Goal: Transaction & Acquisition: Purchase product/service

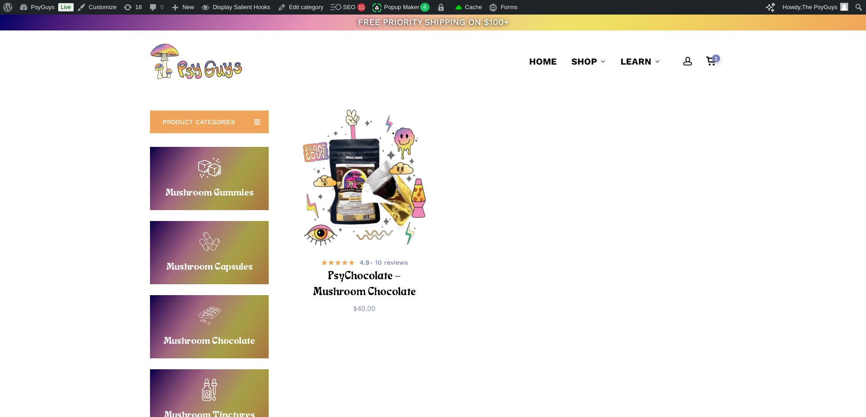
click at [393, 174] on img "PsyChocolate - Mushroom Chocolate" at bounding box center [364, 179] width 138 height 138
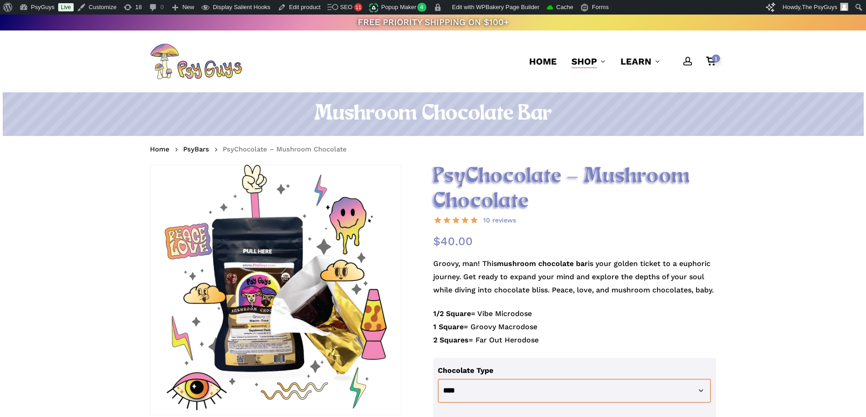
click at [502, 203] on h2 "PsyChocolate – Mushroom Chocolate" at bounding box center [574, 189] width 283 height 50
click at [473, 201] on h2 "PsyChocolate – Mushroom Chocolate" at bounding box center [574, 189] width 283 height 50
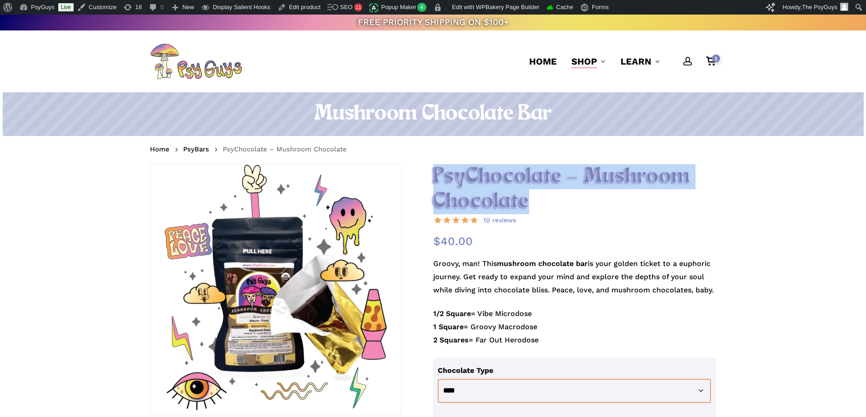
click at [473, 201] on h2 "PsyChocolate – Mushroom Chocolate" at bounding box center [574, 189] width 283 height 50
click at [469, 176] on h2 "PsyChocolate – Mushroom Chocolate" at bounding box center [574, 189] width 283 height 50
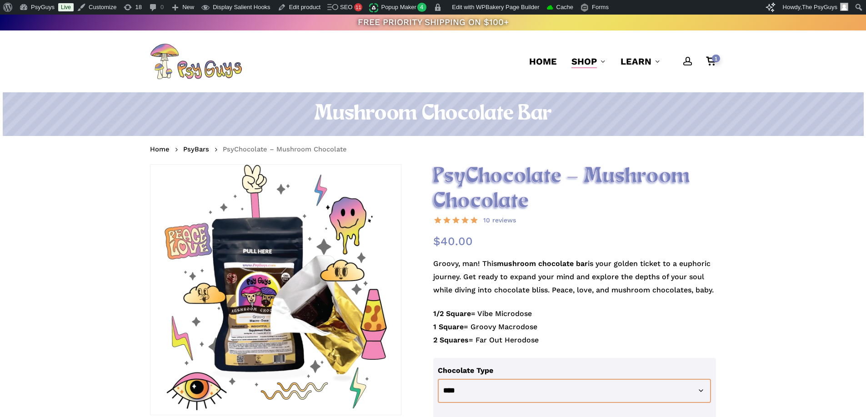
click at [469, 176] on h2 "PsyChocolate – Mushroom Chocolate" at bounding box center [574, 189] width 283 height 50
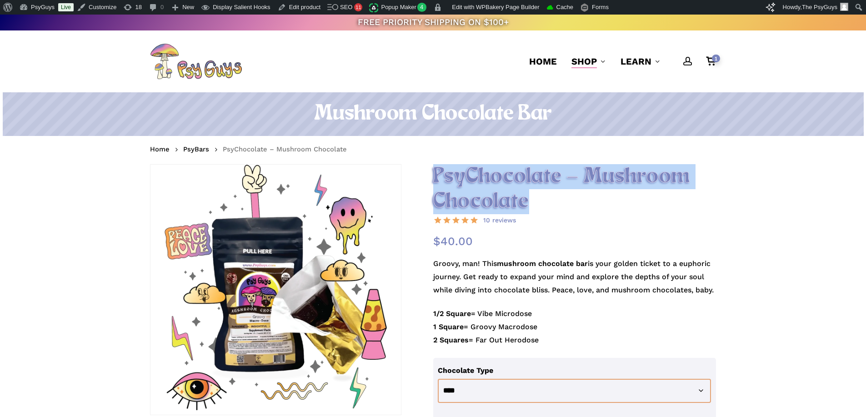
click at [469, 176] on h2 "PsyChocolate – Mushroom Chocolate" at bounding box center [574, 189] width 283 height 50
click at [468, 176] on h2 "PsyChocolate – Mushroom Chocolate" at bounding box center [574, 189] width 283 height 50
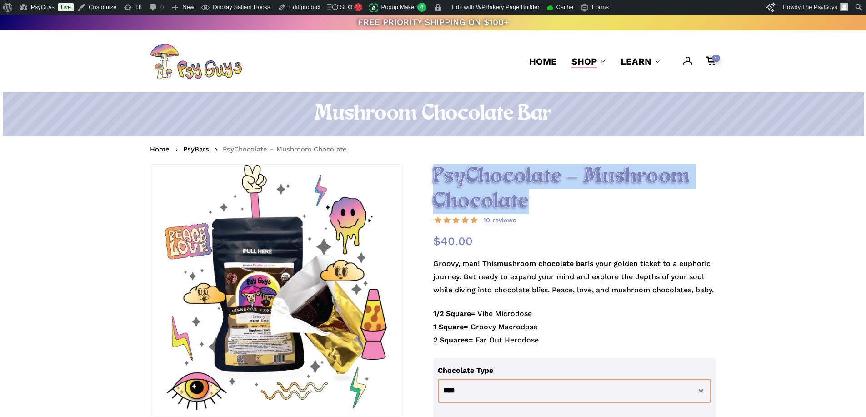
click at [468, 176] on h2 "PsyChocolate – Mushroom Chocolate" at bounding box center [574, 189] width 283 height 50
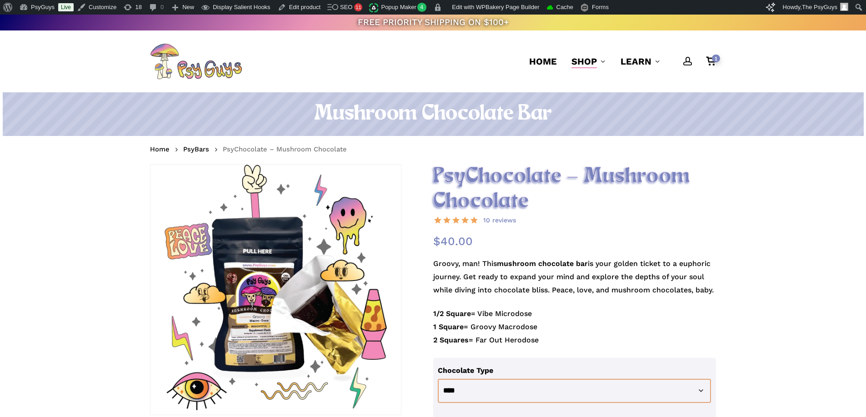
click at [417, 114] on h1 "Mushroom Chocolate Bar" at bounding box center [433, 113] width 566 height 25
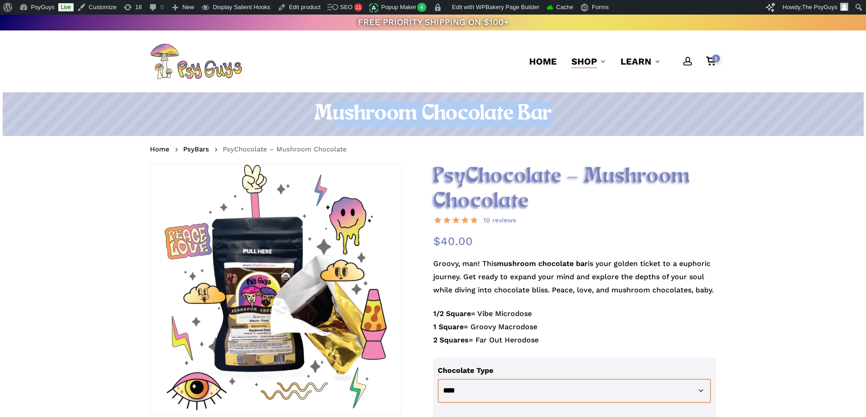
click at [417, 114] on h1 "Mushroom Chocolate Bar" at bounding box center [433, 113] width 566 height 25
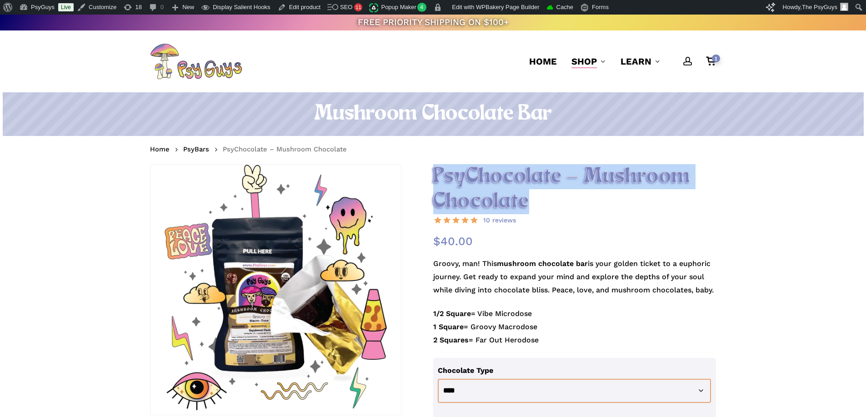
drag, startPoint x: 543, startPoint y: 201, endPoint x: 434, endPoint y: 176, distance: 111.5
click at [434, 176] on h2 "PsyChocolate – Mushroom Chocolate" at bounding box center [574, 189] width 283 height 50
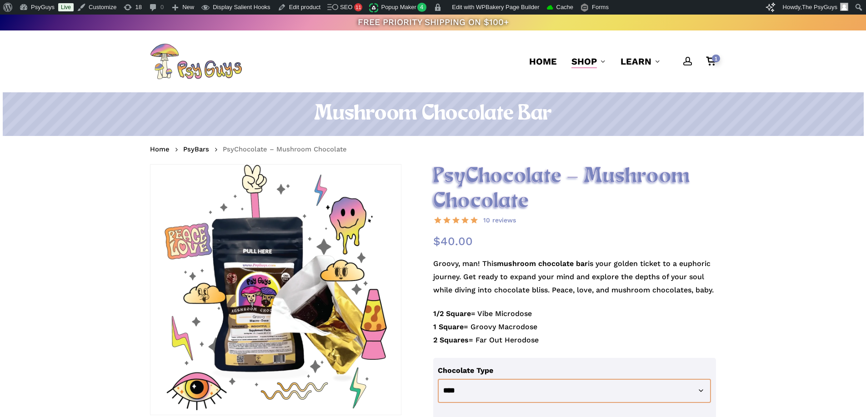
click at [513, 178] on h2 "PsyChocolate – Mushroom Chocolate" at bounding box center [574, 189] width 283 height 50
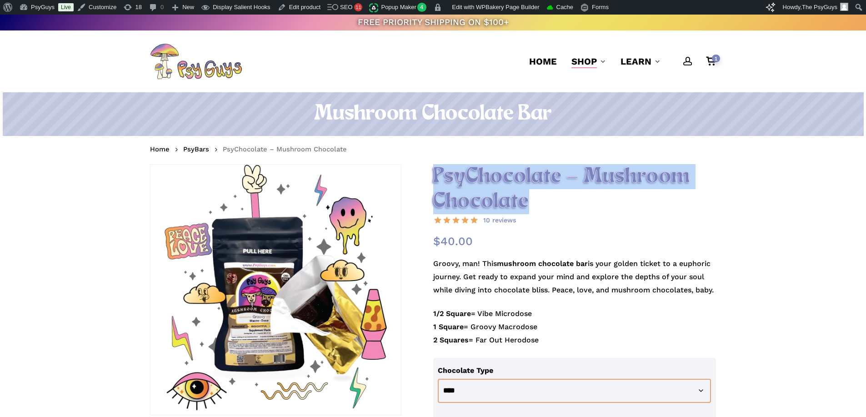
click at [513, 178] on h2 "PsyChocolate – Mushroom Chocolate" at bounding box center [574, 189] width 283 height 50
click at [553, 192] on h2 "PsyChocolate – Mushroom Chocolate" at bounding box center [574, 189] width 283 height 50
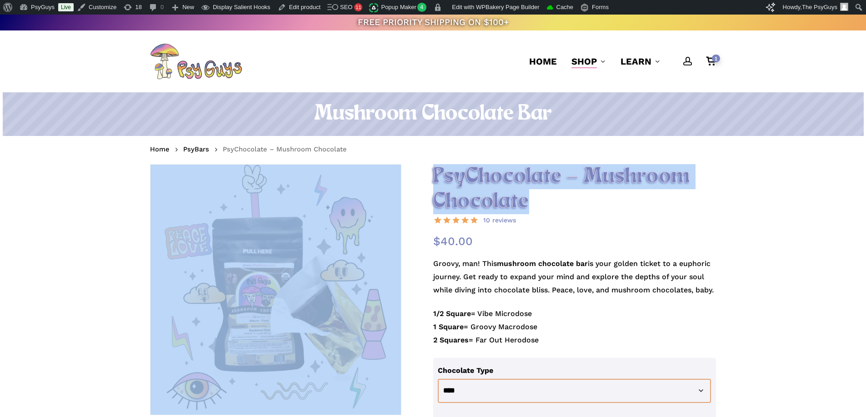
drag, startPoint x: 527, startPoint y: 197, endPoint x: 427, endPoint y: 174, distance: 103.3
click at [438, 171] on h2 "PsyChocolate – Mushroom Chocolate" at bounding box center [574, 189] width 283 height 50
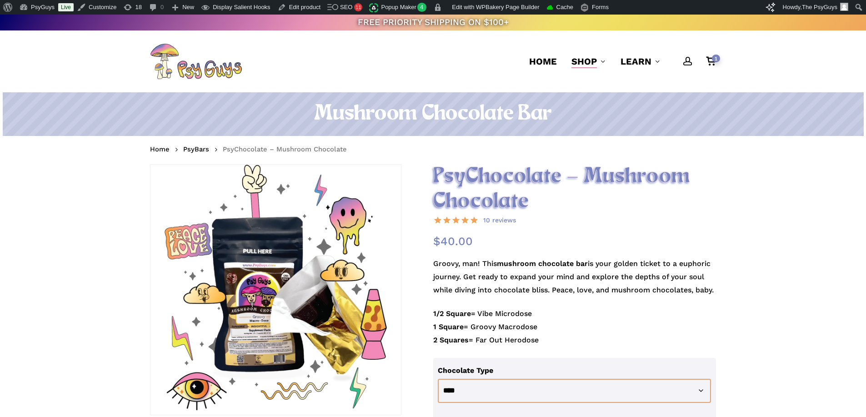
click at [439, 172] on h2 "PsyChocolate – Mushroom Chocolate" at bounding box center [574, 189] width 283 height 50
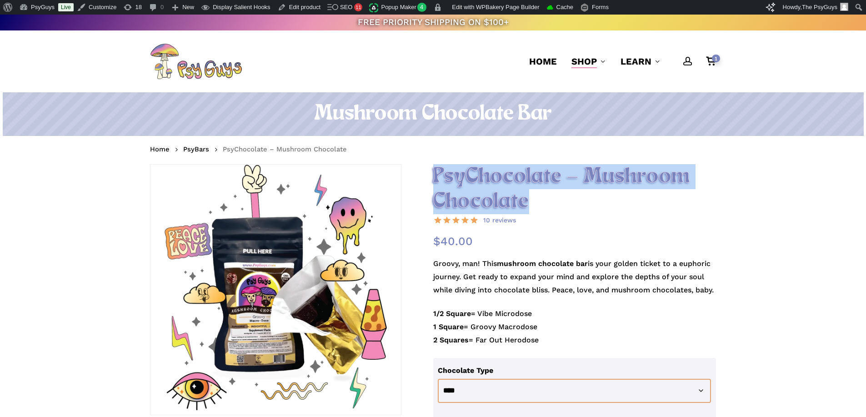
click at [439, 172] on h2 "PsyChocolate – Mushroom Chocolate" at bounding box center [574, 189] width 283 height 50
click at [455, 177] on h2 "PsyChocolate – Mushroom Chocolate" at bounding box center [574, 189] width 283 height 50
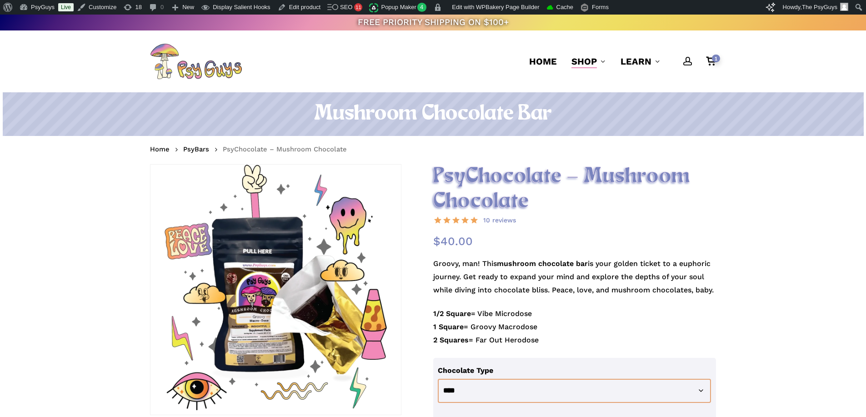
click at [455, 177] on h2 "PsyChocolate – Mushroom Chocolate" at bounding box center [574, 189] width 283 height 50
click at [514, 171] on h2 "PsyChocolate – Mushroom Chocolate" at bounding box center [574, 189] width 283 height 50
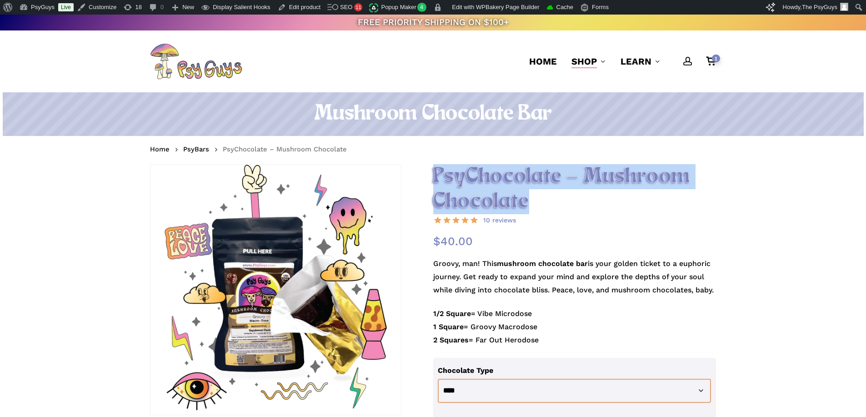
click at [513, 184] on h2 "PsyChocolate – Mushroom Chocolate" at bounding box center [574, 189] width 283 height 50
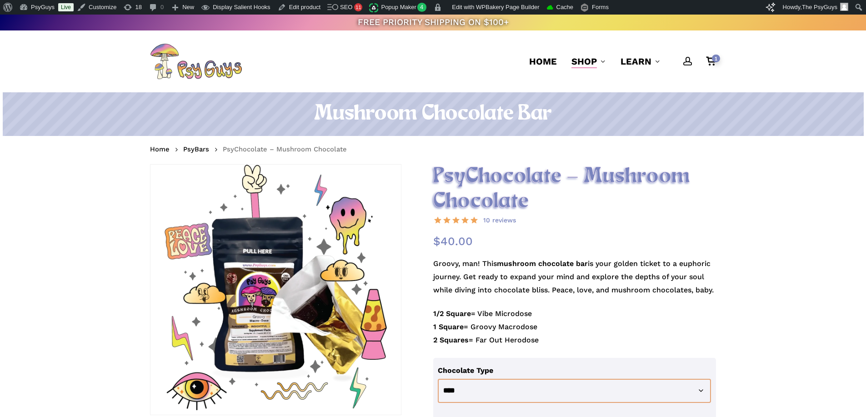
click at [490, 201] on h2 "PsyChocolate – Mushroom Chocolate" at bounding box center [574, 189] width 283 height 50
click at [490, 200] on h2 "PsyChocolate – Mushroom Chocolate" at bounding box center [574, 189] width 283 height 50
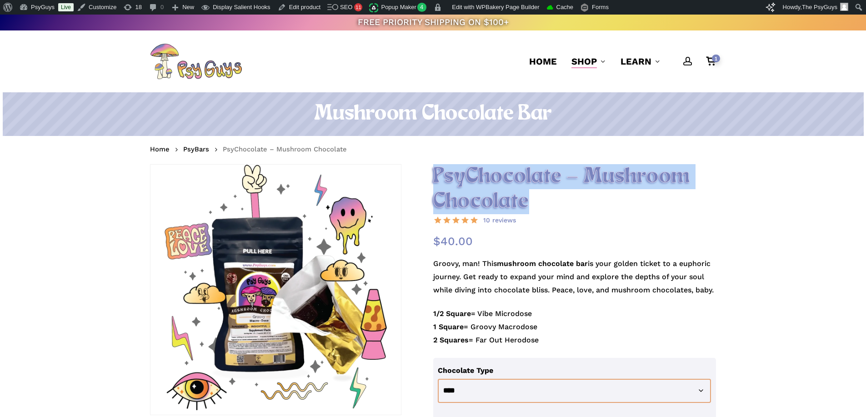
click at [490, 200] on h2 "PsyChocolate – Mushroom Chocolate" at bounding box center [574, 189] width 283 height 50
click at [480, 175] on h2 "PsyChocolate – Mushroom Chocolate" at bounding box center [574, 189] width 283 height 50
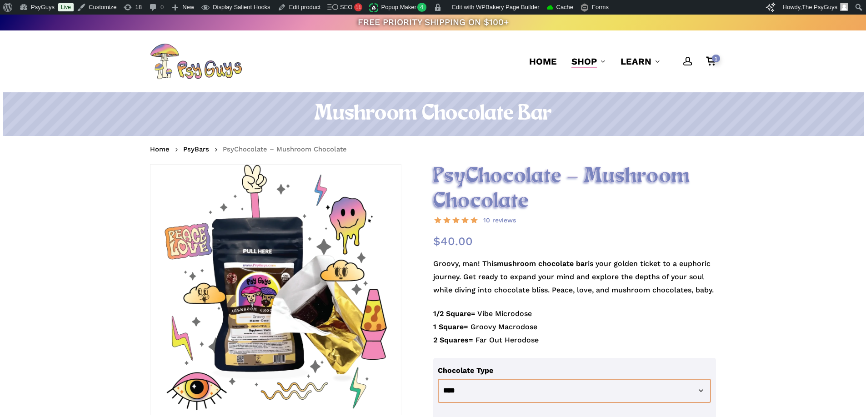
click at [480, 175] on h2 "PsyChocolate – Mushroom Chocolate" at bounding box center [574, 189] width 283 height 50
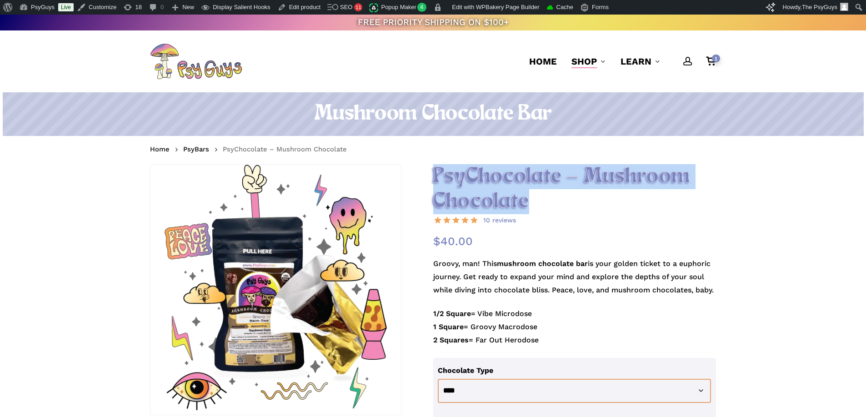
click at [480, 175] on h2 "PsyChocolate – Mushroom Chocolate" at bounding box center [574, 189] width 283 height 50
click at [480, 174] on h2 "PsyChocolate – Mushroom Chocolate" at bounding box center [574, 189] width 283 height 50
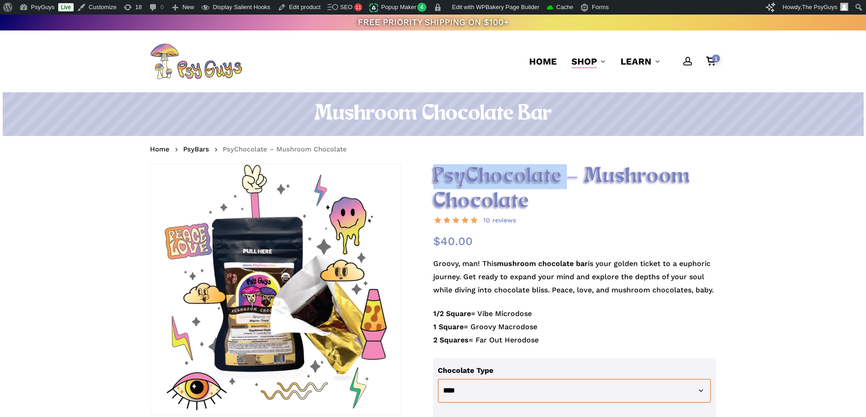
click at [480, 174] on h2 "PsyChocolate – Mushroom Chocolate" at bounding box center [574, 189] width 283 height 50
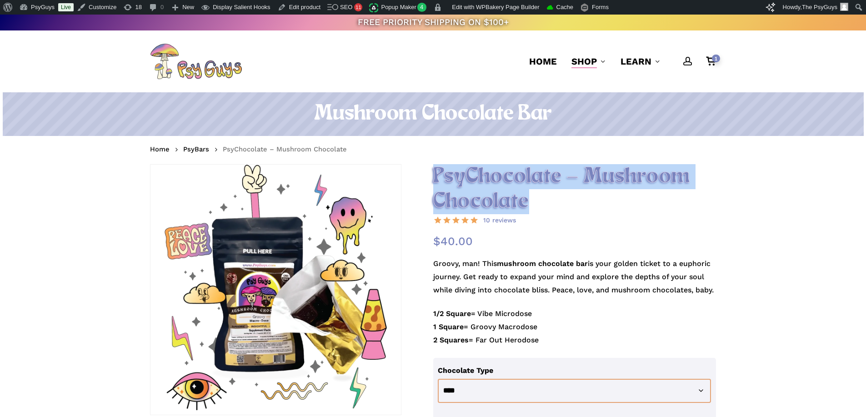
click at [480, 174] on h2 "PsyChocolate – Mushroom Chocolate" at bounding box center [574, 189] width 283 height 50
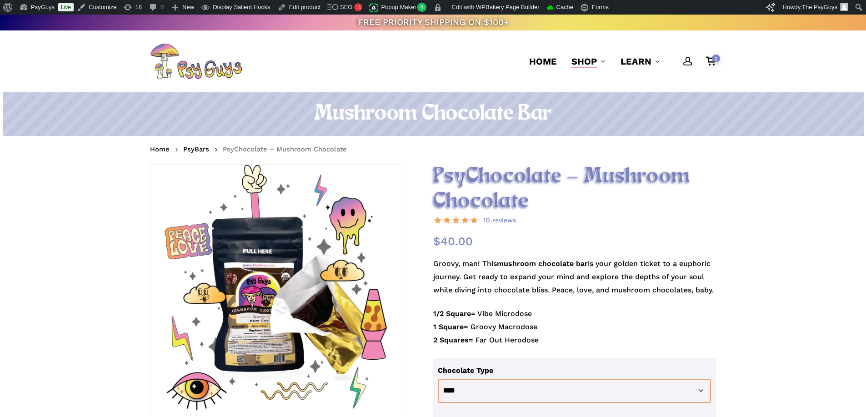
click at [526, 200] on h2 "PsyChocolate – Mushroom Chocolate" at bounding box center [574, 189] width 283 height 50
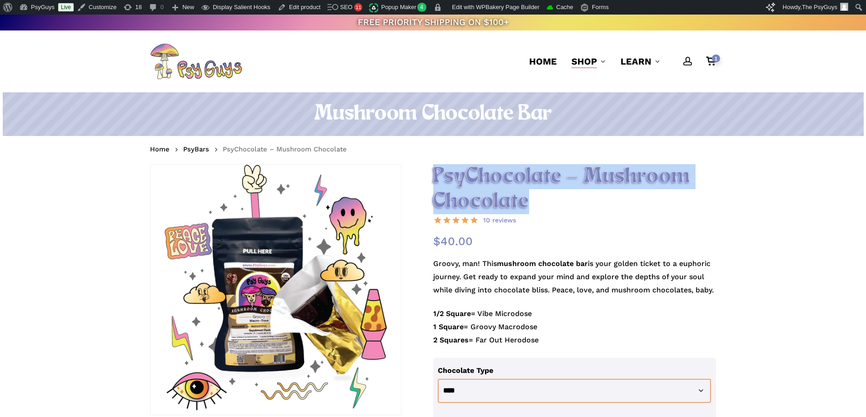
click at [526, 200] on h2 "PsyChocolate – Mushroom Chocolate" at bounding box center [574, 189] width 283 height 50
click at [528, 179] on h2 "PsyChocolate – Mushroom Chocolate" at bounding box center [574, 189] width 283 height 50
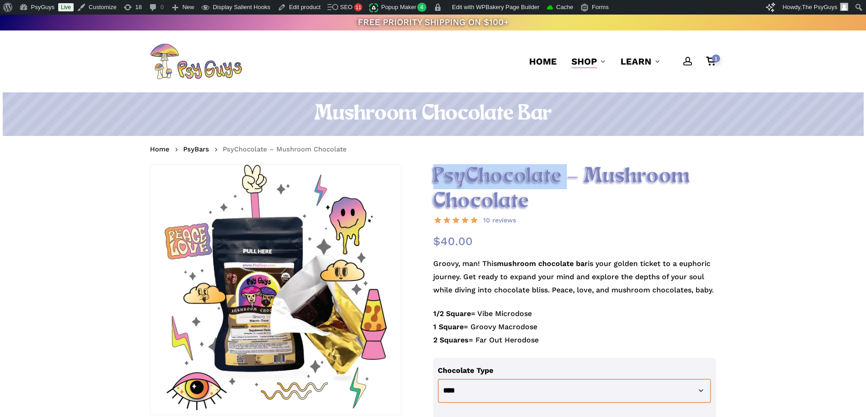
click at [528, 179] on h2 "PsyChocolate – Mushroom Chocolate" at bounding box center [574, 189] width 283 height 50
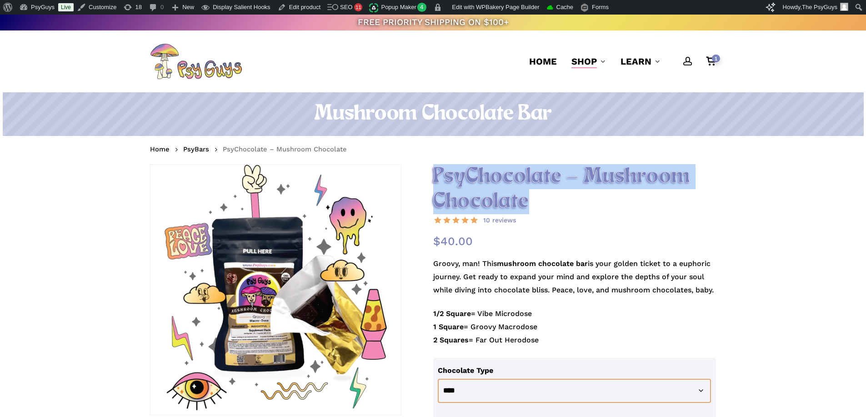
click at [528, 179] on h2 "PsyChocolate – Mushroom Chocolate" at bounding box center [574, 189] width 283 height 50
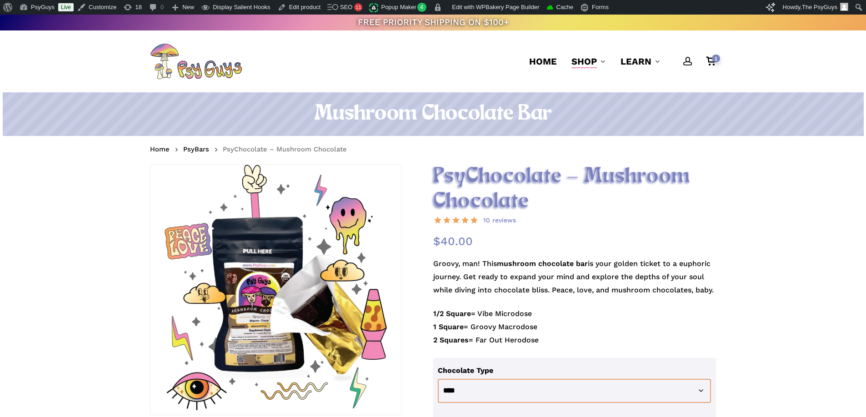
click at [497, 150] on nav "Home PsyBars PsyChocolate – Mushroom Chocolate" at bounding box center [433, 150] width 566 height 15
click at [452, 111] on h1 "Mushroom Chocolate Bar" at bounding box center [433, 113] width 566 height 25
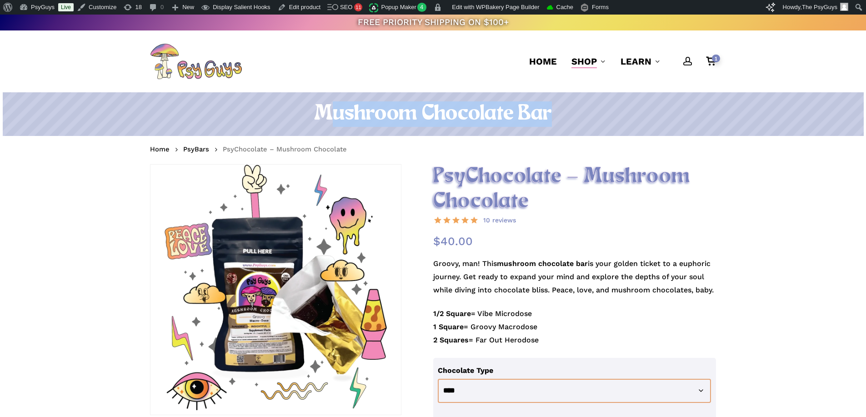
click at [452, 111] on h1 "Mushroom Chocolate Bar" at bounding box center [433, 113] width 566 height 25
click at [452, 110] on h1 "Mushroom Chocolate Bar" at bounding box center [433, 113] width 566 height 25
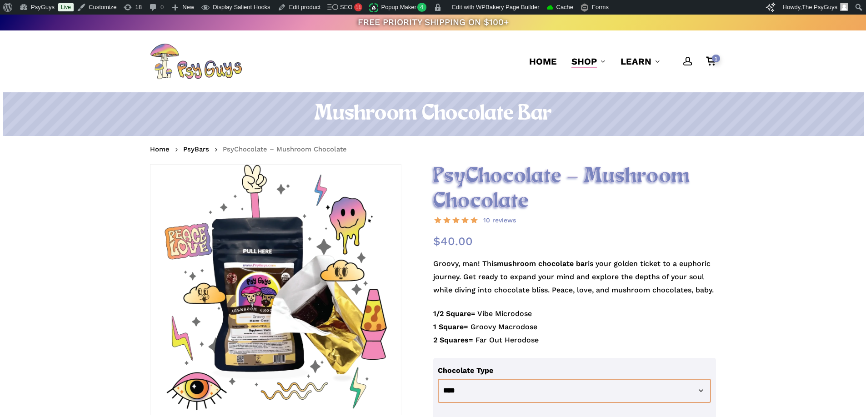
click at [504, 180] on h2 "PsyChocolate – Mushroom Chocolate" at bounding box center [574, 189] width 283 height 50
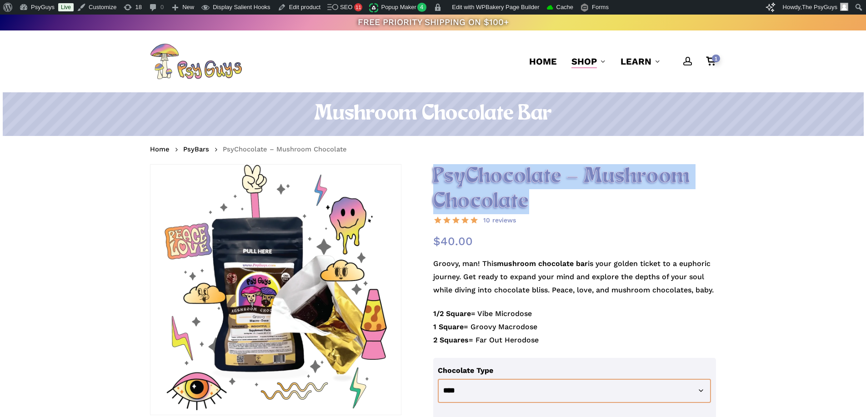
click at [504, 180] on h2 "PsyChocolate – Mushroom Chocolate" at bounding box center [574, 189] width 283 height 50
click at [546, 199] on h2 "PsyChocolate – Mushroom Chocolate" at bounding box center [574, 189] width 283 height 50
drag, startPoint x: 469, startPoint y: 172, endPoint x: 434, endPoint y: 166, distance: 35.6
click at [434, 166] on h2 "PsyChocolate – Mushroom Chocolate" at bounding box center [574, 189] width 283 height 50
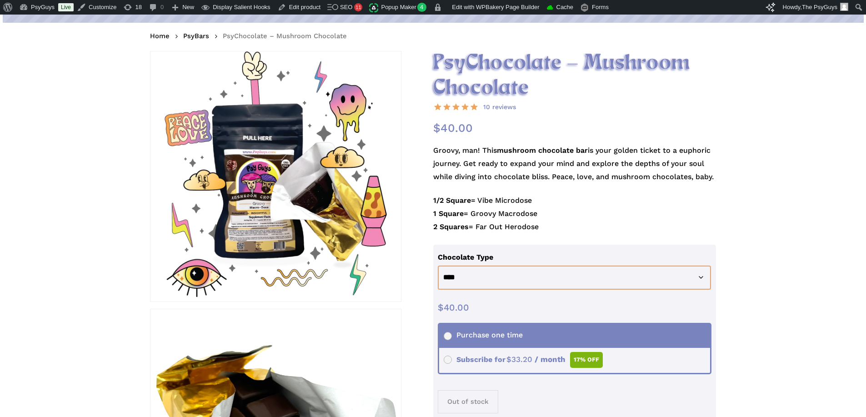
scroll to position [136, 0]
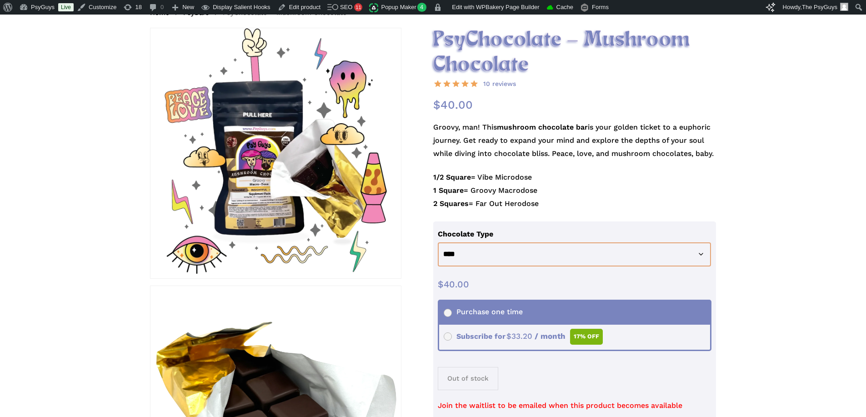
click at [449, 166] on p "Groovy, man! This mushroom chocolate bar is your golden ticket to a euphoric jo…" at bounding box center [574, 146] width 283 height 50
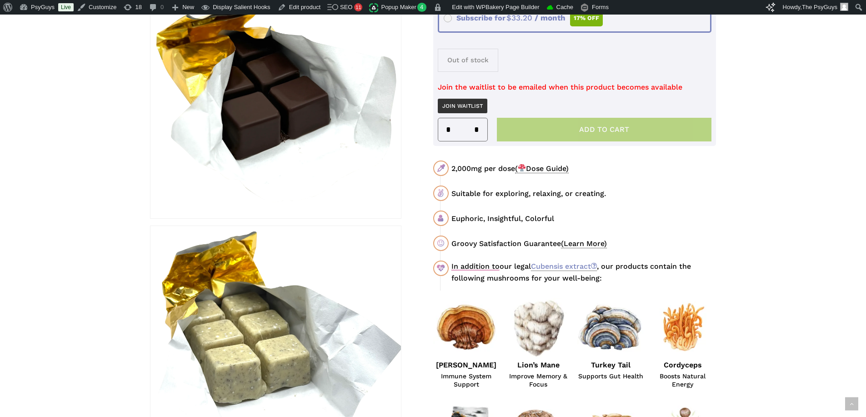
scroll to position [364, 0]
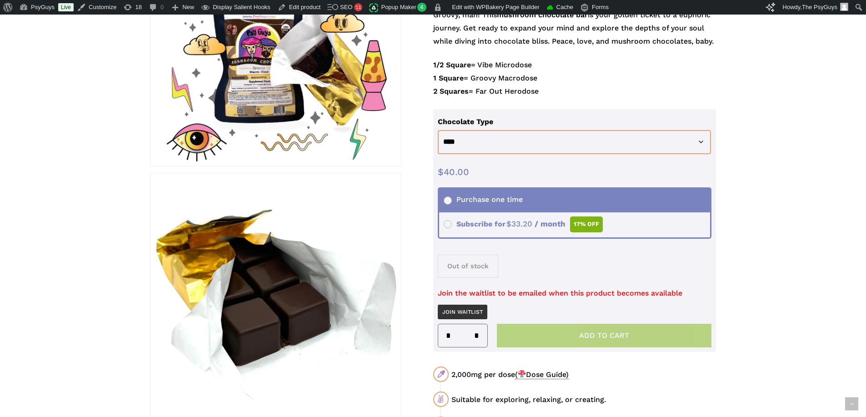
scroll to position [0, 0]
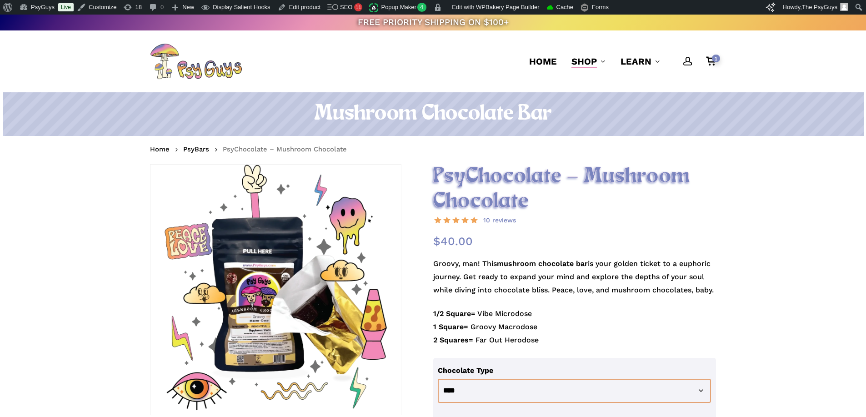
click at [578, 185] on h2 "PsyChocolate – Mushroom Chocolate" at bounding box center [574, 189] width 283 height 50
click at [590, 177] on h2 "PsyChocolate – Mushroom Chocolate" at bounding box center [574, 189] width 283 height 50
click at [523, 109] on h1 "Mushroom Chocolate Bar" at bounding box center [433, 113] width 566 height 25
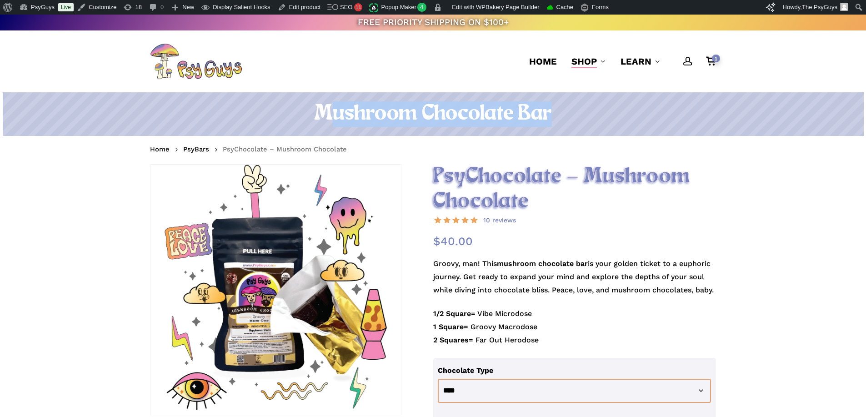
click at [523, 109] on h1 "Mushroom Chocolate Bar" at bounding box center [433, 113] width 566 height 25
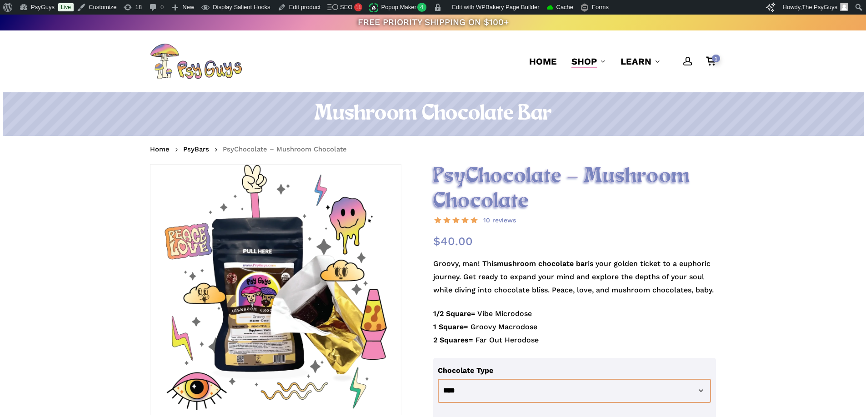
click at [548, 149] on nav "Home PsyBars PsyChocolate – Mushroom Chocolate" at bounding box center [433, 150] width 566 height 15
click at [547, 145] on nav "Home PsyBars PsyChocolate – Mushroom Chocolate" at bounding box center [433, 150] width 566 height 15
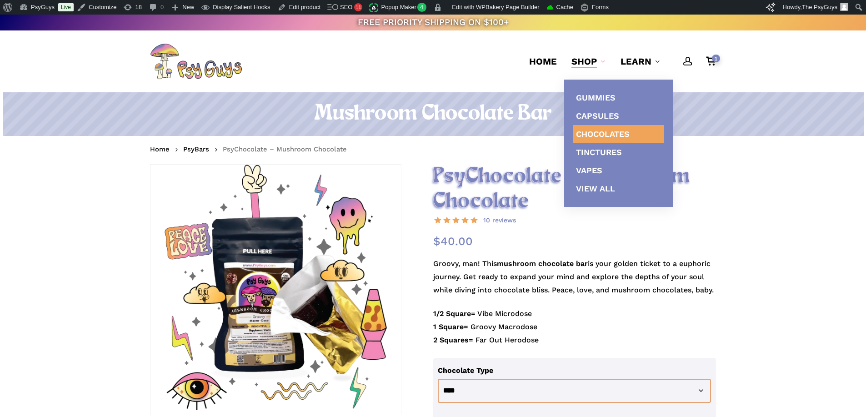
click at [451, 106] on h1 "Mushroom Chocolate Bar" at bounding box center [433, 113] width 566 height 25
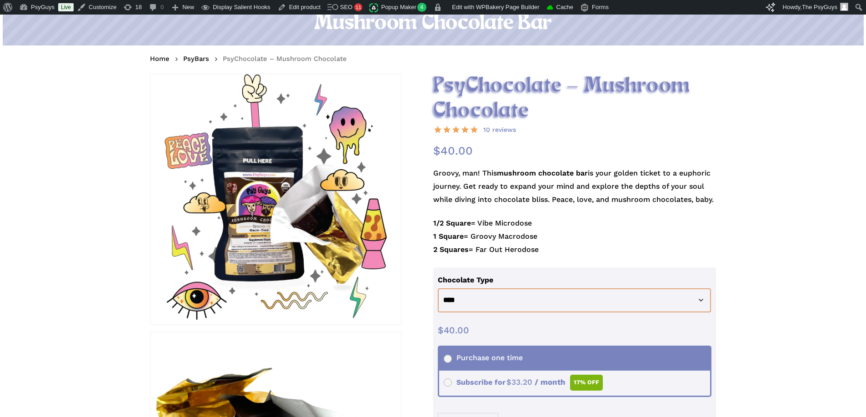
scroll to position [91, 0]
click at [509, 177] on p "Groovy, man! This mushroom chocolate bar is your golden ticket to a euphoric jo…" at bounding box center [574, 191] width 283 height 50
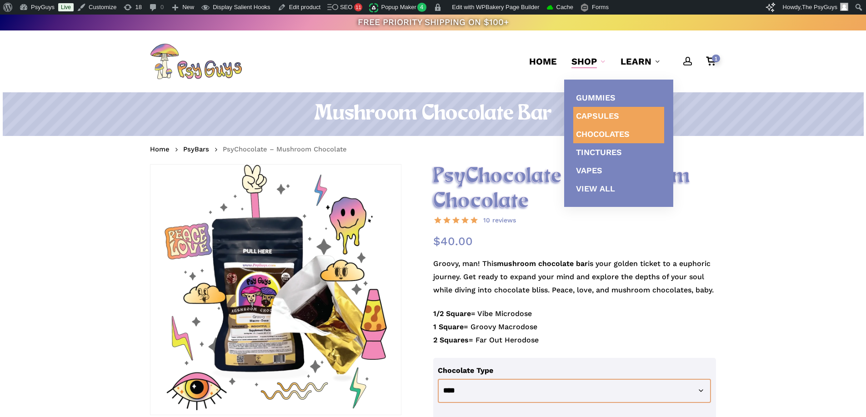
click at [599, 116] on span "Capsules" at bounding box center [597, 116] width 43 height 10
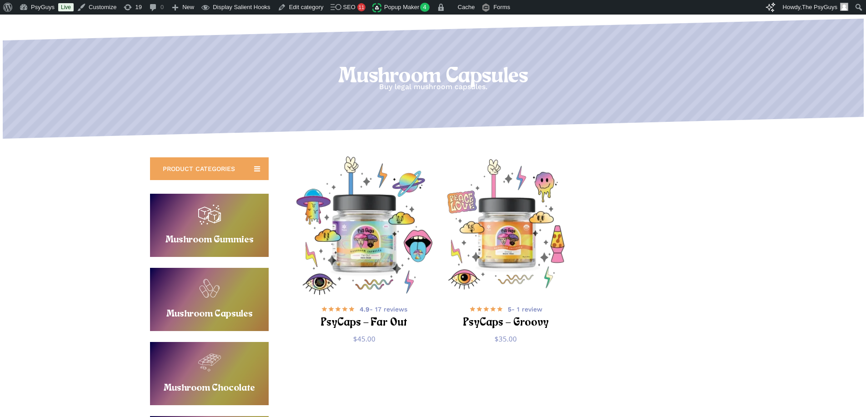
scroll to position [91, 0]
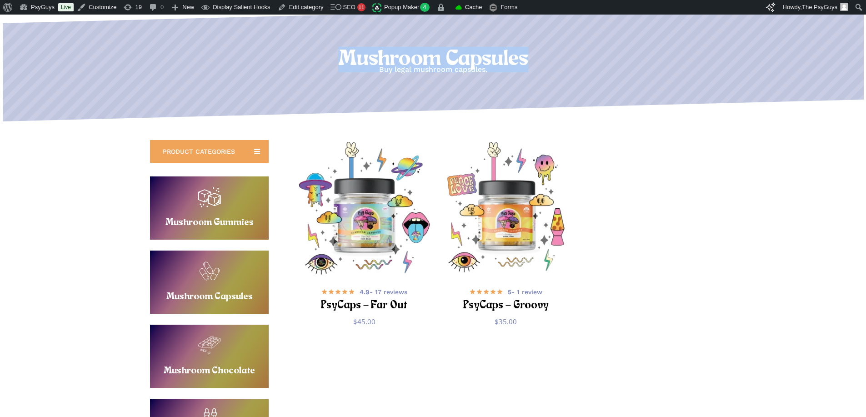
drag, startPoint x: 329, startPoint y: 53, endPoint x: 621, endPoint y: 59, distance: 292.0
click at [622, 59] on h1 "Mushroom Capsules" at bounding box center [433, 59] width 866 height 25
click at [621, 59] on h1 "Mushroom Capsules" at bounding box center [433, 59] width 866 height 25
click at [444, 67] on p "Buy legal mushroom capsules." at bounding box center [433, 69] width 866 height 13
click at [462, 68] on p "Buy legal mushroom capsules." at bounding box center [433, 69] width 866 height 13
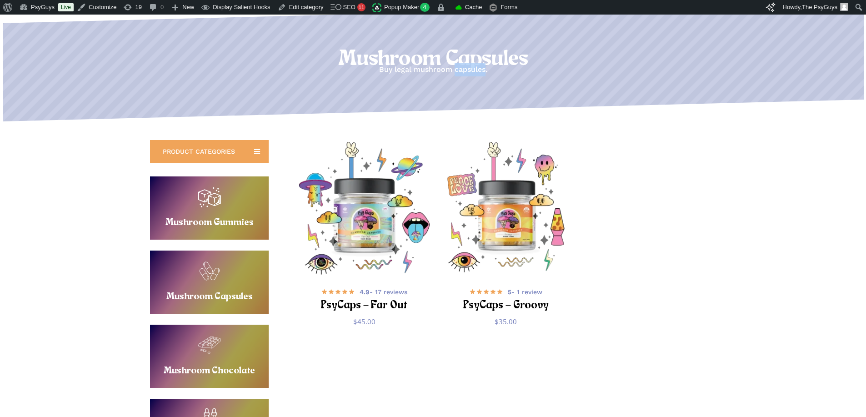
click at [462, 68] on p "Buy legal mushroom capsules." at bounding box center [433, 69] width 866 height 13
click at [458, 58] on h1 "Mushroom Capsules" at bounding box center [433, 59] width 866 height 25
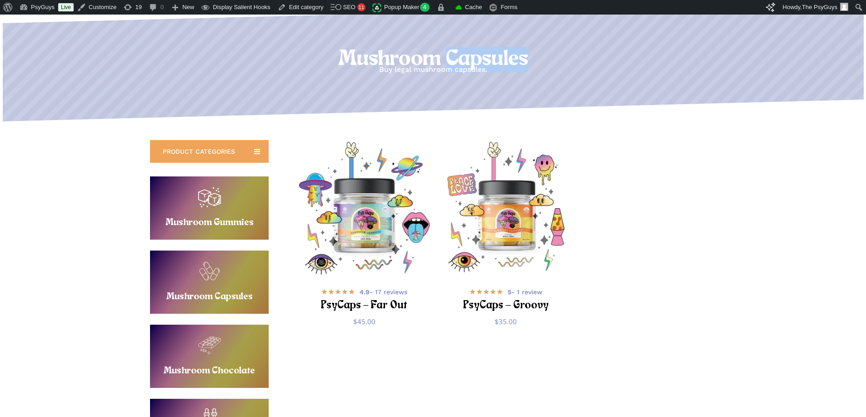
click at [458, 58] on h1 "Mushroom Capsules" at bounding box center [433, 59] width 866 height 25
click at [506, 65] on h1 "Mushroom Capsules" at bounding box center [433, 59] width 866 height 25
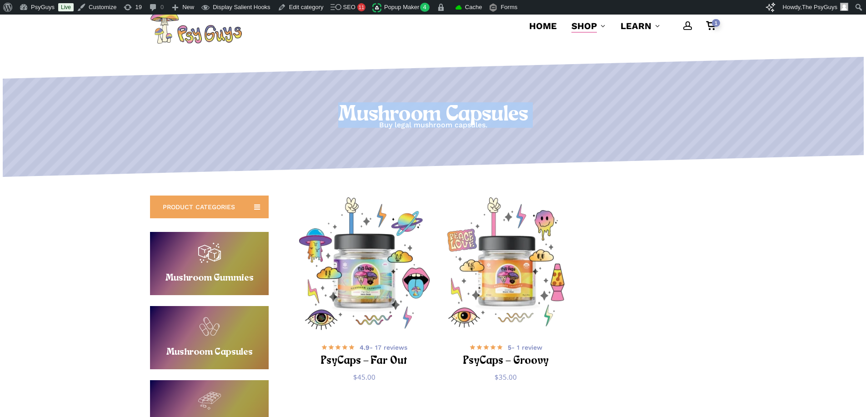
scroll to position [0, 0]
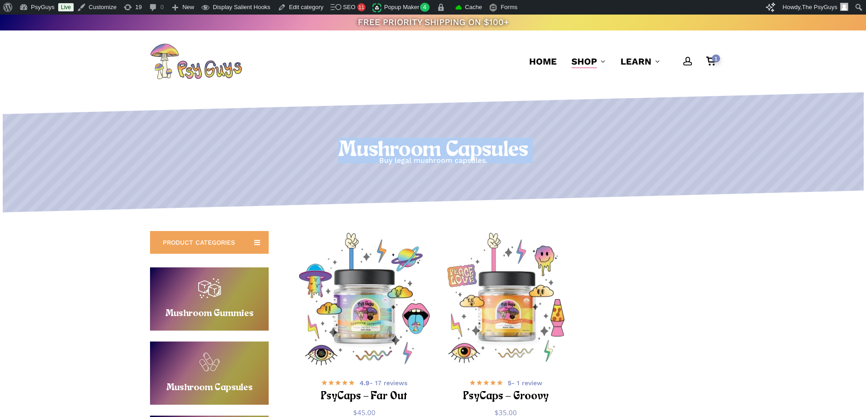
click at [501, 142] on h1 "Mushroom Capsules" at bounding box center [433, 150] width 866 height 25
click at [459, 163] on p "Buy legal mushroom capsules." at bounding box center [433, 160] width 866 height 13
click at [459, 144] on h1 "Mushroom Capsules" at bounding box center [433, 150] width 866 height 25
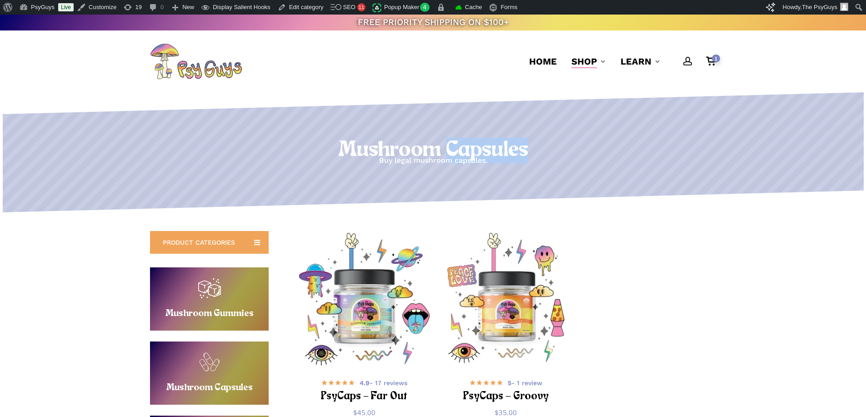
click at [459, 144] on h1 "Mushroom Capsules" at bounding box center [433, 150] width 866 height 25
click at [535, 140] on h1 "Mushroom Capsules" at bounding box center [433, 150] width 866 height 25
click at [466, 157] on p "Buy legal mushroom capsules." at bounding box center [433, 160] width 866 height 13
click at [465, 158] on p "Buy legal mushroom capsules." at bounding box center [433, 160] width 866 height 13
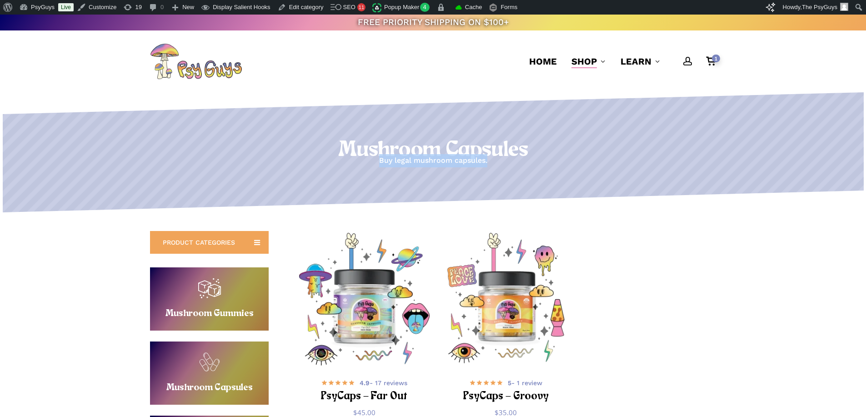
click at [465, 158] on p "Buy legal mushroom capsules." at bounding box center [433, 160] width 866 height 13
click at [472, 146] on h1 "Mushroom Capsules" at bounding box center [433, 150] width 866 height 25
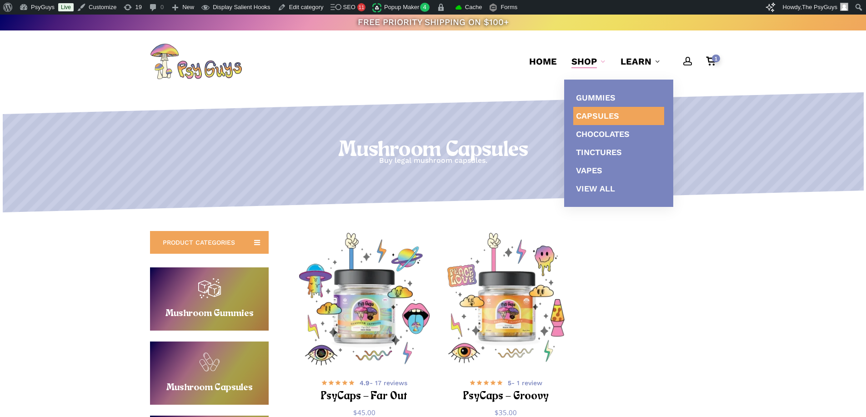
click at [472, 142] on h1 "Mushroom Capsules" at bounding box center [433, 150] width 866 height 25
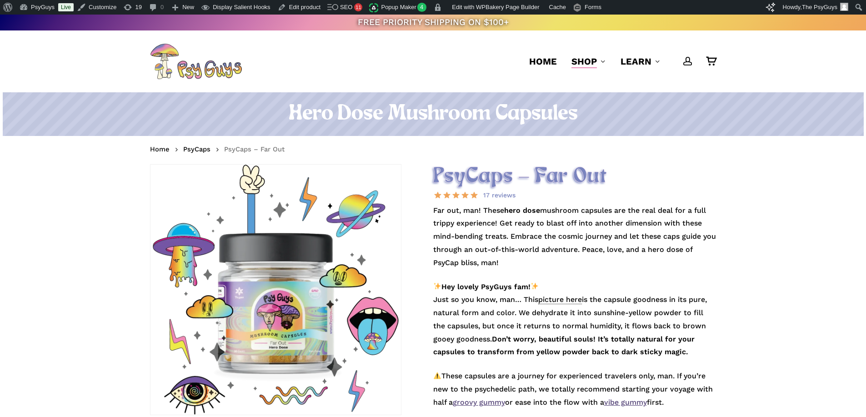
click at [482, 153] on nav "Home PsyCaps PsyCaps – Far Out" at bounding box center [433, 150] width 566 height 15
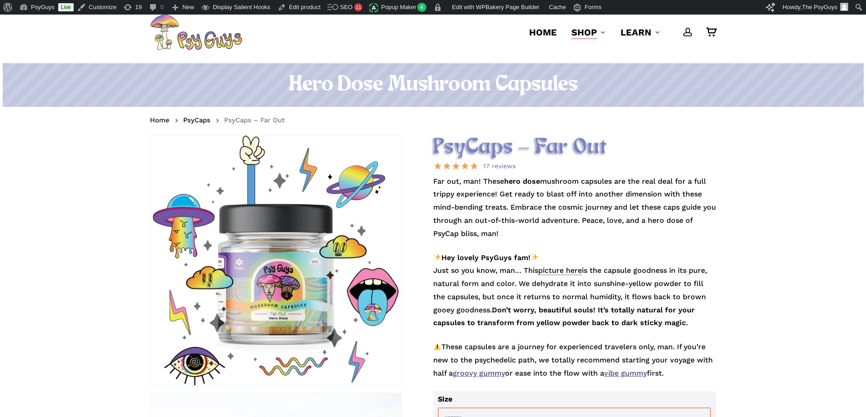
scroll to position [45, 0]
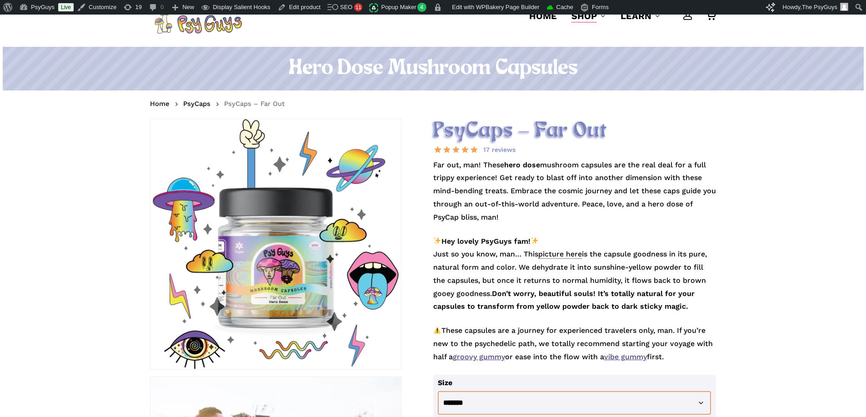
click at [490, 201] on p "Far out, man! These hero dose mushroom capsules are the real deal for a full tr…" at bounding box center [574, 197] width 283 height 76
click at [485, 187] on p "Far out, man! These hero dose mushroom capsules are the real deal for a full tr…" at bounding box center [574, 197] width 283 height 76
click at [461, 174] on p "Far out, man! These hero dose mushroom capsules are the real deal for a full tr…" at bounding box center [574, 197] width 283 height 76
click at [465, 176] on p "Far out, man! These hero dose mushroom capsules are the real deal for a full tr…" at bounding box center [574, 197] width 283 height 76
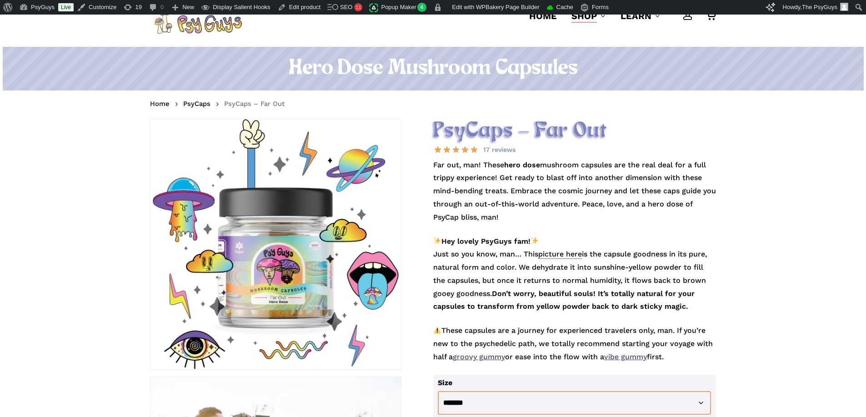
drag, startPoint x: 566, startPoint y: 167, endPoint x: 562, endPoint y: 171, distance: 5.5
click at [566, 167] on p "Far out, man! These hero dose mushroom capsules are the real deal for a full tr…" at bounding box center [574, 197] width 283 height 76
click at [533, 175] on p "Far out, man! These hero dose mushroom capsules are the real deal for a full tr…" at bounding box center [574, 197] width 283 height 76
click at [530, 180] on p "Far out, man! These hero dose mushroom capsules are the real deal for a full tr…" at bounding box center [574, 197] width 283 height 76
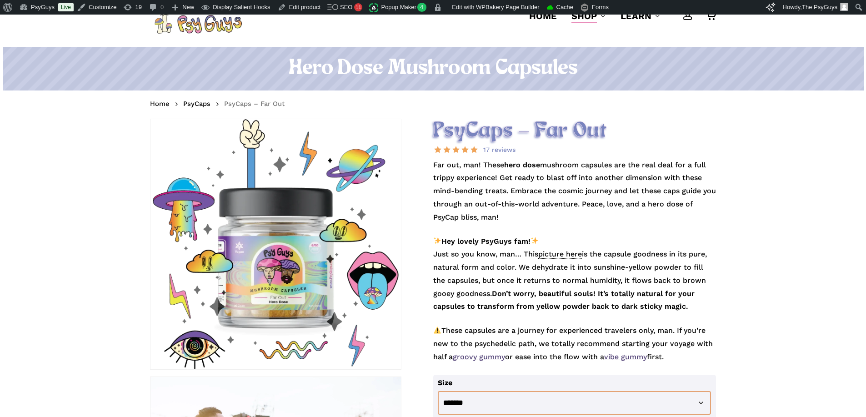
click at [533, 182] on p "Far out, man! These hero dose mushroom capsules are the real deal for a full tr…" at bounding box center [574, 197] width 283 height 76
click at [560, 206] on p "Far out, man! These hero dose mushroom capsules are the real deal for a full tr…" at bounding box center [574, 197] width 283 height 76
click at [570, 203] on p "Far out, man! These hero dose mushroom capsules are the real deal for a full tr…" at bounding box center [574, 197] width 283 height 76
click at [554, 316] on p "Hey lovely PsyGuys fam! Just so you know, man… This picture here is the capsule…" at bounding box center [574, 280] width 283 height 90
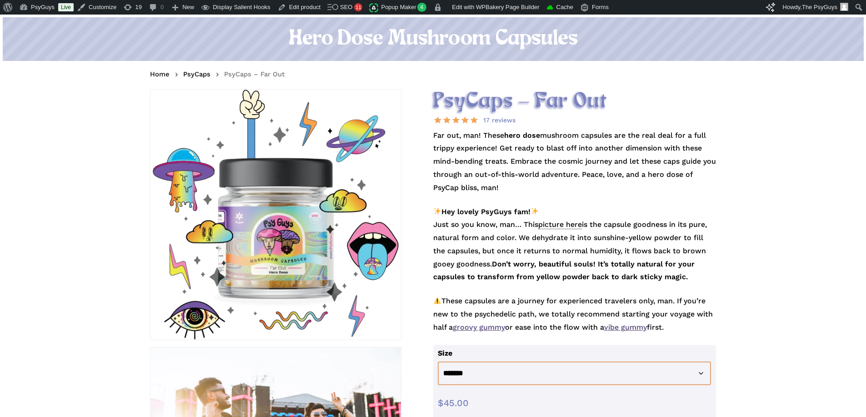
scroll to position [91, 0]
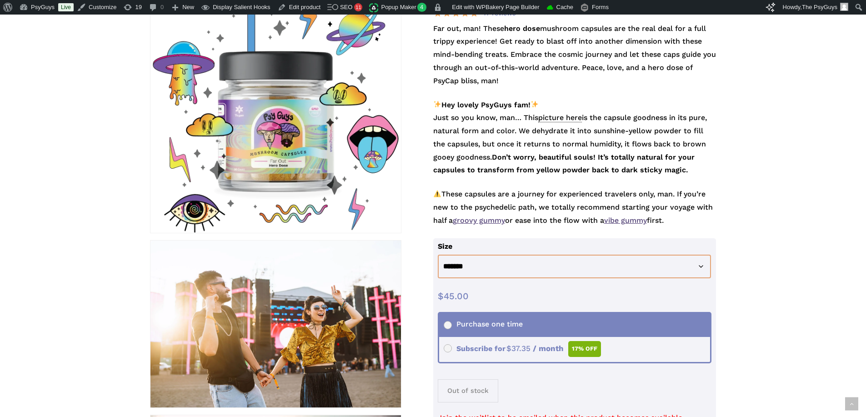
click at [539, 196] on p "These capsules are a journey for experienced travelers only, man. If you’re new…" at bounding box center [574, 213] width 283 height 50
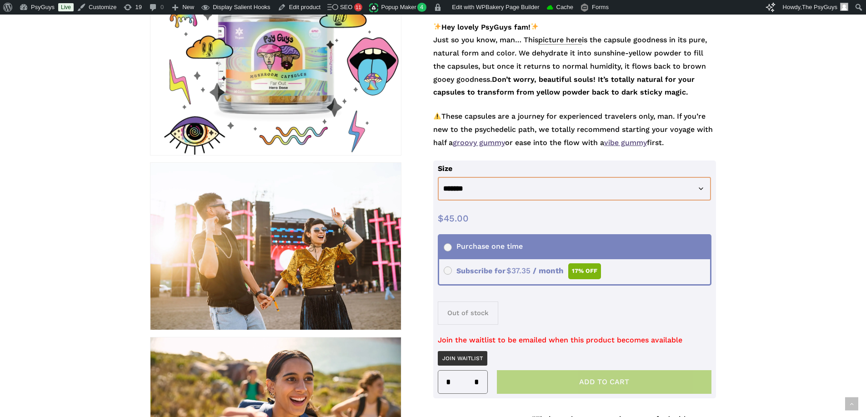
scroll to position [273, 0]
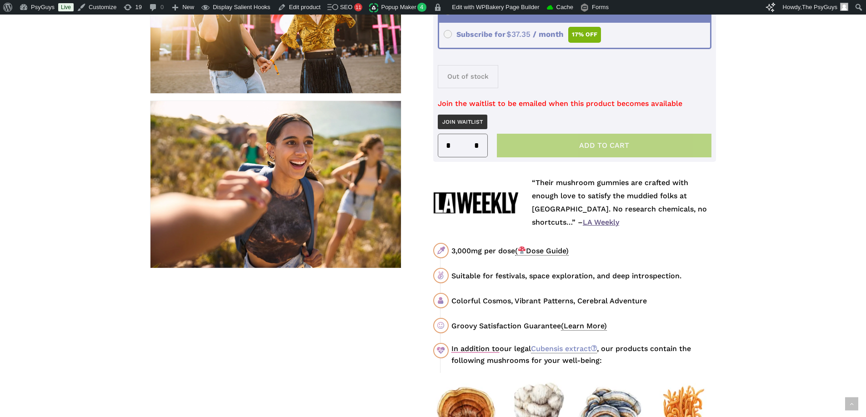
scroll to position [500, 0]
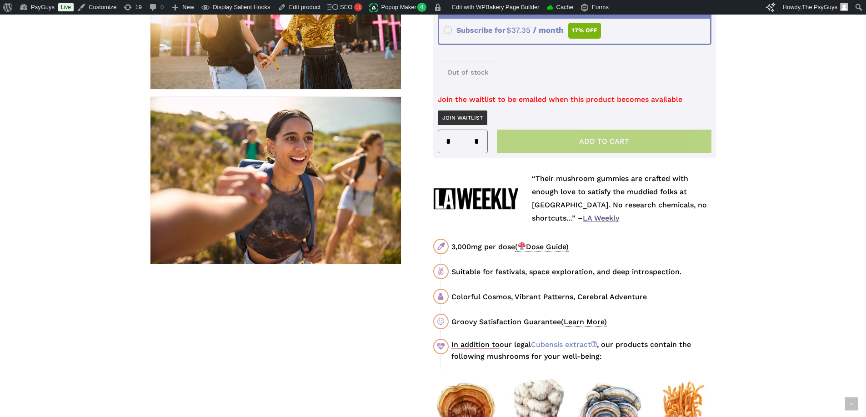
click at [660, 272] on div "Suitable for festivals, space exploration, and deep introspection." at bounding box center [584, 271] width 265 height 11
drag, startPoint x: 452, startPoint y: 271, endPoint x: 704, endPoint y: 273, distance: 252.0
click at [704, 273] on div "Suitable for festivals, space exploration, and deep introspection." at bounding box center [584, 271] width 265 height 11
click at [576, 274] on div "Suitable for festivals, space exploration, and deep introspection." at bounding box center [584, 271] width 265 height 11
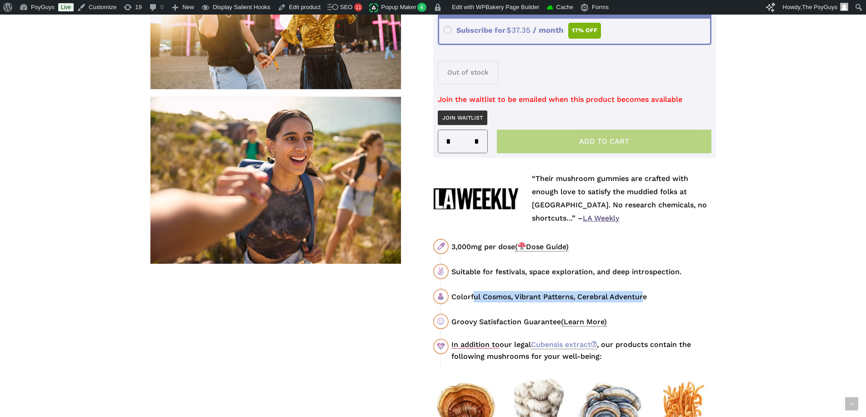
drag, startPoint x: 472, startPoint y: 296, endPoint x: 644, endPoint y: 293, distance: 171.9
click at [644, 293] on div "Colorful Cosmos, Vibrant Patterns, Cerebral Adventure" at bounding box center [584, 296] width 265 height 11
click at [645, 293] on div "Colorful Cosmos, Vibrant Patterns, Cerebral Adventure" at bounding box center [584, 296] width 265 height 11
click at [672, 293] on div "Colorful Cosmos, Vibrant Patterns, Cerebral Adventure" at bounding box center [584, 296] width 265 height 11
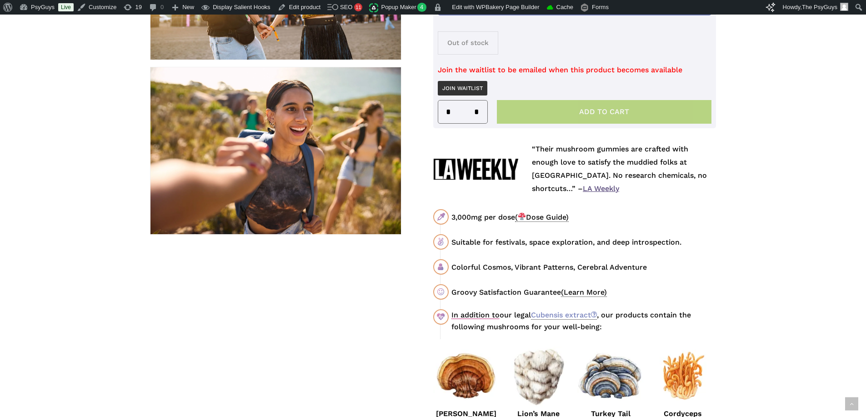
scroll to position [546, 0]
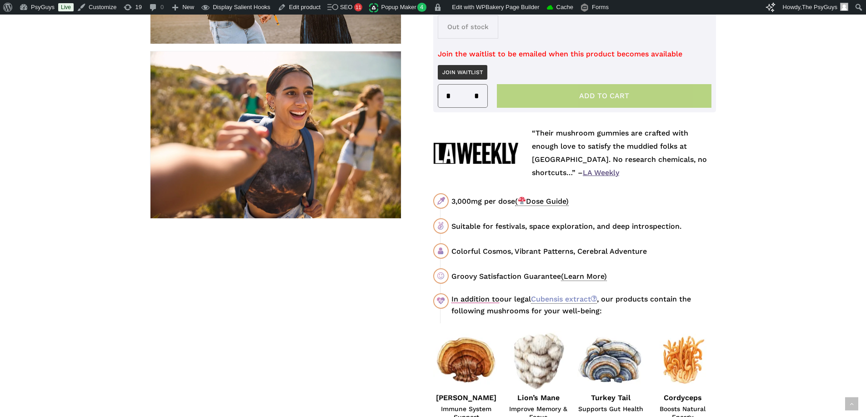
click at [714, 268] on div "Groovy Satisfaction Guarantee (Learn More)" at bounding box center [574, 276] width 283 height 16
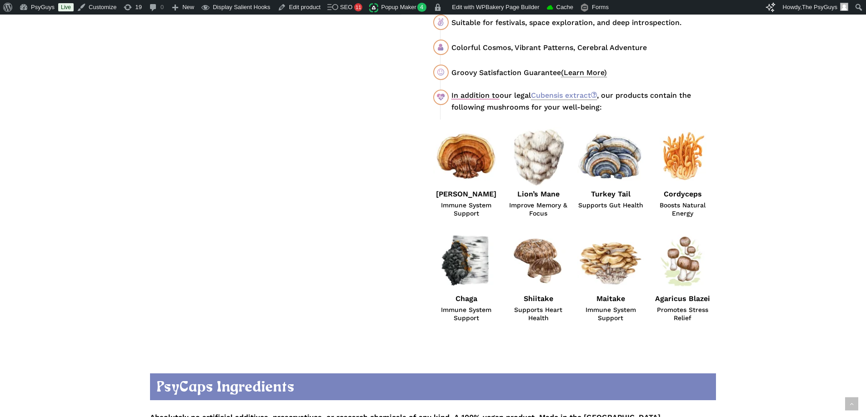
scroll to position [910, 0]
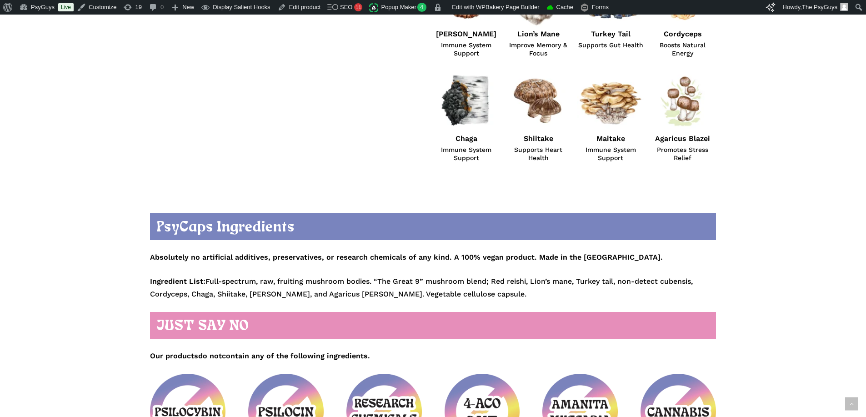
click at [340, 268] on p "Absolutely no artificial additives, preservatives, or research chemicals of any…" at bounding box center [433, 258] width 566 height 33
click at [258, 255] on strong "Absolutely no artificial additives, preservatives, or research chemicals of any…" at bounding box center [406, 257] width 513 height 9
click at [258, 273] on p "Absolutely no artificial additives, preservatives, or research chemicals of any…" at bounding box center [433, 258] width 566 height 33
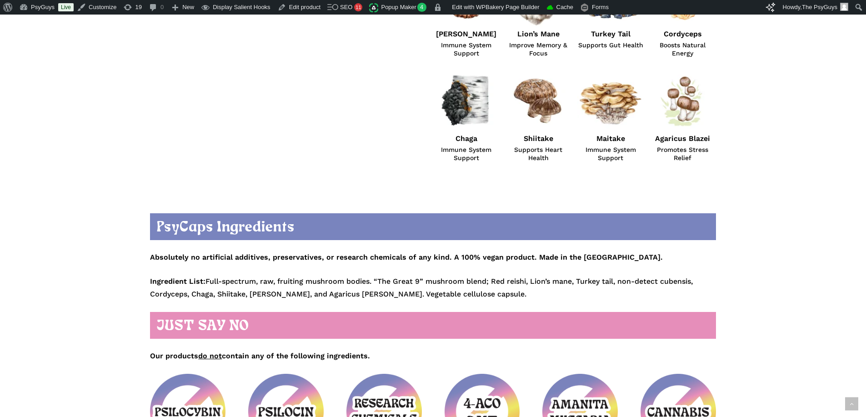
click at [260, 269] on p "Absolutely no artificial additives, preservatives, or research chemicals of any…" at bounding box center [433, 258] width 566 height 33
click at [407, 274] on p "Absolutely no artificial additives, preservatives, or research chemicals of any…" at bounding box center [433, 258] width 566 height 33
click at [347, 278] on p "Ingredient List: Full-spectrum, raw, fruiting mushroom bodies. “The Great 9” mu…" at bounding box center [433, 288] width 566 height 26
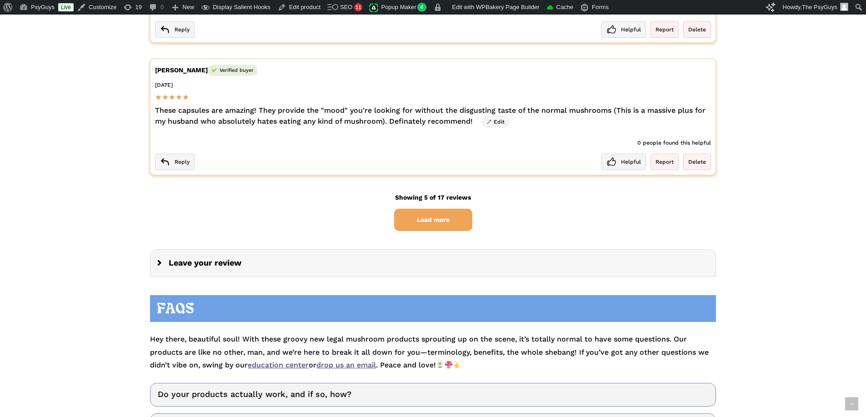
scroll to position [2456, 0]
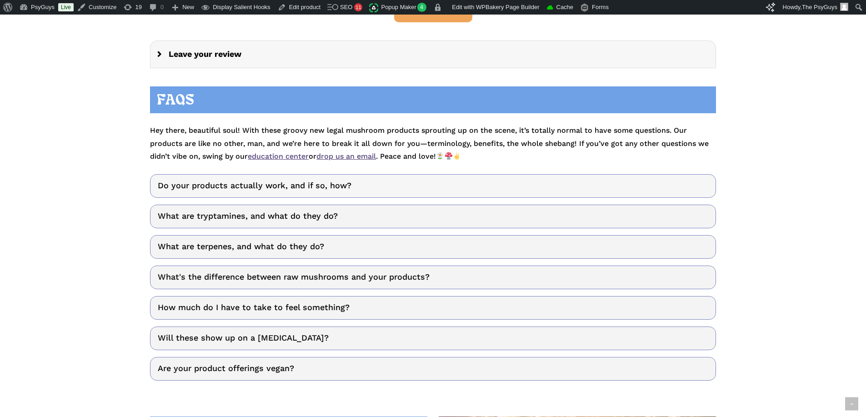
click at [295, 189] on link "Do your products actually work, and if so, how?" at bounding box center [433, 186] width 566 height 24
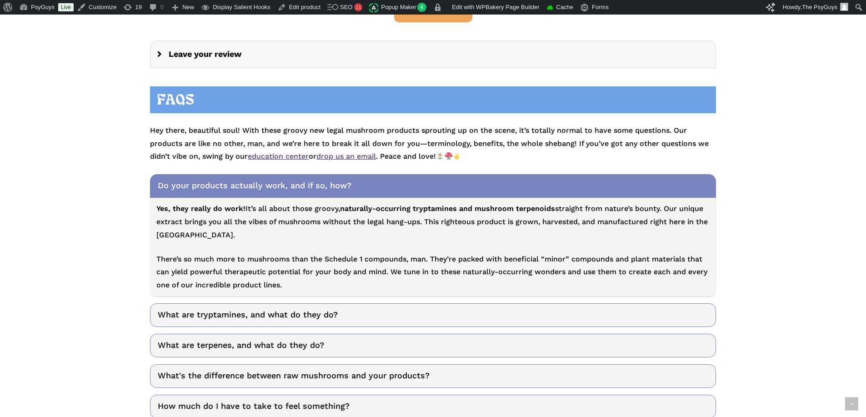
click at [260, 228] on p "Yes, they really do work! It’s all about those groovy, naturally-occurring tryp…" at bounding box center [432, 227] width 553 height 50
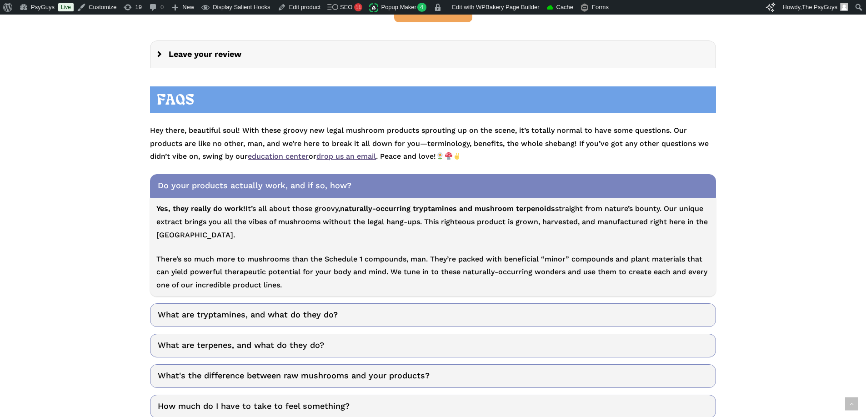
click at [260, 228] on p "Yes, they really do work! It’s all about those groovy, naturally-occurring tryp…" at bounding box center [432, 227] width 553 height 50
click at [524, 155] on p "Hey there, beautiful soul! With these groovy new legal mushroom products sprout…" at bounding box center [433, 139] width 566 height 48
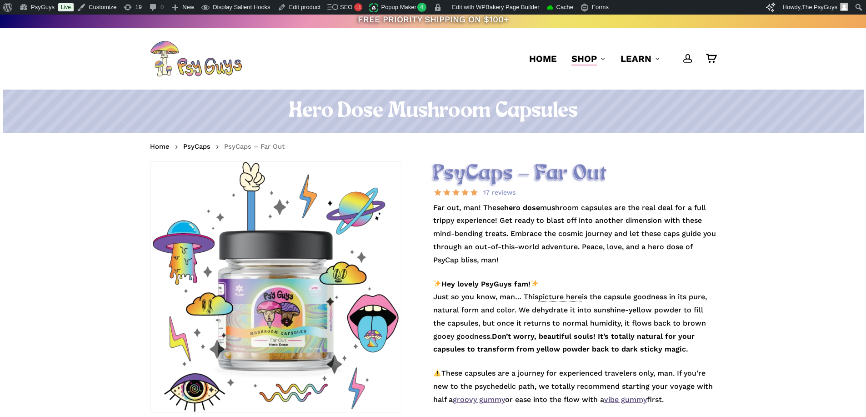
scroll to position [0, 0]
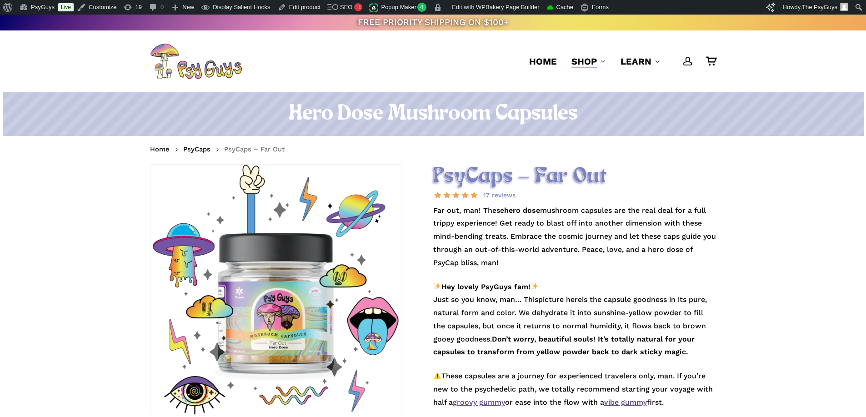
click at [603, 149] on nav "Home PsyCaps PsyCaps – Far Out" at bounding box center [433, 150] width 566 height 15
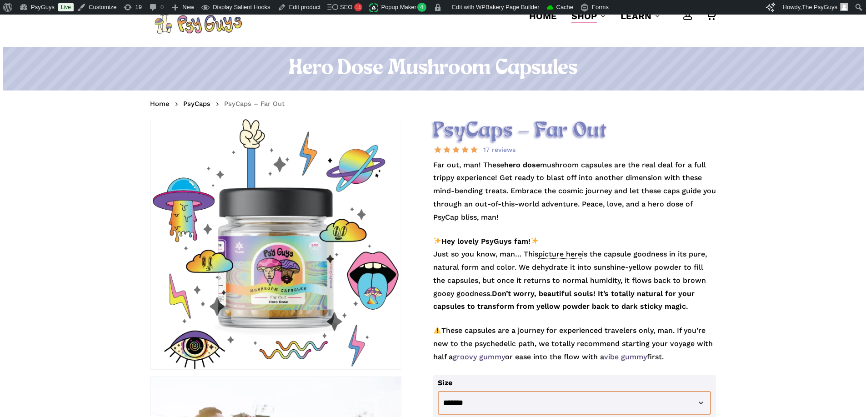
click at [550, 173] on p "Far out, man! These hero dose mushroom capsules are the real deal for a full tr…" at bounding box center [574, 197] width 283 height 76
click at [550, 175] on p "Far out, man! These hero dose mushroom capsules are the real deal for a full tr…" at bounding box center [574, 197] width 283 height 76
click at [464, 123] on h2 "PsyCaps – Far Out" at bounding box center [574, 131] width 283 height 25
click at [566, 127] on h2 "PsyCaps – Far Out" at bounding box center [574, 131] width 283 height 25
click at [536, 108] on nav "Home PsyCaps PsyCaps – Far Out" at bounding box center [433, 104] width 566 height 15
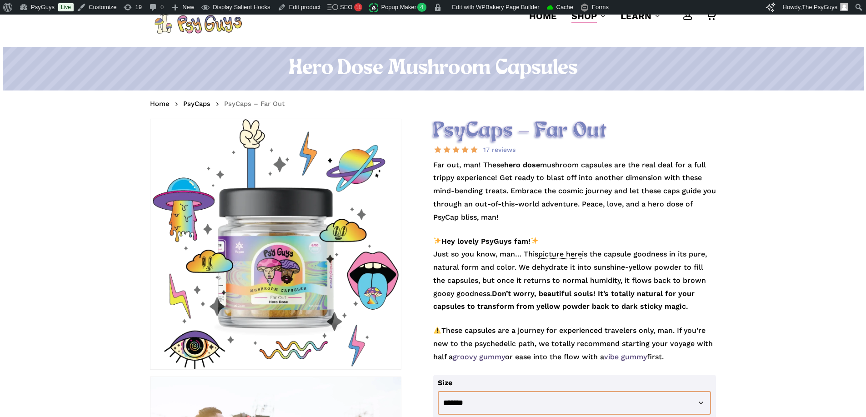
click at [504, 173] on p "Far out, man! These hero dose mushroom capsules are the real deal for a full tr…" at bounding box center [574, 197] width 283 height 76
click at [538, 172] on p "Far out, man! These hero dose mushroom capsules are the real deal for a full tr…" at bounding box center [574, 197] width 283 height 76
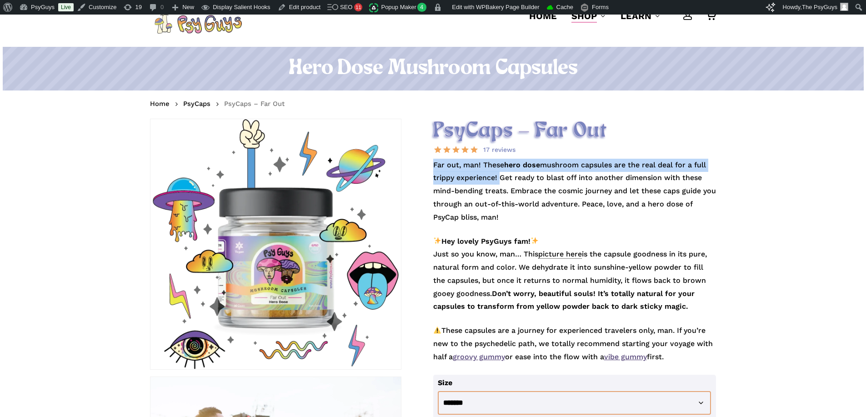
drag, startPoint x: 498, startPoint y: 177, endPoint x: 435, endPoint y: 165, distance: 63.9
click at [434, 164] on p "Far out, man! These hero dose mushroom capsules are the real deal for a full tr…" at bounding box center [574, 197] width 283 height 76
click at [435, 165] on p "Far out, man! These hero dose mushroom capsules are the real deal for a full tr…" at bounding box center [574, 197] width 283 height 76
drag, startPoint x: 487, startPoint y: 176, endPoint x: 433, endPoint y: 166, distance: 54.5
click at [433, 166] on p "Far out, man! These hero dose mushroom capsules are the real deal for a full tr…" at bounding box center [574, 197] width 283 height 76
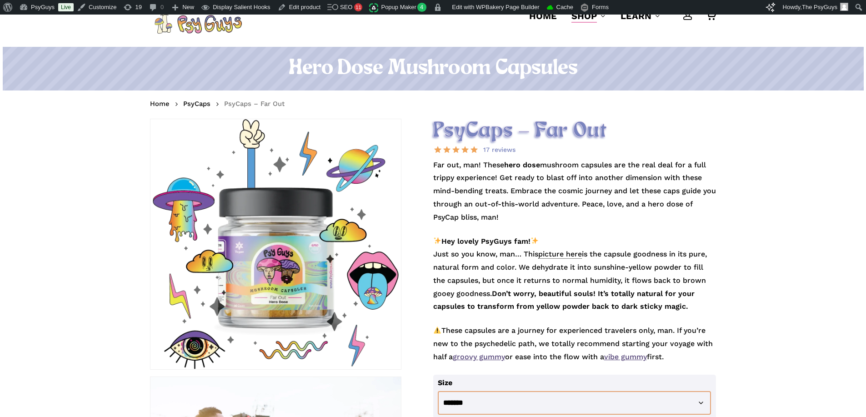
click at [562, 184] on p "Far out, man! These hero dose mushroom capsules are the real deal for a full tr…" at bounding box center [574, 197] width 283 height 76
click at [529, 206] on p "Far out, man! These hero dose mushroom capsules are the real deal for a full tr…" at bounding box center [574, 197] width 283 height 76
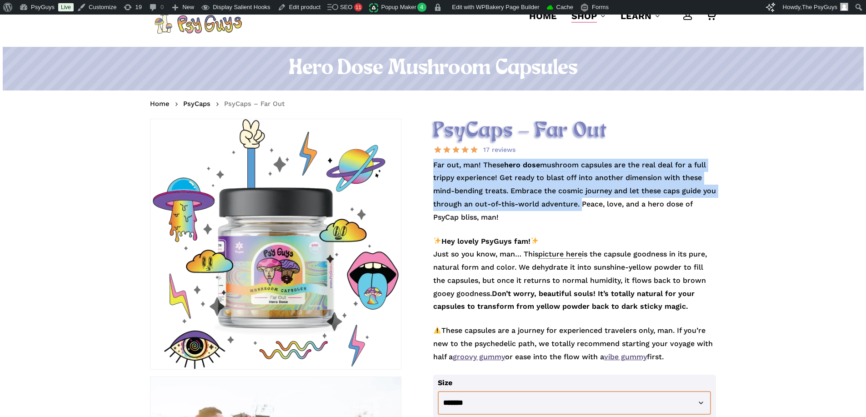
drag, startPoint x: 594, startPoint y: 203, endPoint x: 434, endPoint y: 166, distance: 164.4
click at [434, 166] on p "Far out, man! These hero dose mushroom capsules are the real deal for a full tr…" at bounding box center [574, 197] width 283 height 76
copy p "Far out, man! These hero dose mushroom capsules are the real deal for a full tr…"
drag, startPoint x: 484, startPoint y: 176, endPoint x: 456, endPoint y: 145, distance: 42.5
click at [484, 176] on p "Far out, man! These hero dose mushroom capsules are the real deal for a full tr…" at bounding box center [574, 197] width 283 height 76
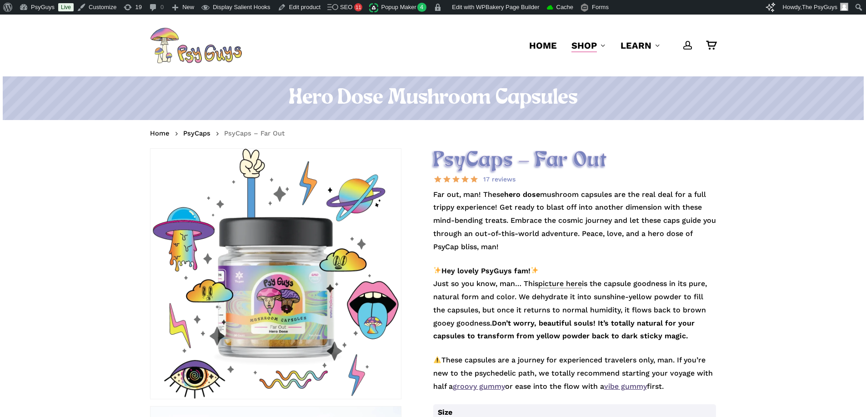
scroll to position [0, 0]
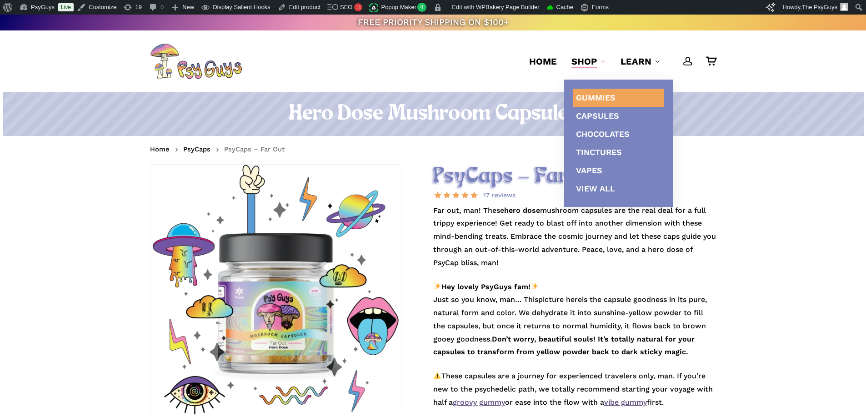
click at [593, 97] on span "Gummies" at bounding box center [596, 98] width 40 height 10
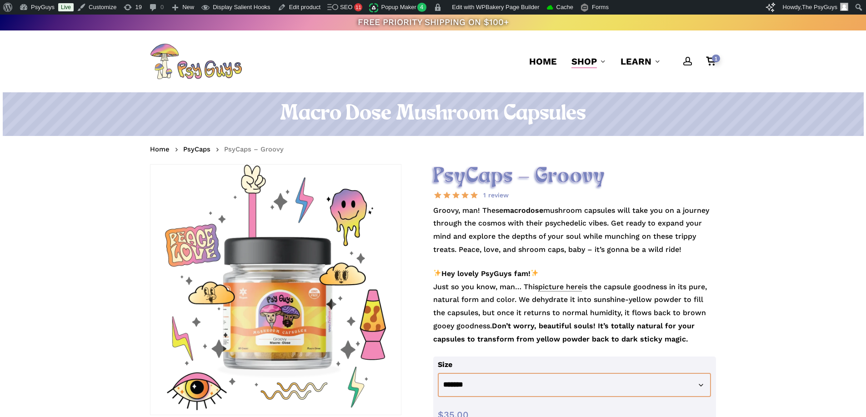
click at [520, 222] on p "Groovy, man! These macrodose mushroom capsules will take you on a journey throu…" at bounding box center [574, 235] width 283 height 63
click at [532, 223] on p "Groovy, man! These macrodose mushroom capsules will take you on a journey throu…" at bounding box center [574, 235] width 283 height 63
click at [500, 223] on p "Groovy, man! These macrodose mushroom capsules will take you on a journey throu…" at bounding box center [574, 235] width 283 height 63
click at [650, 208] on p "Groovy, man! These macrodose mushroom capsules will take you on a journey throu…" at bounding box center [574, 235] width 283 height 63
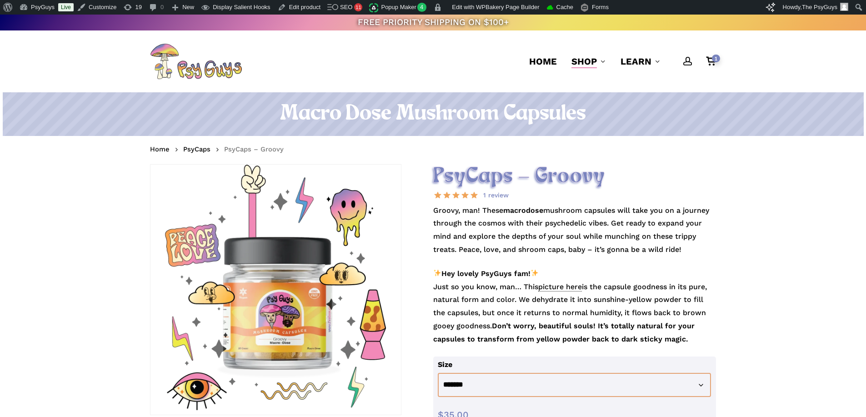
click at [653, 209] on p "Groovy, man! These macrodose mushroom capsules will take you on a journey throu…" at bounding box center [574, 235] width 283 height 63
click at [564, 235] on p "Groovy, man! These macrodose mushroom capsules will take you on a journey throu…" at bounding box center [574, 235] width 283 height 63
click at [668, 236] on p "Groovy, man! These macrodose mushroom capsules will take you on a journey throu…" at bounding box center [574, 235] width 283 height 63
click at [508, 245] on p "Groovy, man! These macrodose mushroom capsules will take you on a journey throu…" at bounding box center [574, 235] width 283 height 63
click at [547, 241] on p "Groovy, man! These macrodose mushroom capsules will take you on a journey throu…" at bounding box center [574, 235] width 283 height 63
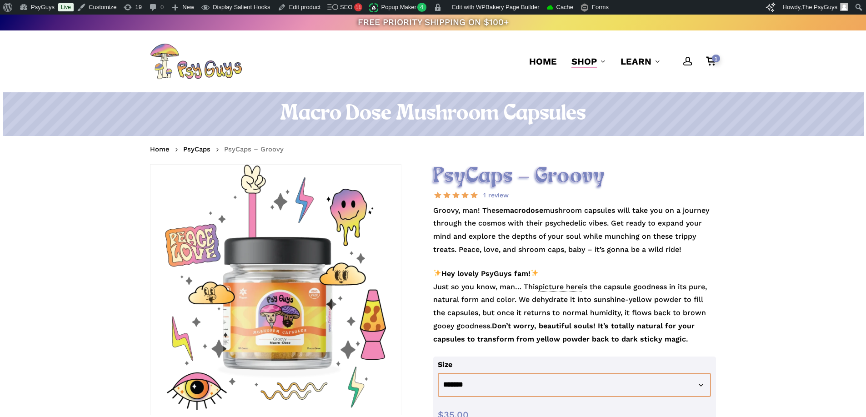
click at [564, 242] on p "Groovy, man! These macrodose mushroom capsules will take you on a journey throu…" at bounding box center [574, 235] width 283 height 63
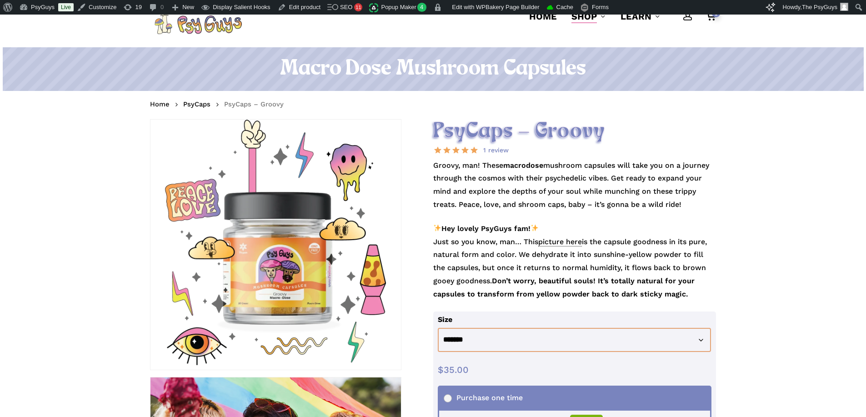
scroll to position [45, 0]
click at [629, 207] on p "Groovy, man! These macrodose mushroom capsules will take you on a journey throu…" at bounding box center [574, 190] width 283 height 63
click at [574, 186] on p "Groovy, man! These macrodose mushroom capsules will take you on a journey throu…" at bounding box center [574, 190] width 283 height 63
click at [453, 138] on h2 "PsyCaps – Groovy" at bounding box center [574, 131] width 283 height 25
click at [196, 101] on link "PsyCaps" at bounding box center [196, 103] width 27 height 9
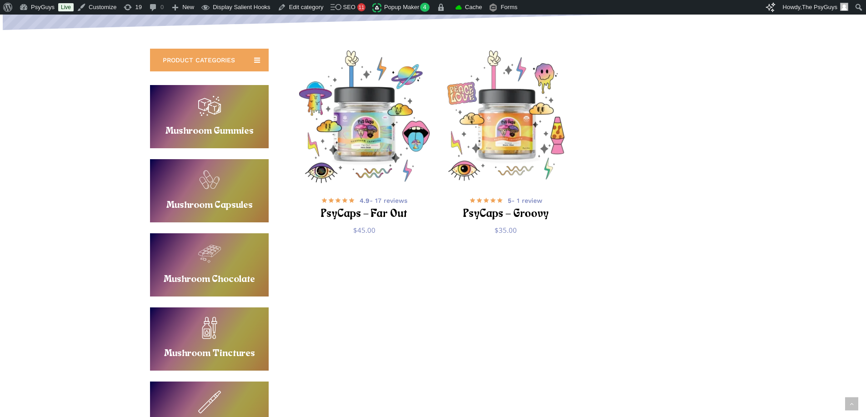
scroll to position [182, 0]
click at [415, 344] on div "PRODUCT CATEGORIES Buy Mushroom Gummies Mushroom Gummies Buy Mushroom Capsules …" at bounding box center [433, 261] width 566 height 424
click at [103, 290] on div "**********" at bounding box center [433, 261] width 866 height 460
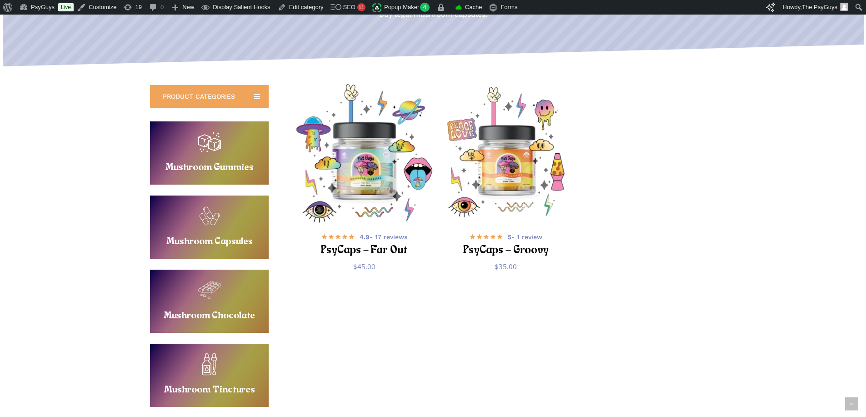
scroll to position [136, 0]
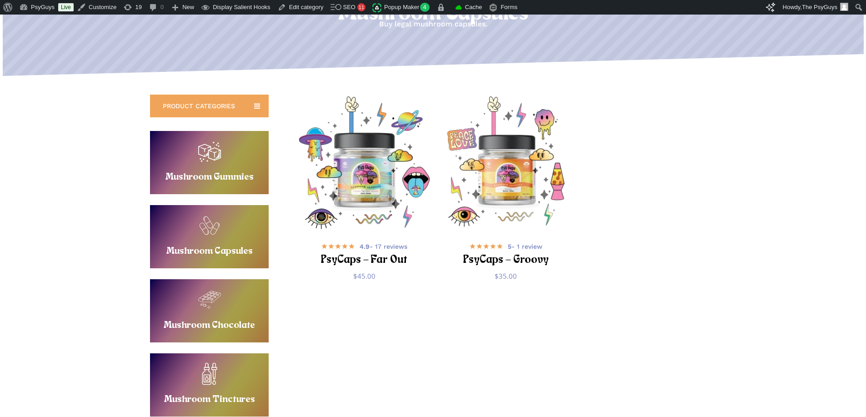
click at [704, 197] on ul "Select options This product has multiple variants. The options may be chosen on…" at bounding box center [511, 199] width 427 height 206
click at [102, 212] on div "**********" at bounding box center [433, 306] width 866 height 460
click at [88, 229] on div "**********" at bounding box center [433, 306] width 866 height 460
click at [449, 325] on div "PRODUCT CATEGORIES Buy Mushroom Gummies Mushroom Gummies Buy Mushroom Capsules …" at bounding box center [433, 307] width 566 height 424
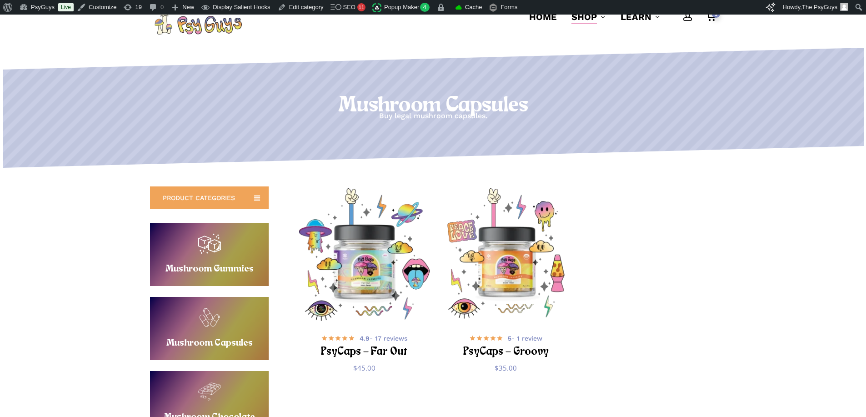
scroll to position [0, 0]
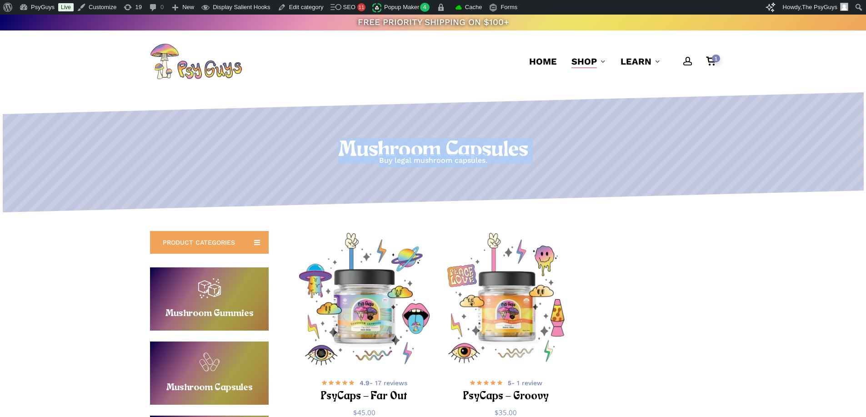
drag, startPoint x: 429, startPoint y: 148, endPoint x: 548, endPoint y: 162, distance: 119.5
click at [548, 162] on div "Mushroom Capsules Buy legal mushroom capsules." at bounding box center [433, 153] width 866 height 30
click at [548, 162] on p "Buy legal mushroom capsules." at bounding box center [433, 160] width 866 height 13
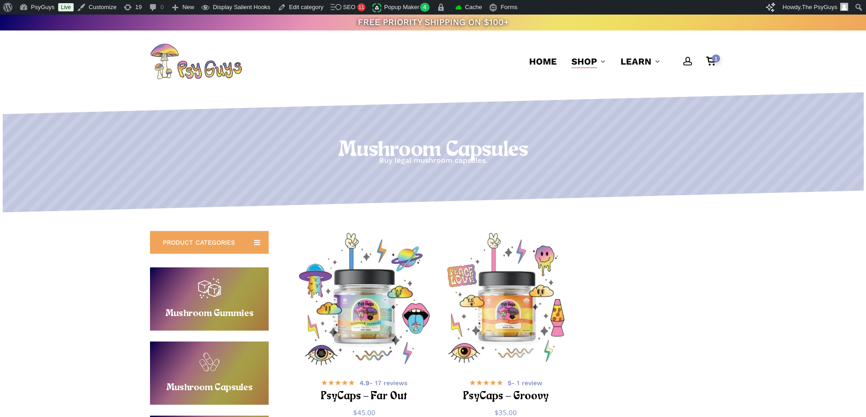
click at [548, 162] on p "Buy legal mushroom capsules." at bounding box center [433, 160] width 866 height 13
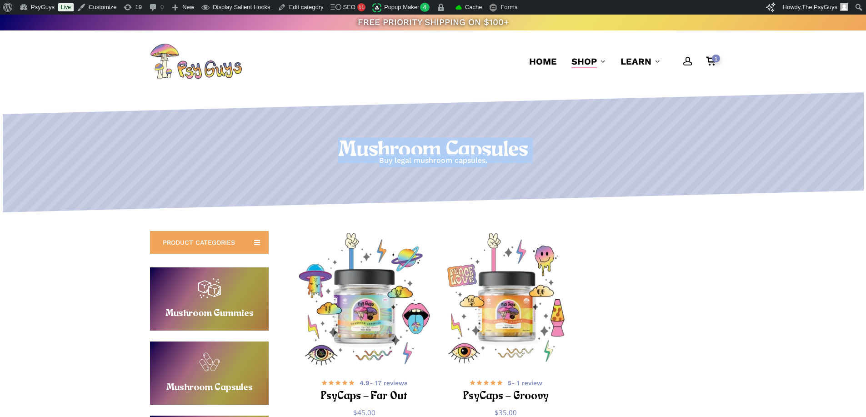
drag, startPoint x: 408, startPoint y: 151, endPoint x: 330, endPoint y: 144, distance: 78.6
click at [330, 144] on div "Mushroom Capsules Buy legal mushroom capsules." at bounding box center [433, 153] width 866 height 30
click at [330, 144] on h1 "Mushroom Capsules" at bounding box center [433, 150] width 866 height 25
drag, startPoint x: 335, startPoint y: 145, endPoint x: 558, endPoint y: 161, distance: 223.9
click at [558, 161] on div "Mushroom Capsules Buy legal mushroom capsules." at bounding box center [433, 153] width 866 height 30
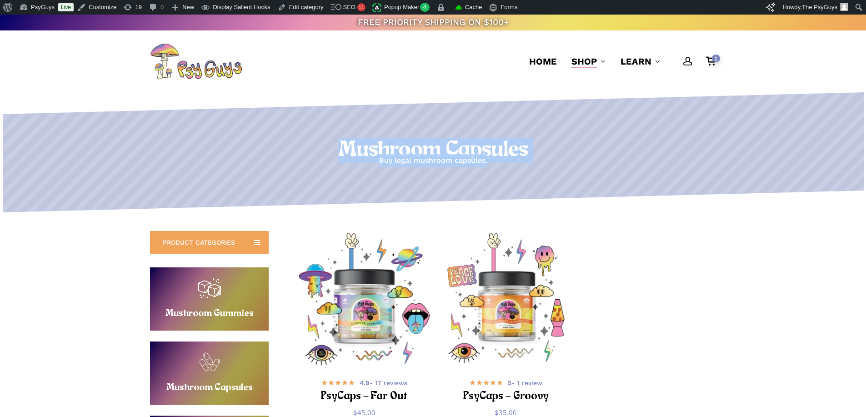
click at [558, 161] on p "Buy legal mushroom capsules." at bounding box center [433, 160] width 866 height 13
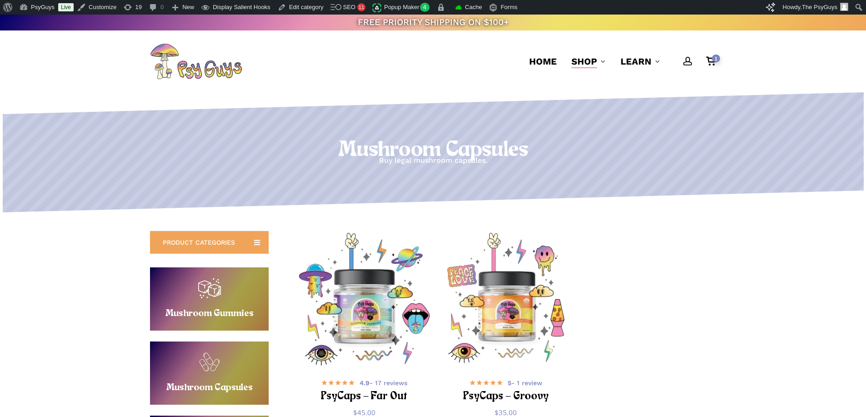
click at [558, 161] on p "Buy legal mushroom capsules." at bounding box center [433, 160] width 866 height 13
click at [711, 62] on div "1" at bounding box center [715, 59] width 10 height 10
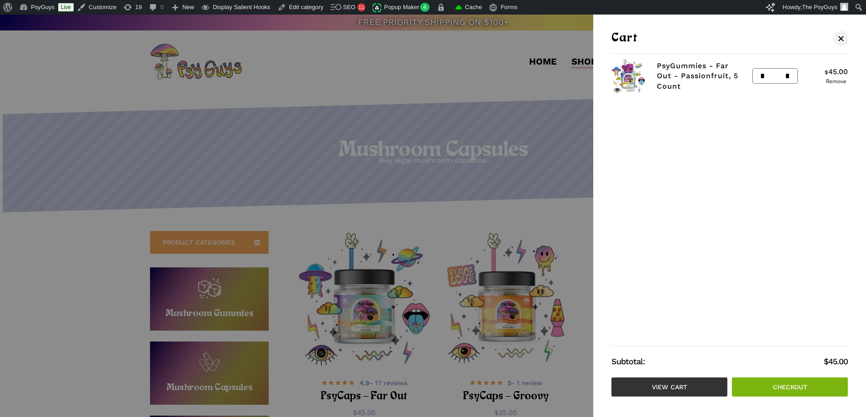
click at [667, 393] on link "View cart" at bounding box center [670, 386] width 116 height 19
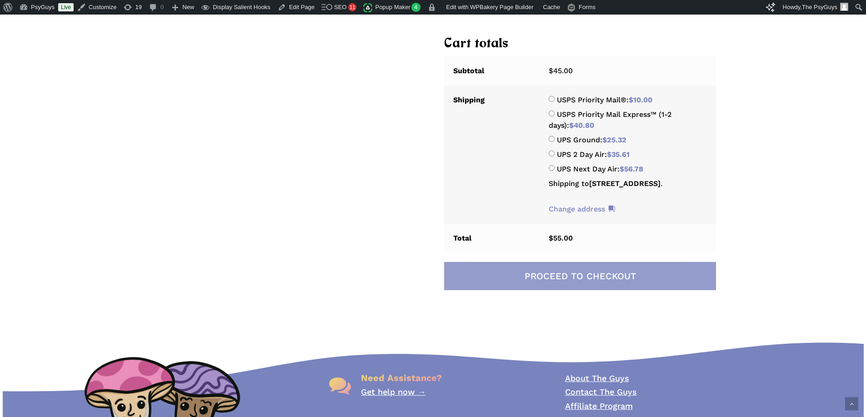
scroll to position [273, 0]
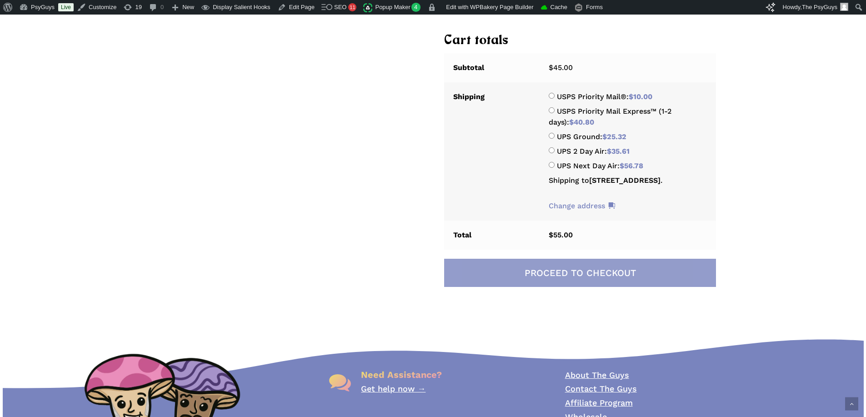
click at [575, 278] on link "Proceed to checkout" at bounding box center [580, 273] width 272 height 28
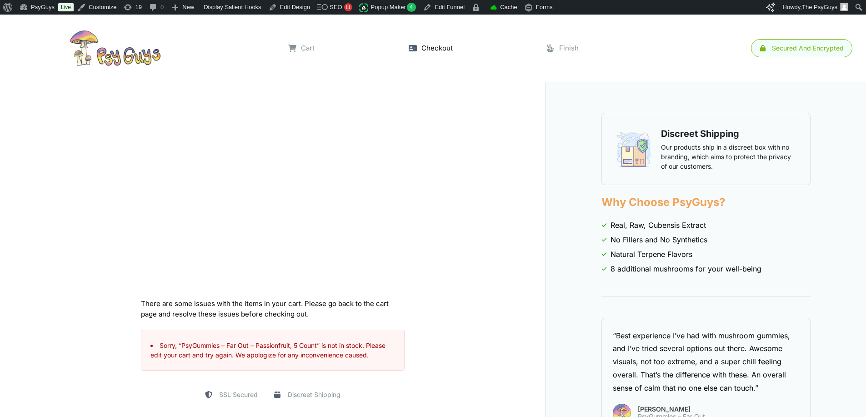
click at [84, 47] on link at bounding box center [115, 47] width 212 height 45
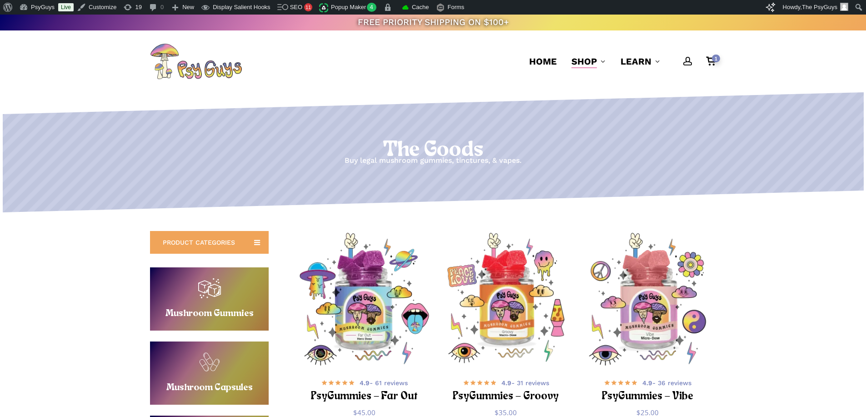
click at [372, 92] on polygon at bounding box center [451, 102] width 896 height 23
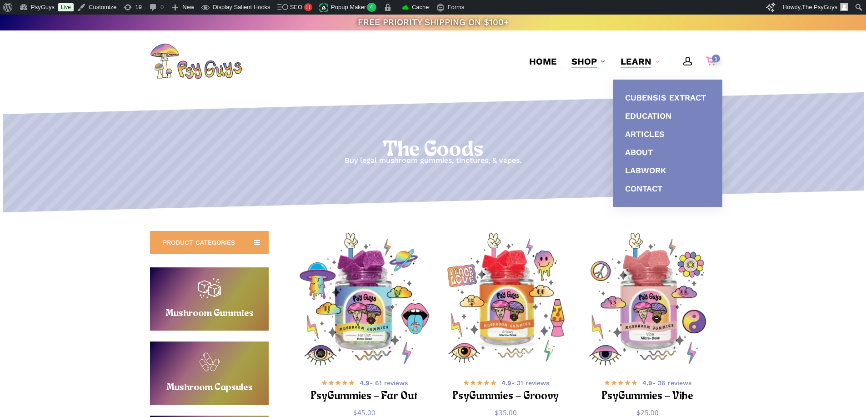
click at [709, 60] on icon "Cart" at bounding box center [711, 62] width 10 height 10
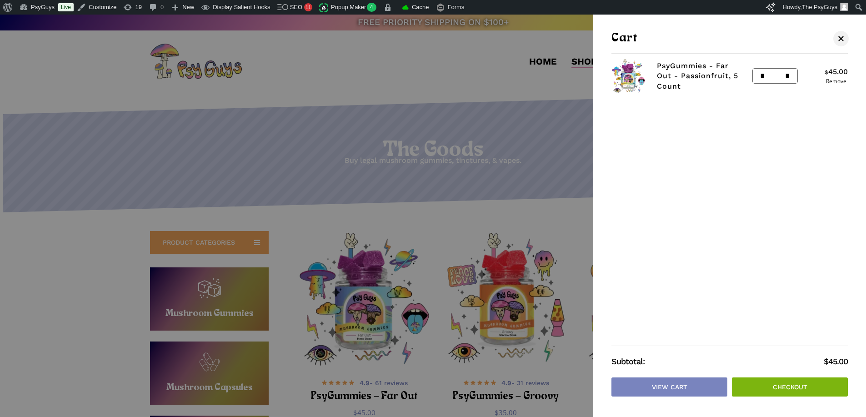
click at [778, 384] on link "Checkout" at bounding box center [790, 386] width 116 height 19
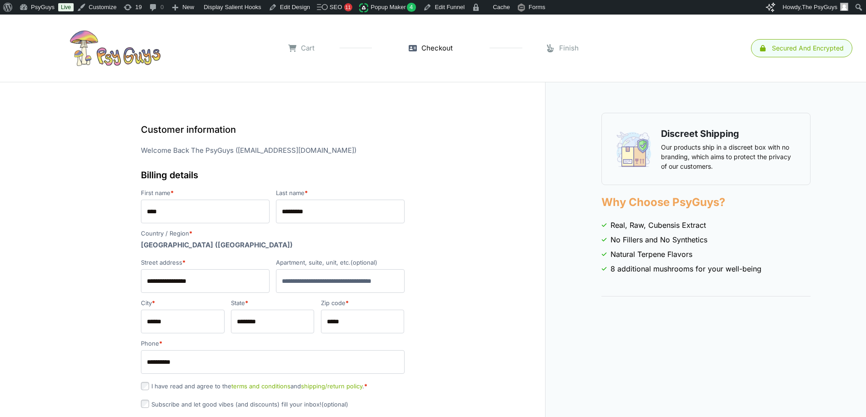
select select "**"
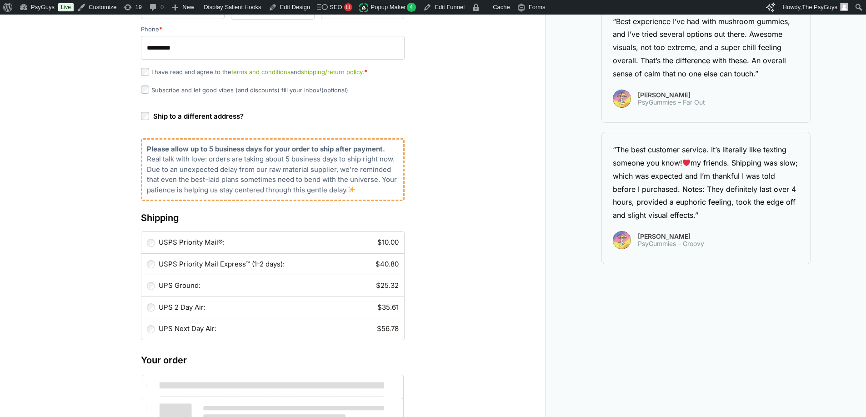
scroll to position [318, 0]
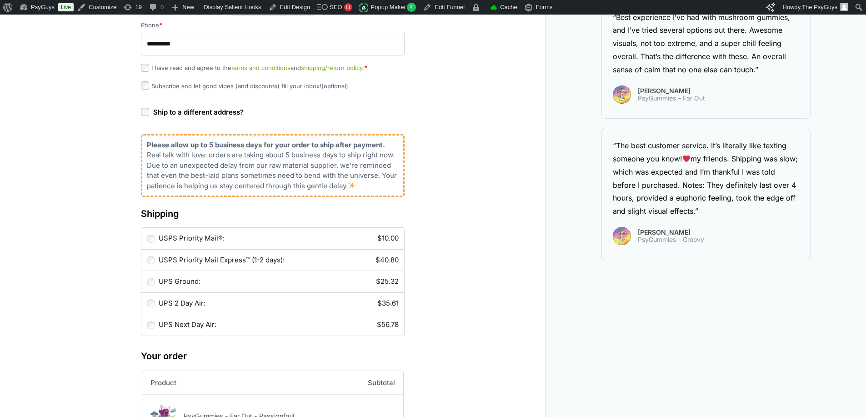
click at [439, 175] on div "Discreet Shipping Our products ship in a discreet box with no branding, which a…" at bounding box center [273, 385] width 546 height 1243
click at [413, 184] on div "Discreet Shipping Our products ship in a discreet box with no branding, which a…" at bounding box center [273, 385] width 546 height 1243
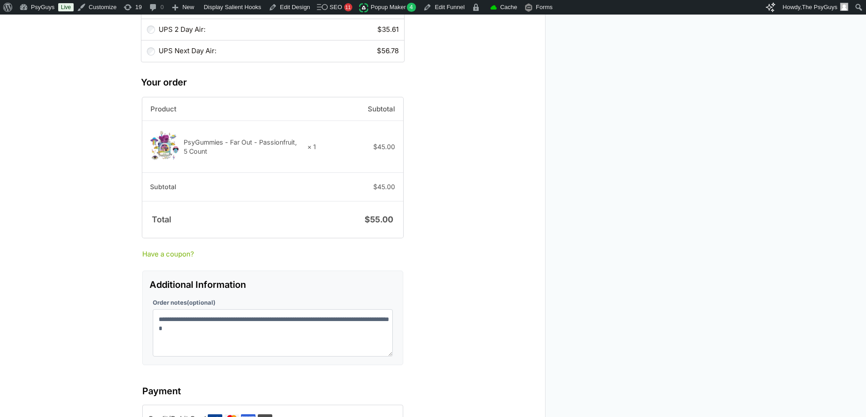
scroll to position [591, 0]
click at [469, 244] on div "Discreet Shipping Our products ship in a discreet box with no branding, which a…" at bounding box center [273, 112] width 546 height 1243
click at [453, 248] on div "Discreet Shipping Our products ship in a discreet box with no branding, which a…" at bounding box center [273, 112] width 546 height 1243
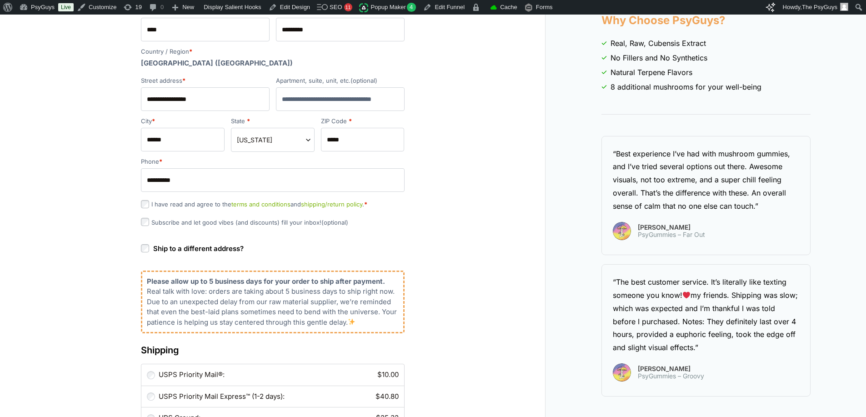
scroll to position [0, 0]
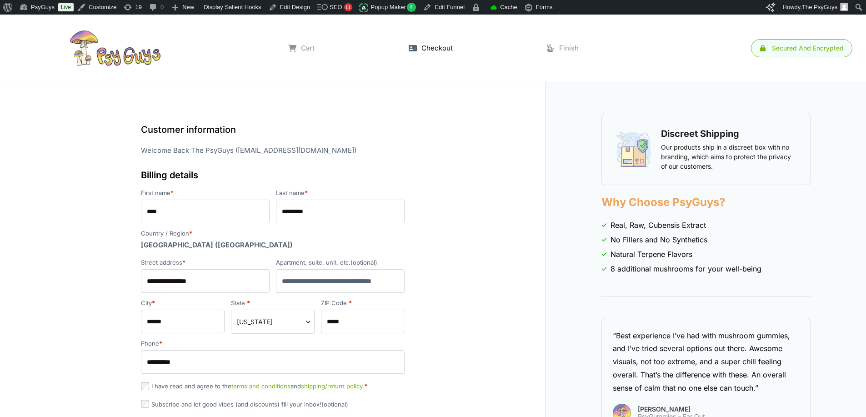
click at [670, 226] on span "Real, Raw, Cubensis Extract" at bounding box center [659, 225] width 96 height 11
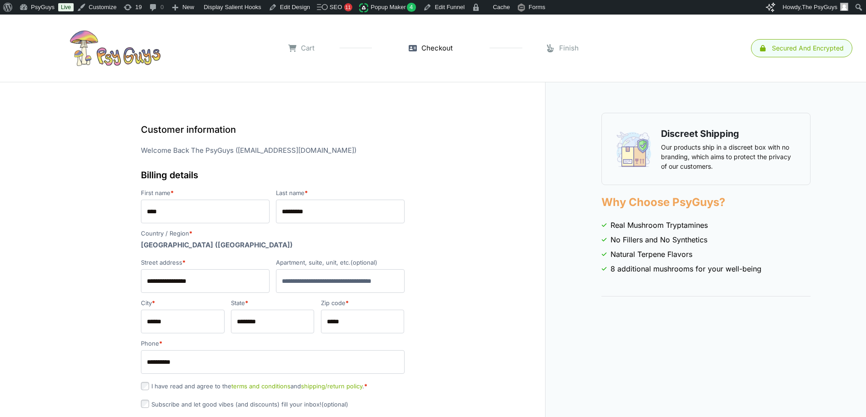
select select "**"
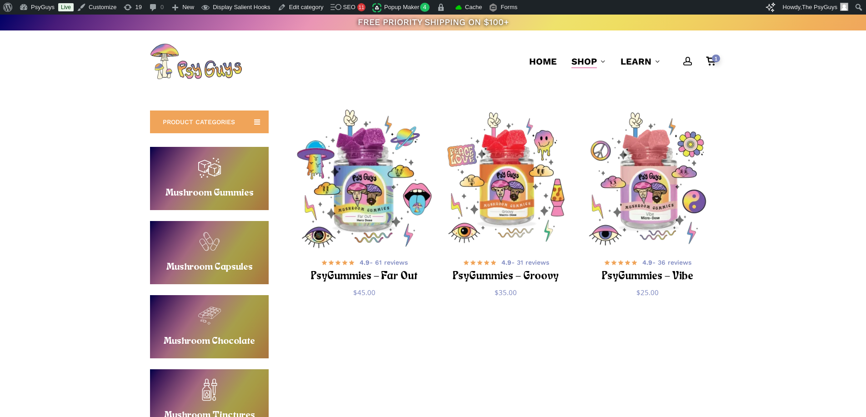
click at [363, 191] on img "PsyGummies - Far Out" at bounding box center [364, 179] width 138 height 138
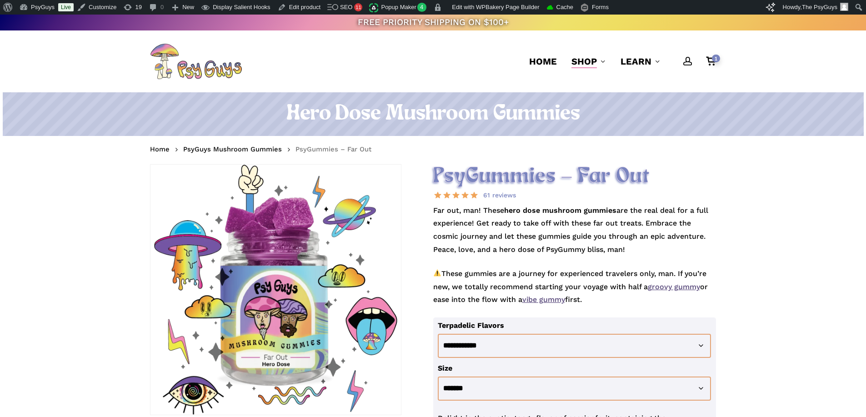
click at [499, 172] on h2 "PsyGummies – Far Out" at bounding box center [574, 176] width 283 height 25
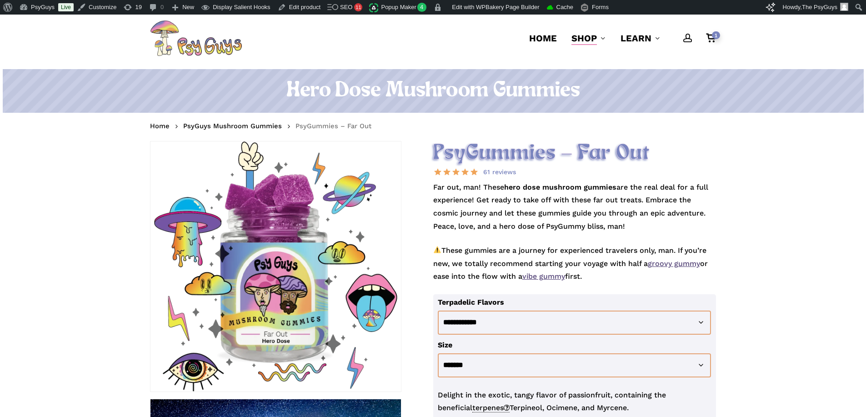
scroll to position [45, 0]
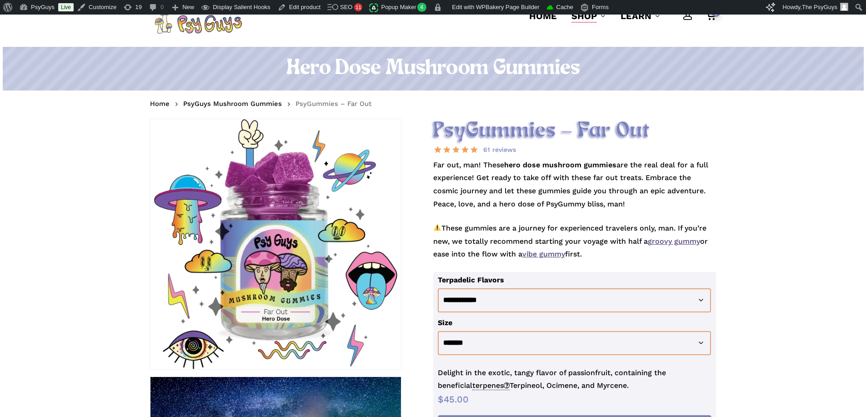
click at [486, 194] on p "Far out, man! These hero dose mushroom gummies are the real deal for a full exp…" at bounding box center [574, 190] width 283 height 63
click at [492, 197] on p "Far out, man! These hero dose mushroom gummies are the real deal for a full exp…" at bounding box center [574, 190] width 283 height 63
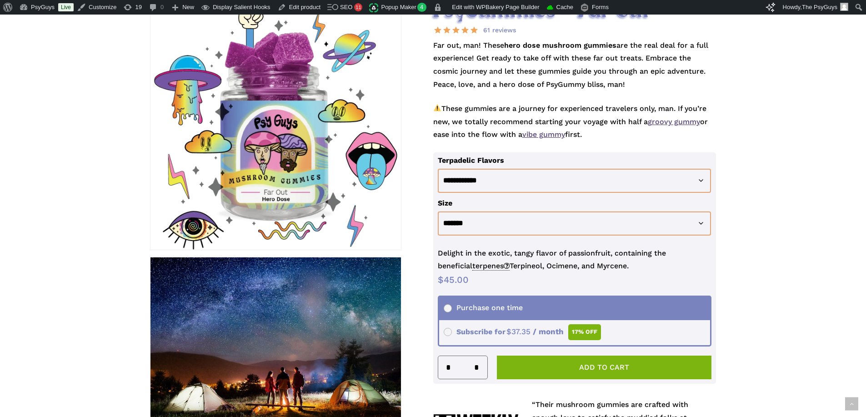
scroll to position [182, 0]
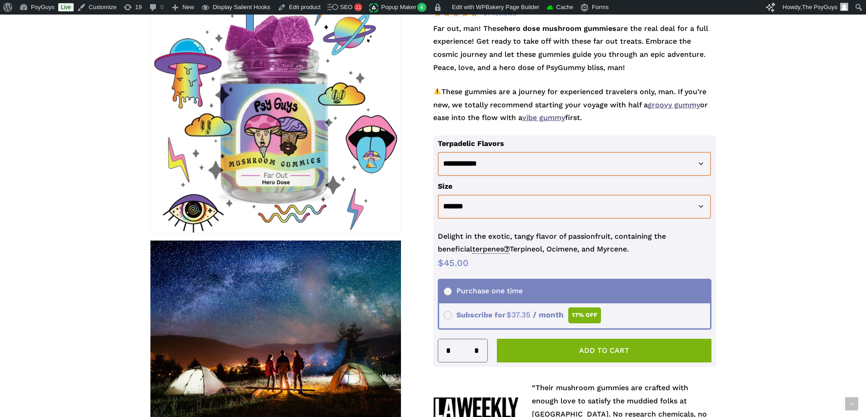
click at [456, 163] on select "**********" at bounding box center [575, 164] width 274 height 24
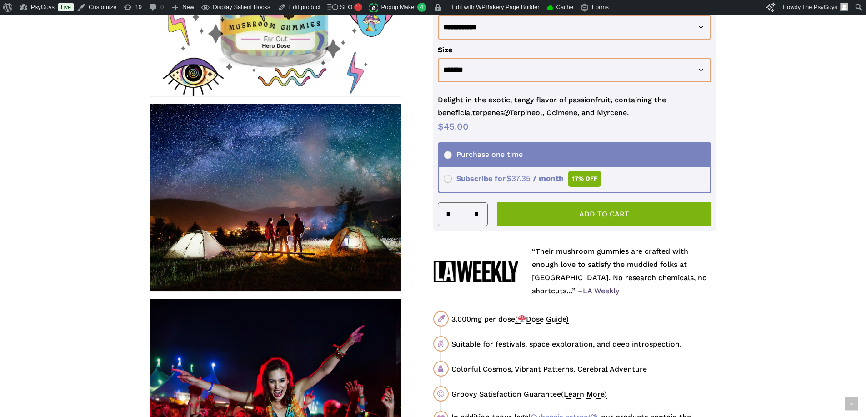
scroll to position [364, 0]
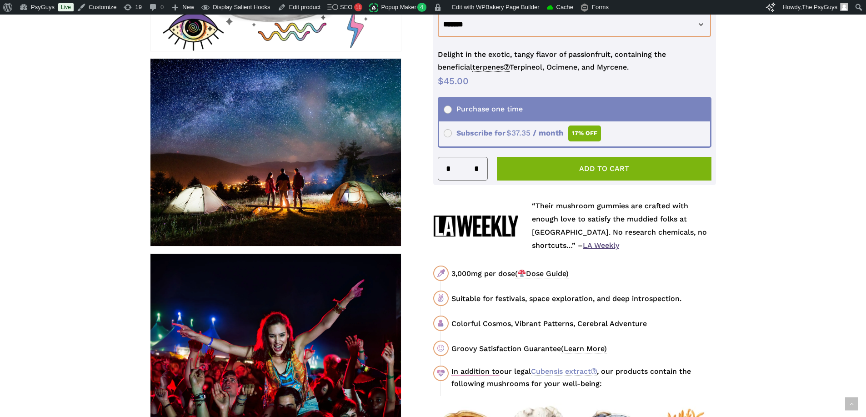
click at [548, 272] on span "( Dose Guide)" at bounding box center [542, 273] width 54 height 9
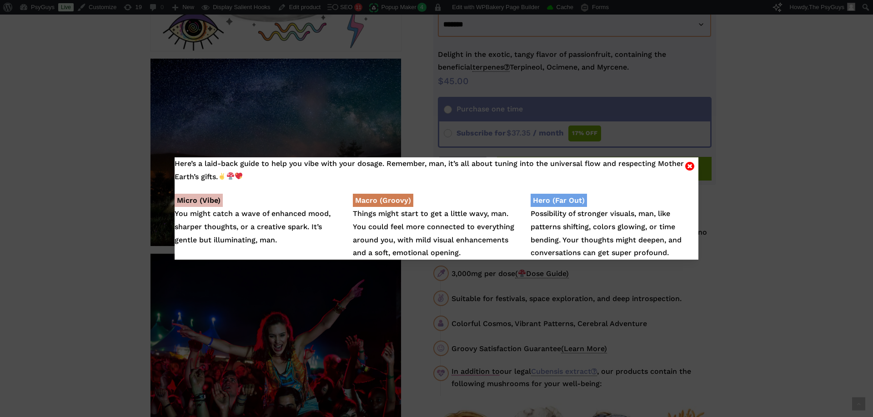
click at [665, 248] on p "Hero (Far Out) Possibility of stronger visuals, man, like patterns shifting, co…" at bounding box center [614, 226] width 167 height 65
click at [686, 166] on icon "Close" at bounding box center [689, 166] width 9 height 11
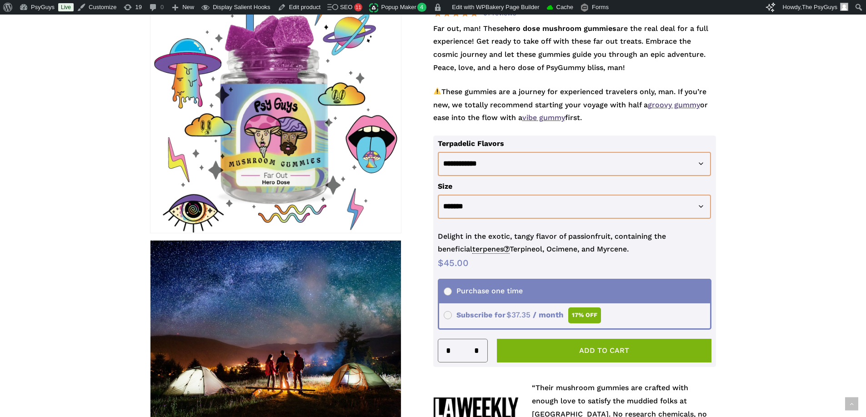
scroll to position [0, 0]
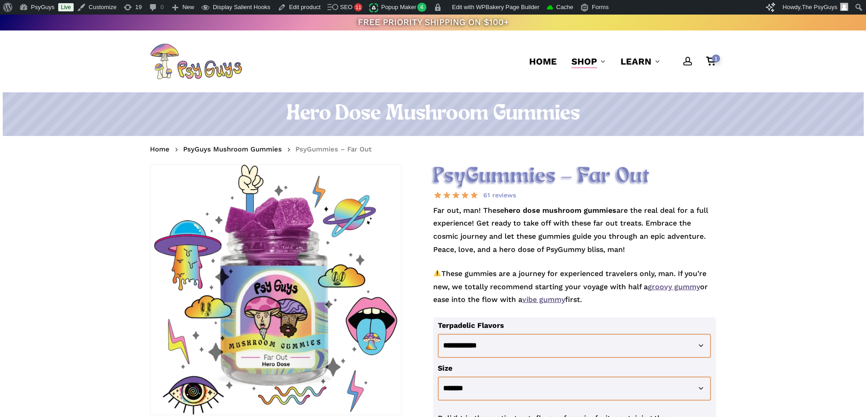
click at [455, 148] on nav "Home PsyGuys Mushroom Gummies PsyGummies – Far Out" at bounding box center [433, 150] width 566 height 15
click at [256, 149] on link "PsyGuys Mushroom Gummies" at bounding box center [232, 149] width 99 height 9
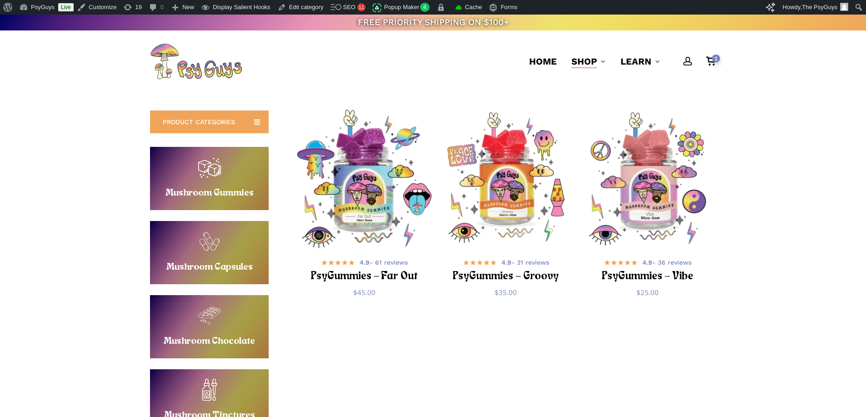
drag, startPoint x: 366, startPoint y: 205, endPoint x: 335, endPoint y: 141, distance: 71.4
click at [366, 205] on img "PsyGummies - Far Out" at bounding box center [364, 179] width 138 height 138
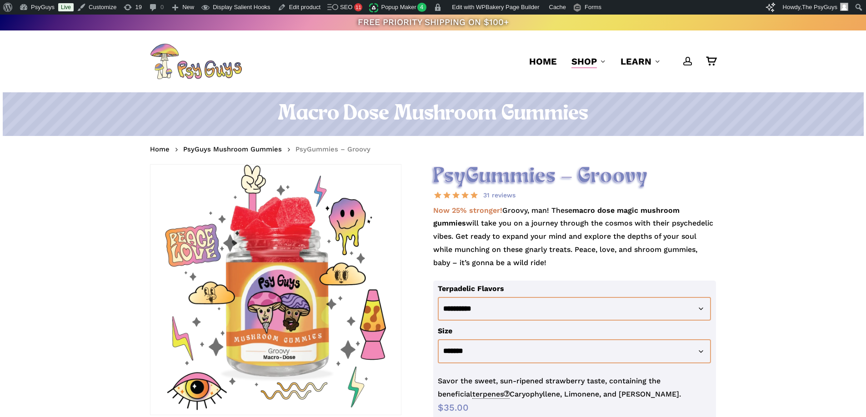
click at [483, 212] on strong "Now 25% stronger!" at bounding box center [467, 210] width 69 height 9
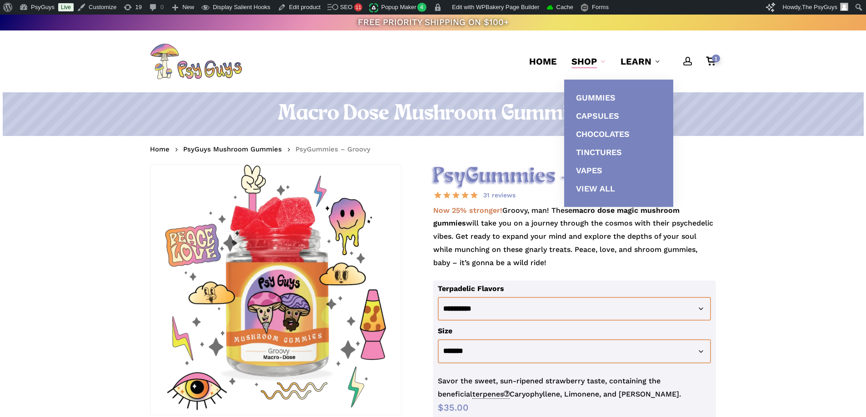
click at [578, 61] on span "Shop" at bounding box center [584, 61] width 25 height 11
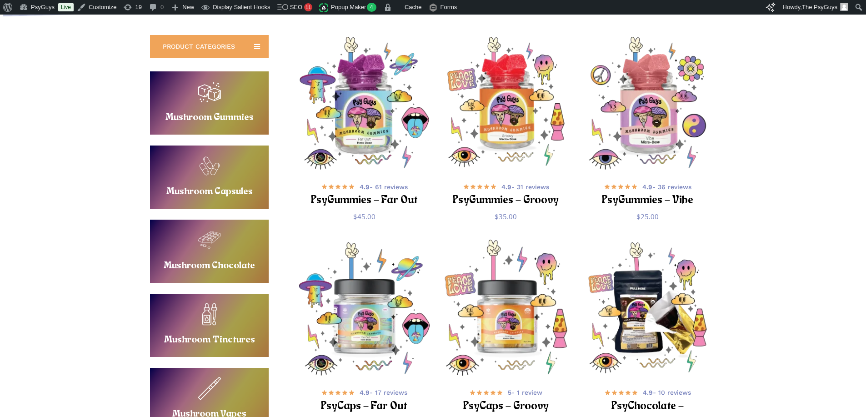
scroll to position [227, 0]
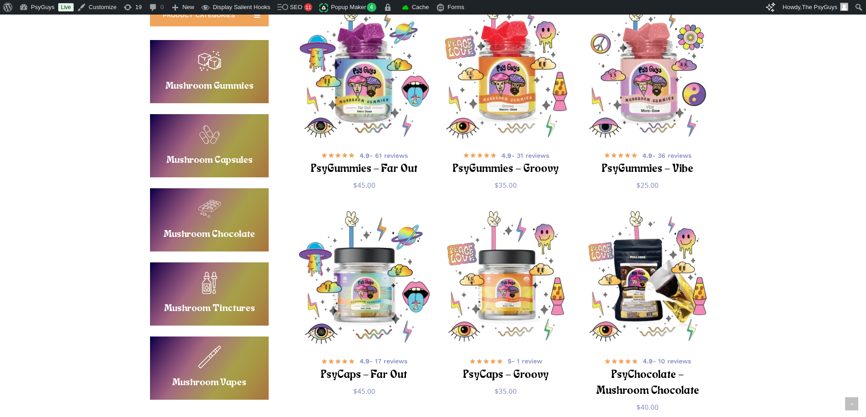
click at [502, 92] on img "PsyGummies - Groovy" at bounding box center [506, 72] width 138 height 138
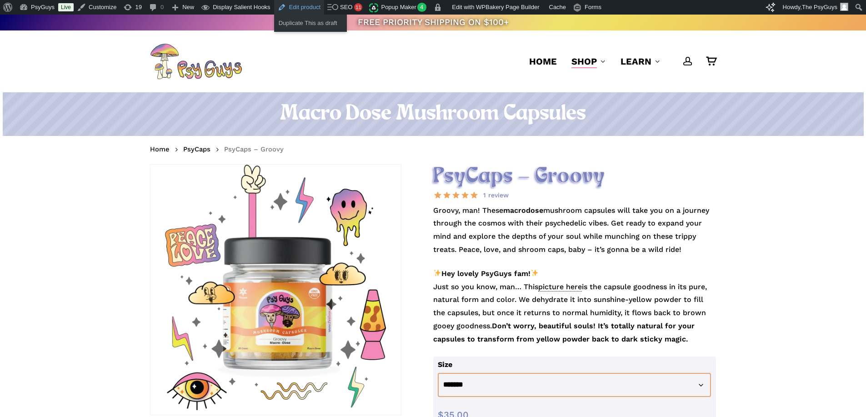
click at [299, 9] on link "Edit product" at bounding box center [299, 7] width 50 height 15
click at [570, 240] on p "Groovy, man! These macrodose mushroom capsules will take you on a journey throu…" at bounding box center [574, 235] width 283 height 63
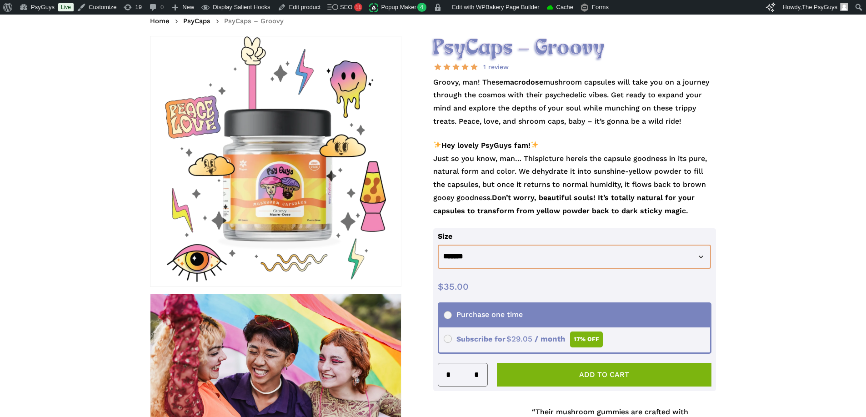
scroll to position [136, 0]
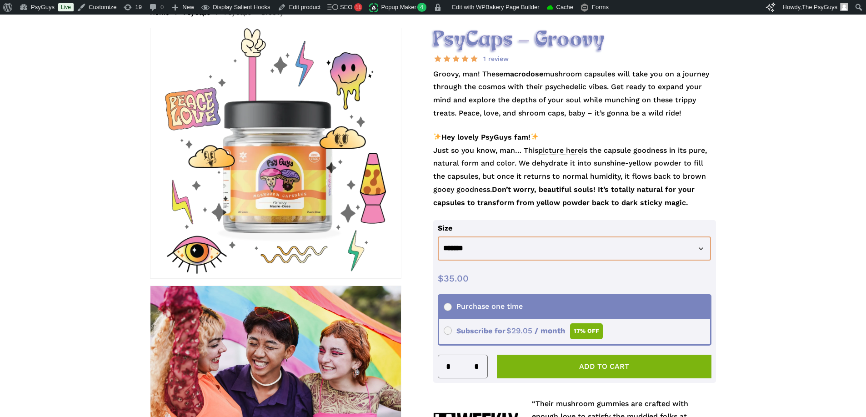
click at [563, 191] on strong "Don’t worry, beautiful souls! It’s totally natural for your capsules to transfo…" at bounding box center [564, 196] width 262 height 22
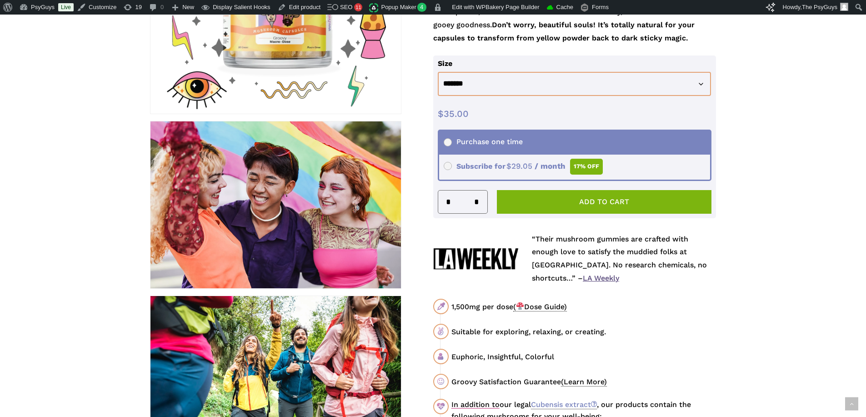
scroll to position [318, 0]
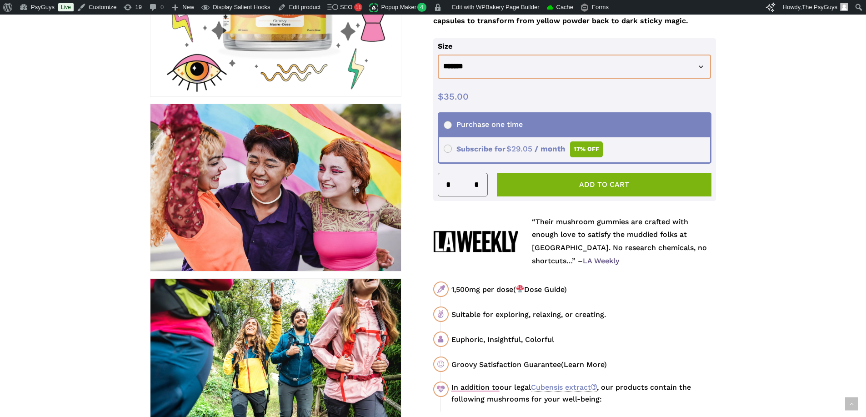
click at [584, 227] on p "“Their mushroom gummies are crafted with enough love to satisfy the muddied fol…" at bounding box center [624, 242] width 184 height 52
click at [620, 312] on div "Suitable for exploring, relaxing, or creating." at bounding box center [584, 314] width 265 height 11
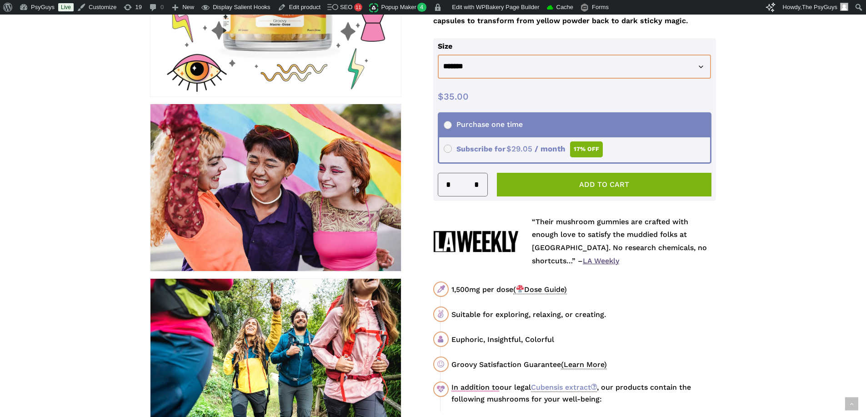
click at [559, 337] on div "Euphoric, Insightful, Colorful" at bounding box center [584, 339] width 265 height 11
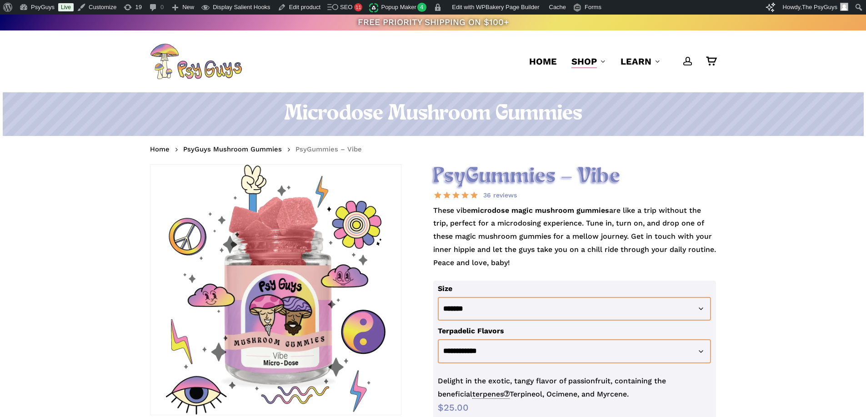
click at [521, 231] on p "These vibe microdose magic mushroom gummies are like a trip without the trip, p…" at bounding box center [574, 242] width 283 height 76
click at [600, 216] on p "These vibe microdose magic mushroom gummies are like a trip without the trip, p…" at bounding box center [574, 242] width 283 height 76
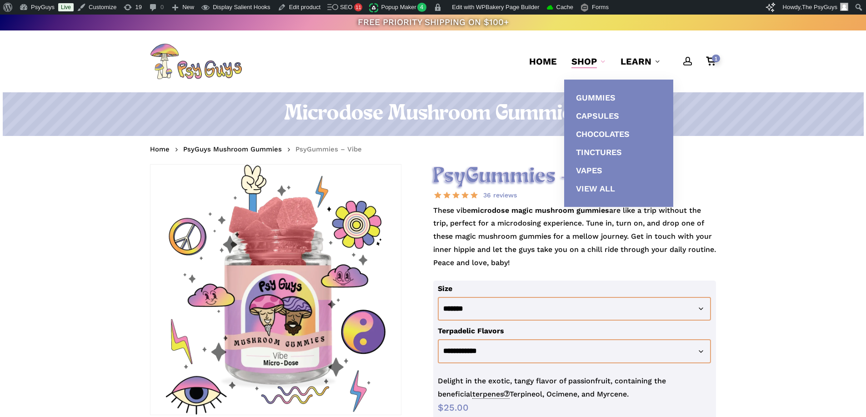
click at [455, 218] on p "These vibe microdose magic mushroom gummies are like a trip without the trip, p…" at bounding box center [574, 242] width 283 height 76
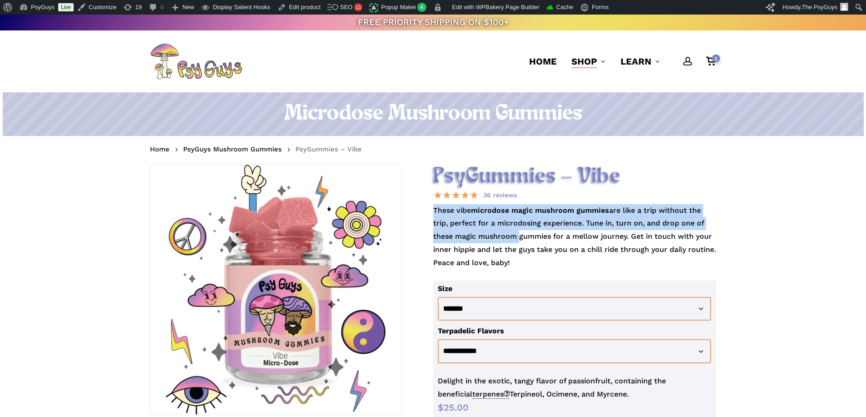
drag, startPoint x: 434, startPoint y: 209, endPoint x: 514, endPoint y: 233, distance: 84.2
click at [514, 233] on p "These vibe microdose magic mushroom gummies are like a trip without the trip, p…" at bounding box center [574, 242] width 283 height 76
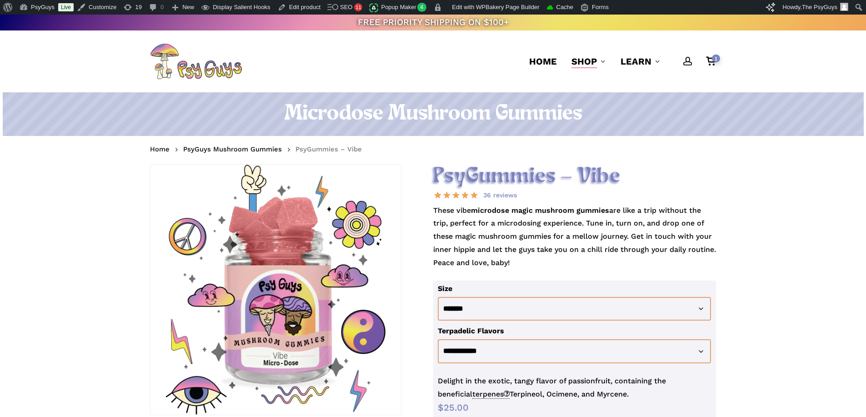
click at [552, 234] on p "These vibe microdose magic mushroom gummies are like a trip without the trip, p…" at bounding box center [574, 242] width 283 height 76
click at [632, 235] on p "These vibe microdose magic mushroom gummies are like a trip without the trip, p…" at bounding box center [574, 242] width 283 height 76
click at [543, 258] on p "These vibe microdose magic mushroom gummies are like a trip without the trip, p…" at bounding box center [574, 242] width 283 height 76
click at [551, 258] on p "These vibe microdose magic mushroom gummies are like a trip without the trip, p…" at bounding box center [574, 242] width 283 height 76
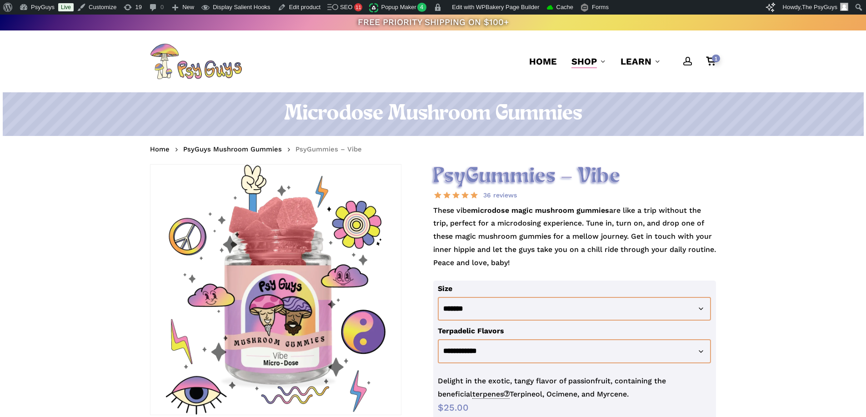
click at [551, 258] on p "These vibe microdose magic mushroom gummies are like a trip without the trip, p…" at bounding box center [574, 242] width 283 height 76
click at [441, 118] on h1 "Microdose Mushroom Gummies" at bounding box center [433, 113] width 566 height 25
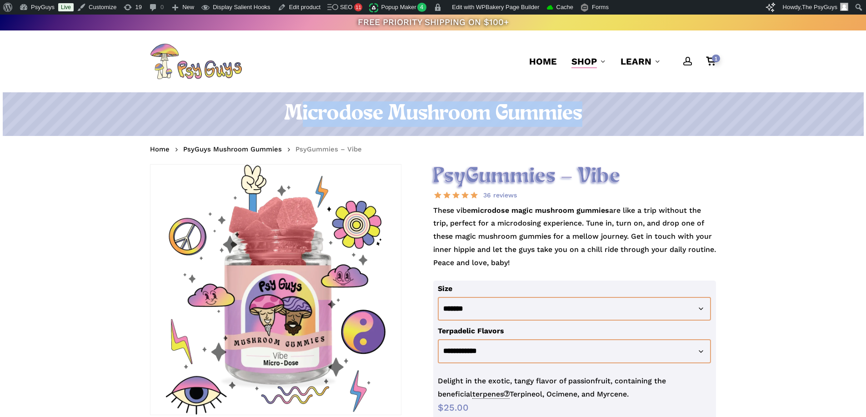
click at [441, 118] on h1 "Microdose Mushroom Gummies" at bounding box center [433, 113] width 566 height 25
click at [460, 115] on h1 "Microdose Mushroom Gummies" at bounding box center [433, 113] width 566 height 25
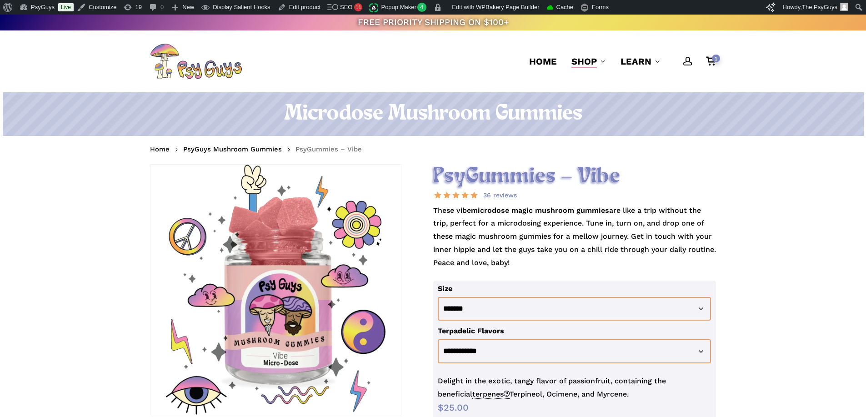
click at [485, 153] on nav "Home PsyGuys Mushroom Gummies PsyGummies – Vibe" at bounding box center [433, 150] width 566 height 15
click at [562, 204] on p "These vibe microdose magic mushroom gummies are like a trip without the trip, p…" at bounding box center [574, 242] width 283 height 76
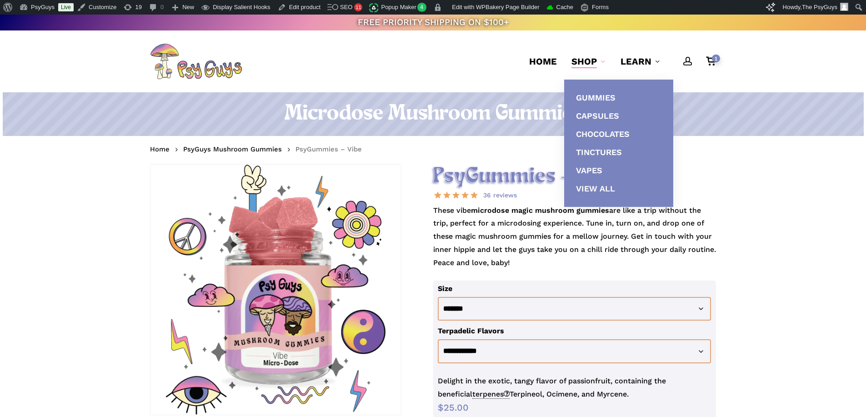
drag, startPoint x: 467, startPoint y: 120, endPoint x: 416, endPoint y: 138, distance: 54.2
click at [467, 120] on h1 "Microdose Mushroom Gummies" at bounding box center [433, 113] width 566 height 25
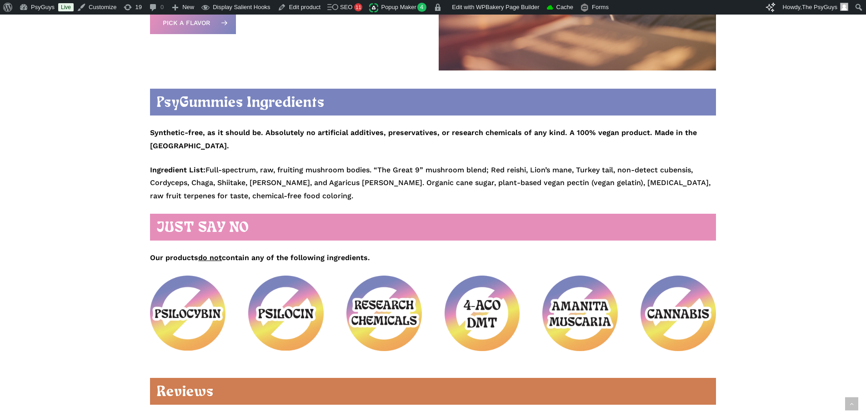
scroll to position [1091, 0]
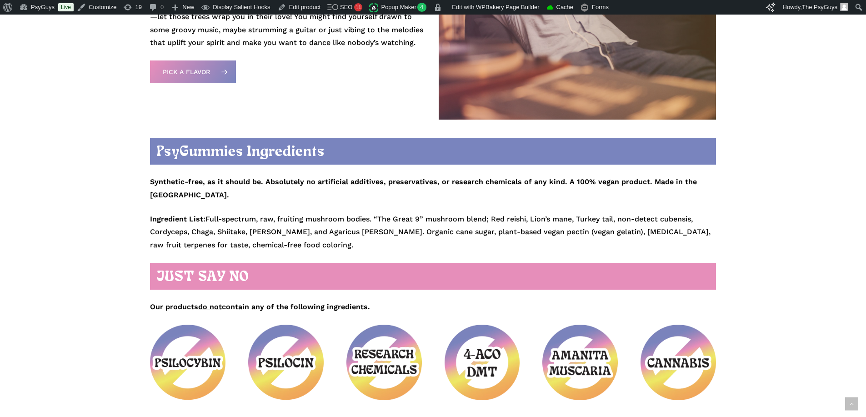
click at [302, 213] on p "Ingredient List: Full-spectrum, raw, fruiting mushroom bodies. “The Great 9” mu…" at bounding box center [433, 232] width 566 height 39
drag, startPoint x: 212, startPoint y: 204, endPoint x: 372, endPoint y: 203, distance: 160.1
click at [372, 213] on p "Ingredient List: Full-spectrum, raw, fruiting mushroom bodies. “The Great 9” mu…" at bounding box center [433, 232] width 566 height 39
click at [345, 213] on p "Ingredient List: Full-spectrum, raw, fruiting mushroom bodies. “The Great 9” mu…" at bounding box center [433, 232] width 566 height 39
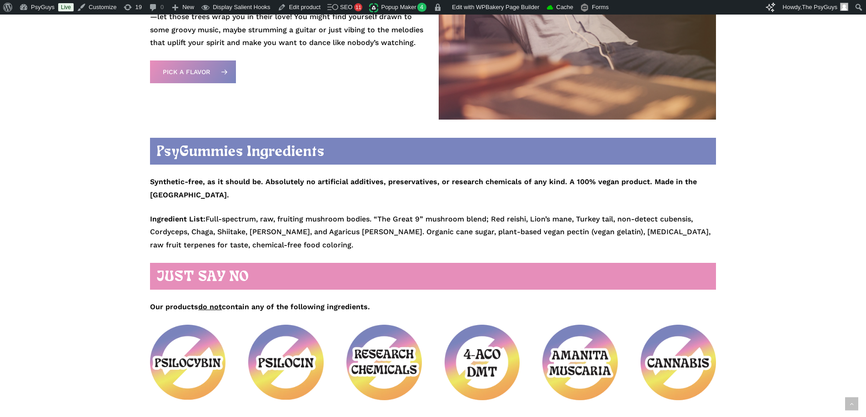
click at [422, 198] on p "Synthetic-free, as it should be. Absolutely no artificial additives, preservati…" at bounding box center [433, 189] width 566 height 46
click at [399, 219] on p "Ingredient List: Full-spectrum, raw, fruiting mushroom bodies. “The Great 9” mu…" at bounding box center [433, 232] width 566 height 39
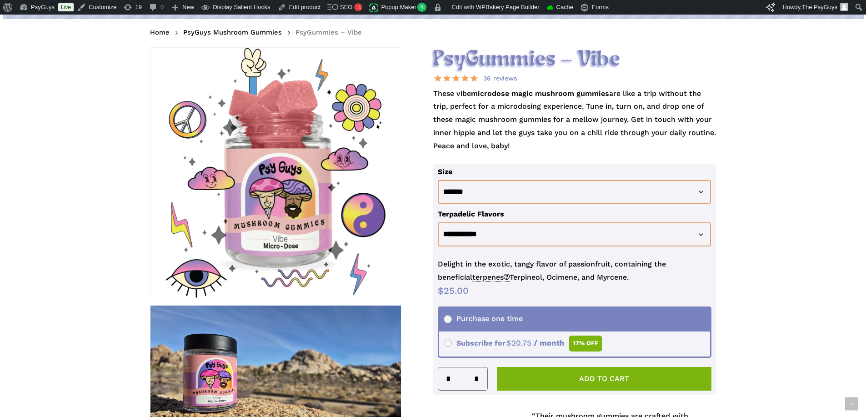
scroll to position [91, 0]
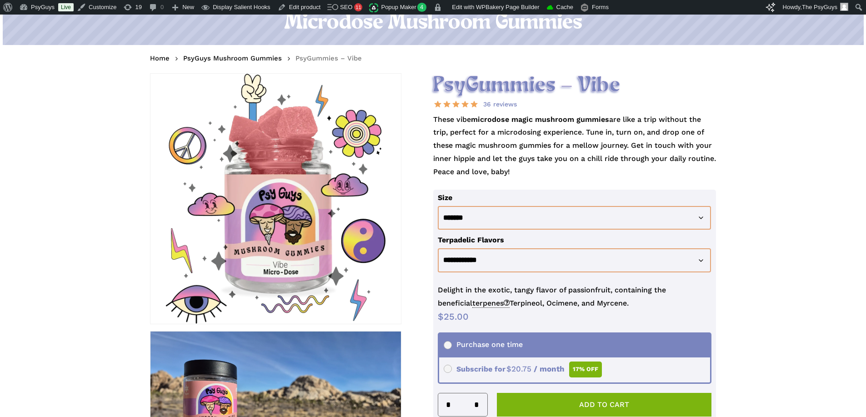
click at [496, 133] on p "These vibe microdose magic mushroom gummies are like a trip without the trip, p…" at bounding box center [574, 151] width 283 height 76
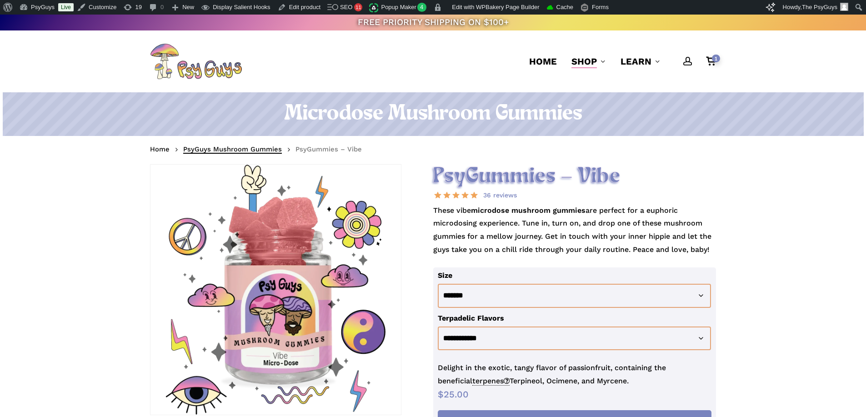
click at [246, 149] on link "PsyGuys Mushroom Gummies" at bounding box center [232, 149] width 99 height 9
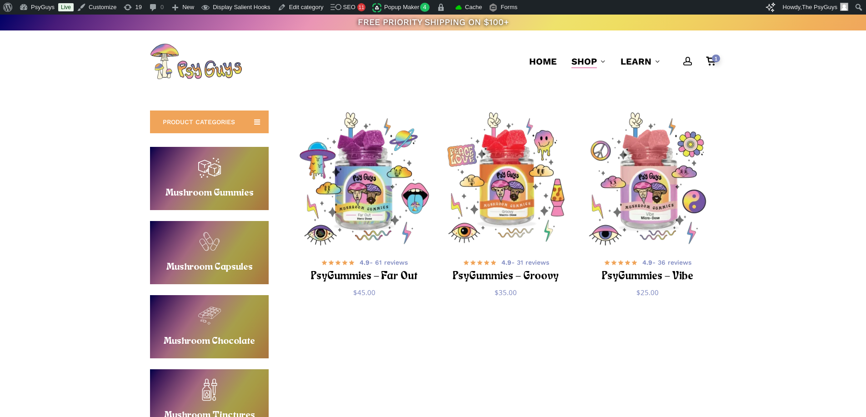
click at [207, 170] on link "Buy Mushroom Gummies" at bounding box center [209, 178] width 119 height 63
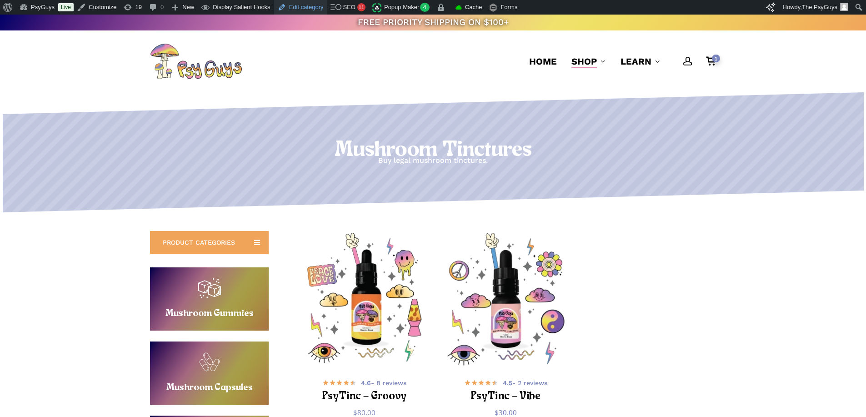
click at [303, 9] on link "Edit category" at bounding box center [300, 7] width 53 height 15
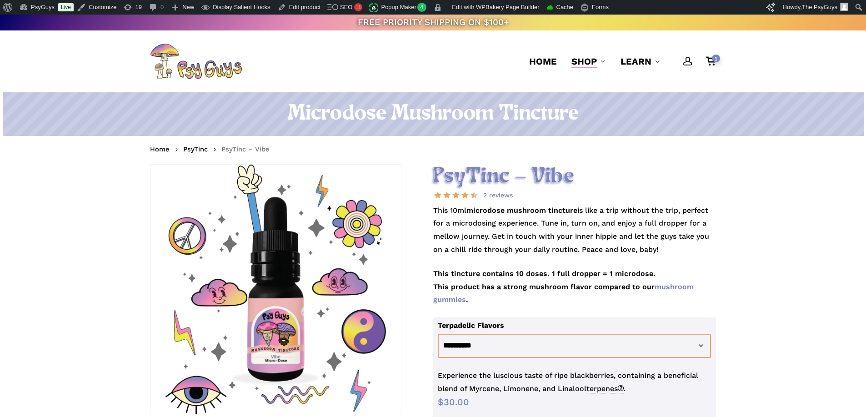
click at [512, 212] on strong "microdose mushroom tincture" at bounding box center [522, 210] width 111 height 9
click at [292, 7] on link "Edit product" at bounding box center [299, 7] width 50 height 15
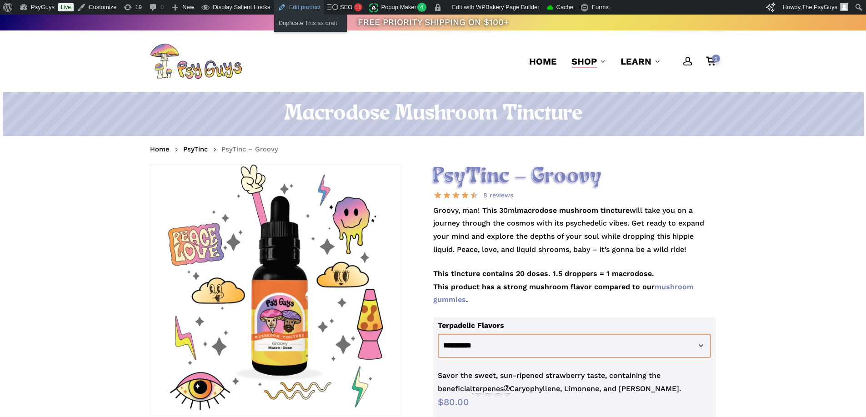
click at [293, 7] on link "Edit product" at bounding box center [299, 7] width 50 height 15
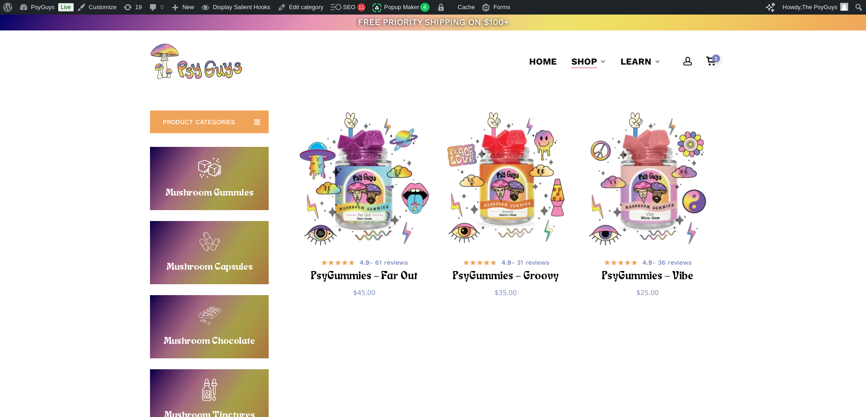
click at [206, 244] on link "Buy Mushroom Capsules" at bounding box center [209, 252] width 119 height 63
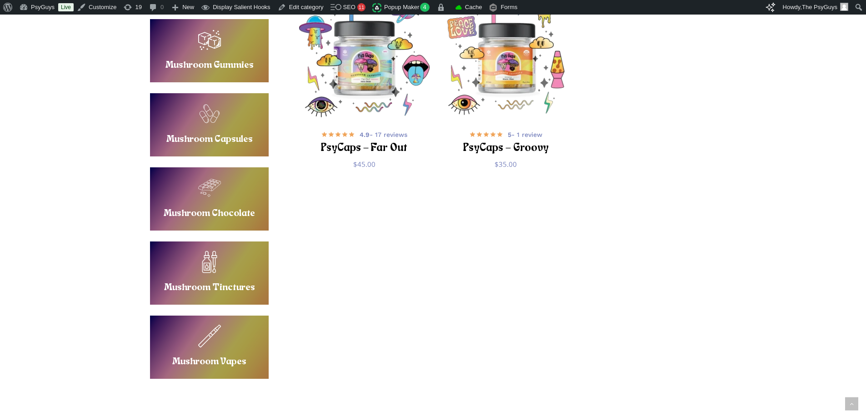
scroll to position [318, 0]
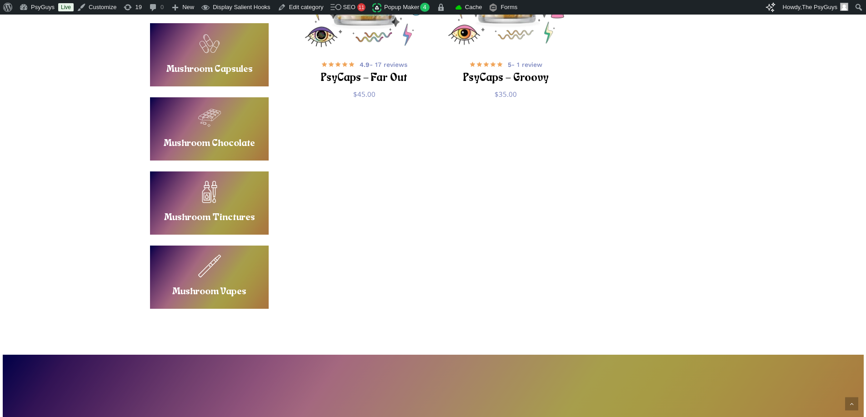
click at [208, 280] on link "Buy Mushroom Vapes" at bounding box center [209, 277] width 119 height 63
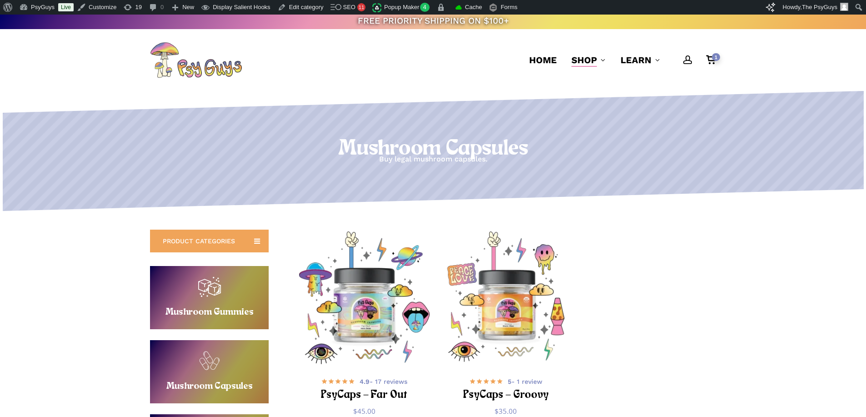
scroll to position [0, 0]
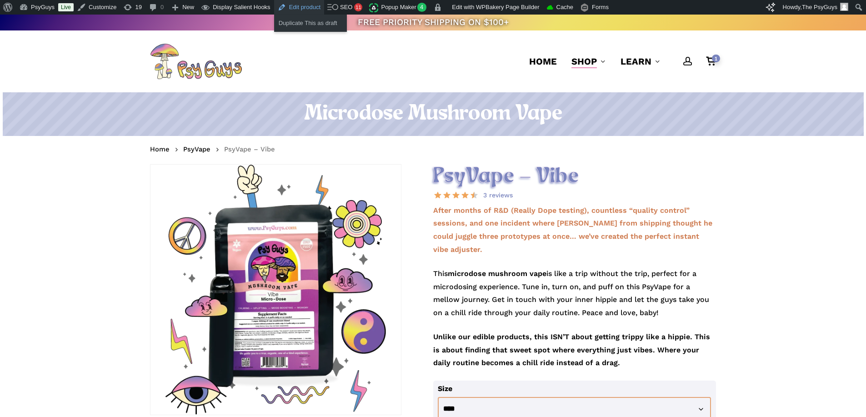
click at [284, 5] on link "Edit product" at bounding box center [299, 7] width 50 height 15
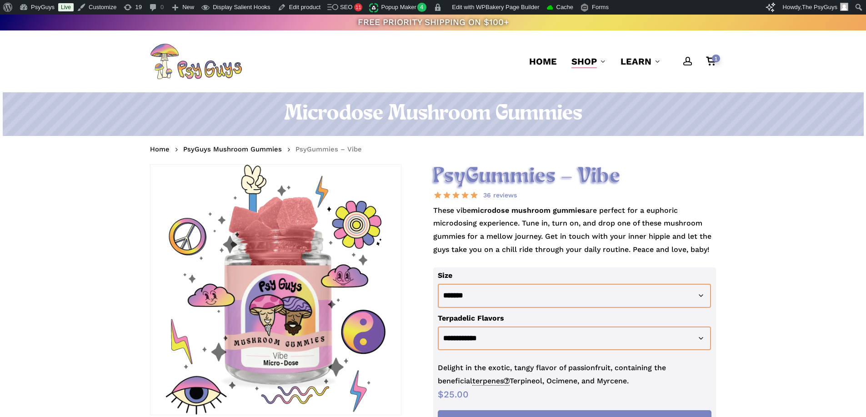
click at [563, 230] on p "These vibe microdose mushroom gummies are perfect for a euphoric microdosing ex…" at bounding box center [574, 235] width 283 height 63
drag, startPoint x: 589, startPoint y: 210, endPoint x: 517, endPoint y: 222, distance: 73.8
click at [517, 222] on p "These vibe microdose mushroom gummies are perfect for a euphoric microdosing ex…" at bounding box center [574, 235] width 283 height 63
copy p "are perfect for a euphoric microdosing experience"
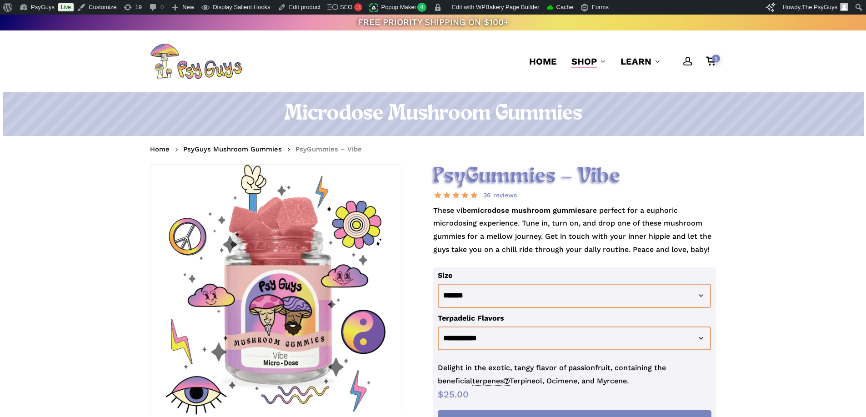
click at [503, 153] on nav "Home PsyGuys Mushroom Gummies PsyGummies – Vibe" at bounding box center [433, 150] width 566 height 15
click at [545, 222] on p "These vibe microdose mushroom gummies are perfect for a euphoric microdosing ex…" at bounding box center [574, 235] width 283 height 63
click at [557, 223] on p "These vibe microdose mushroom gummies are perfect for a euphoric microdosing ex…" at bounding box center [574, 235] width 283 height 63
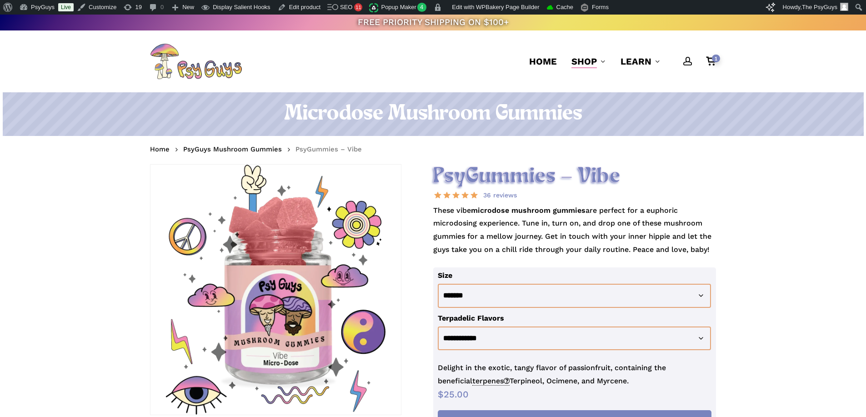
drag, startPoint x: 475, startPoint y: 119, endPoint x: 503, endPoint y: 85, distance: 43.6
click at [475, 119] on h1 "Microdose Mushroom Gummies" at bounding box center [433, 113] width 566 height 25
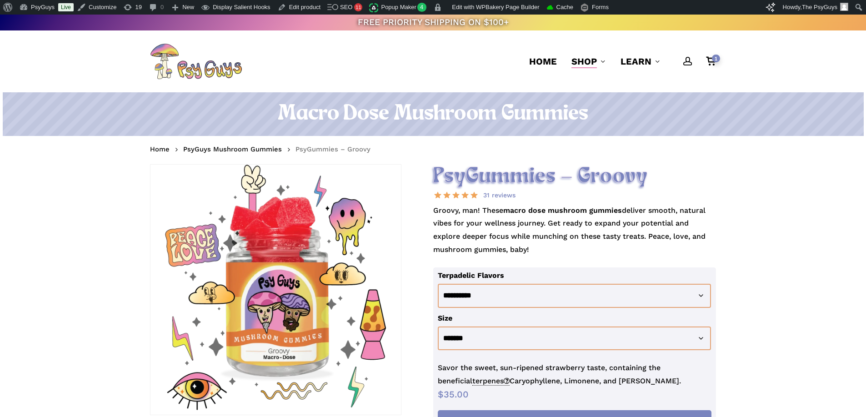
click at [612, 210] on strong "macro dose mushroom gummies" at bounding box center [562, 210] width 119 height 9
drag, startPoint x: 625, startPoint y: 211, endPoint x: 546, endPoint y: 222, distance: 80.5
click at [546, 222] on p "Groovy, man! These macro dose mushroom gummies deliver smooth, natural vibes fo…" at bounding box center [574, 235] width 283 height 63
drag, startPoint x: 546, startPoint y: 222, endPoint x: 681, endPoint y: 208, distance: 136.3
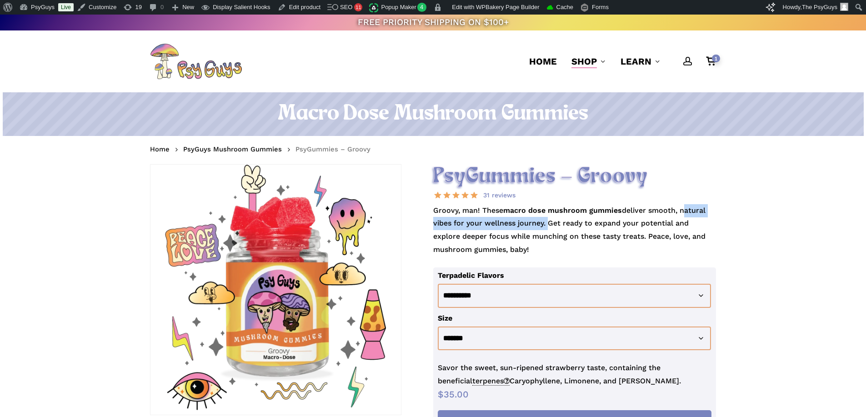
click at [681, 208] on p "Groovy, man! These macro dose mushroom gummies deliver smooth, natural vibes fo…" at bounding box center [574, 235] width 283 height 63
copy p "natural vibes for your wellness journey."
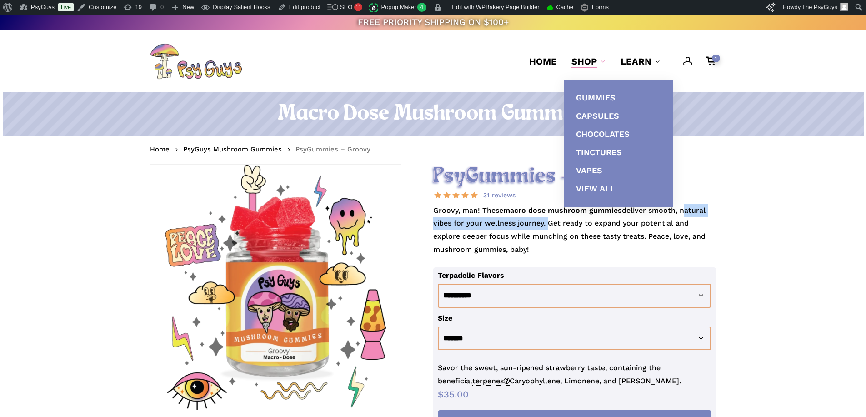
drag, startPoint x: 645, startPoint y: 214, endPoint x: 630, endPoint y: 212, distance: 15.1
click at [645, 214] on p "Groovy, man! These macro dose mushroom gummies deliver smooth, natural vibes fo…" at bounding box center [574, 235] width 283 height 63
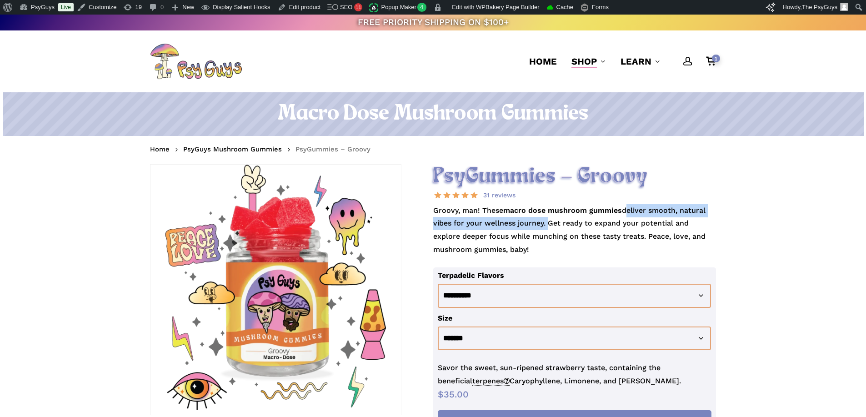
drag, startPoint x: 625, startPoint y: 209, endPoint x: 544, endPoint y: 224, distance: 81.9
click at [544, 224] on p "Groovy, man! These macro dose mushroom gummies deliver smooth, natural vibes fo…" at bounding box center [574, 235] width 283 height 63
copy p "deliver smooth, natural vibes for your wellness journey."
click at [573, 226] on p "Groovy, man! These macro dose mushroom gummies deliver smooth, natural vibes fo…" at bounding box center [574, 235] width 283 height 63
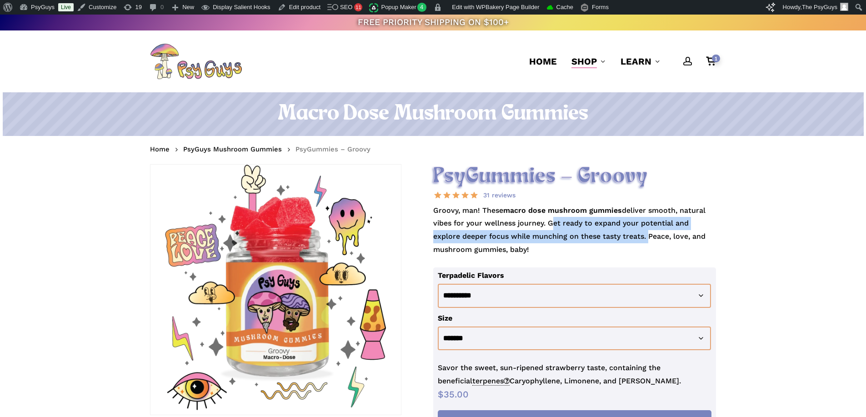
drag, startPoint x: 547, startPoint y: 223, endPoint x: 618, endPoint y: 234, distance: 71.9
click at [618, 234] on p "Groovy, man! These macro dose mushroom gummies deliver smooth, natural vibes fo…" at bounding box center [574, 235] width 283 height 63
copy p "Get ready to expand your potential and explore deeper focus while munching on t…"
click at [629, 233] on p "Groovy, man! These macro dose mushroom gummies deliver smooth, natural vibes fo…" at bounding box center [574, 235] width 283 height 63
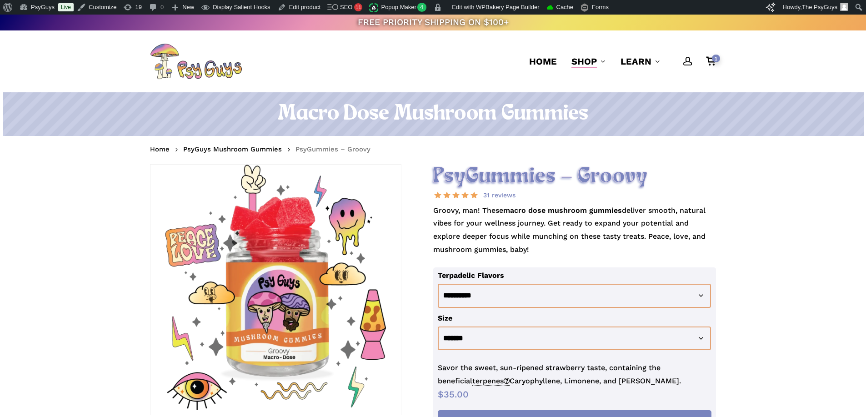
drag, startPoint x: 528, startPoint y: 240, endPoint x: 549, endPoint y: 222, distance: 27.8
click at [549, 222] on p "Groovy, man! These macro dose mushroom gummies deliver smooth, natural vibes fo…" at bounding box center [574, 235] width 283 height 63
copy p "Get ready to expand your potential and explore deeper focus while munching on t…"
drag, startPoint x: 541, startPoint y: 216, endPoint x: 540, endPoint y: 227, distance: 11.4
click at [541, 216] on p "Groovy, man! These macro dose mushroom gummies deliver smooth, natural vibes fo…" at bounding box center [574, 235] width 283 height 63
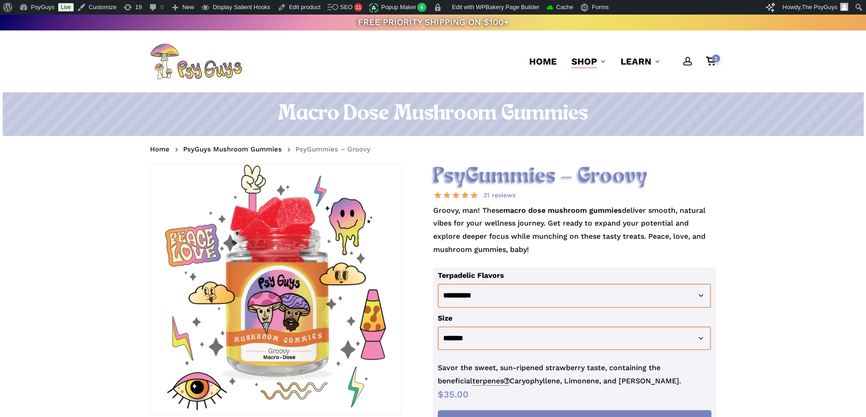
click at [473, 381] on span "terpenes" at bounding box center [491, 381] width 37 height 9
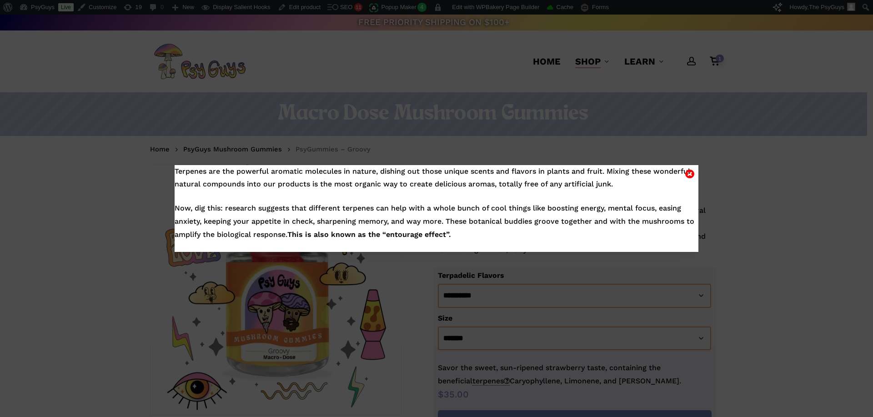
click at [689, 173] on icon "Close" at bounding box center [689, 173] width 9 height 11
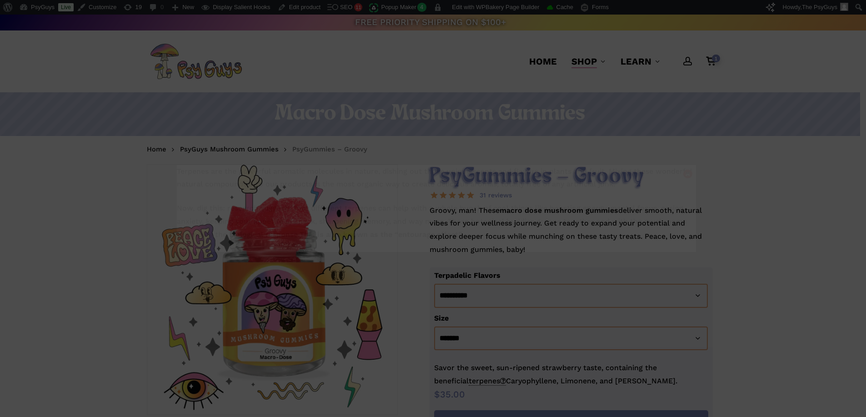
click at [764, 212] on div "Terpenes are the powerful aromatic molecules in nature, dishing out those uniqu…" at bounding box center [433, 208] width 866 height 417
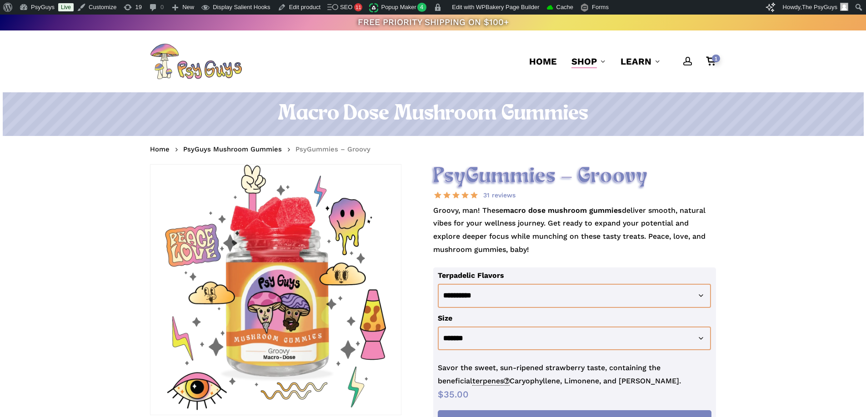
click at [543, 231] on p "Groovy, man! These macro dose mushroom gummies deliver smooth, natural vibes fo…" at bounding box center [574, 235] width 283 height 63
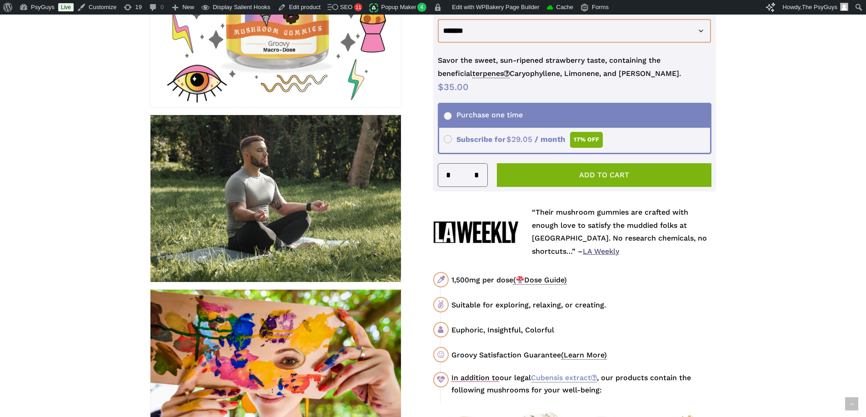
scroll to position [364, 0]
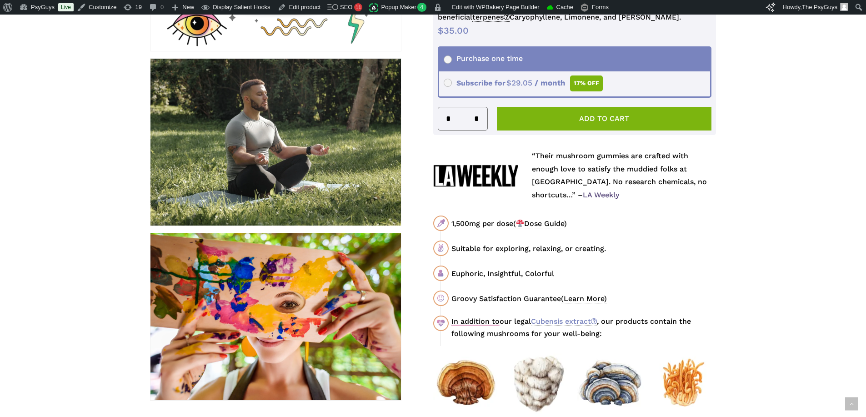
click at [615, 246] on div "Suitable for exploring, relaxing, or creating." at bounding box center [584, 248] width 265 height 11
click at [616, 247] on div "Suitable for exploring, relaxing, or creating." at bounding box center [584, 248] width 265 height 11
click at [562, 272] on div "Euphoric, Insightful, Colorful" at bounding box center [584, 273] width 265 height 11
click at [488, 276] on div "Euphoric, Insightful, Colorful" at bounding box center [584, 273] width 265 height 11
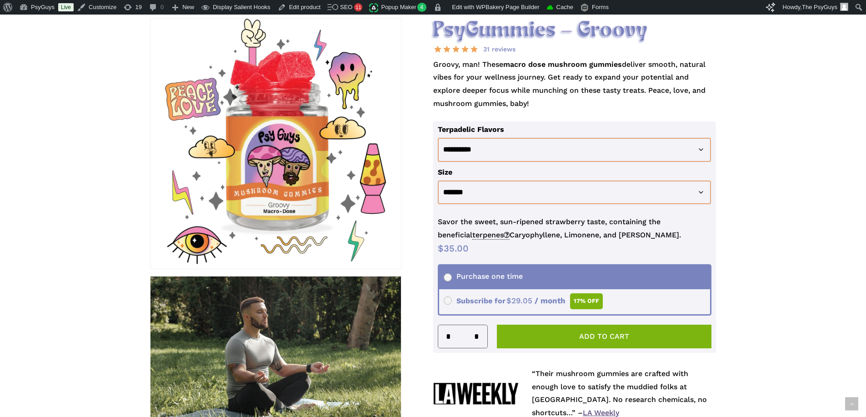
scroll to position [45, 0]
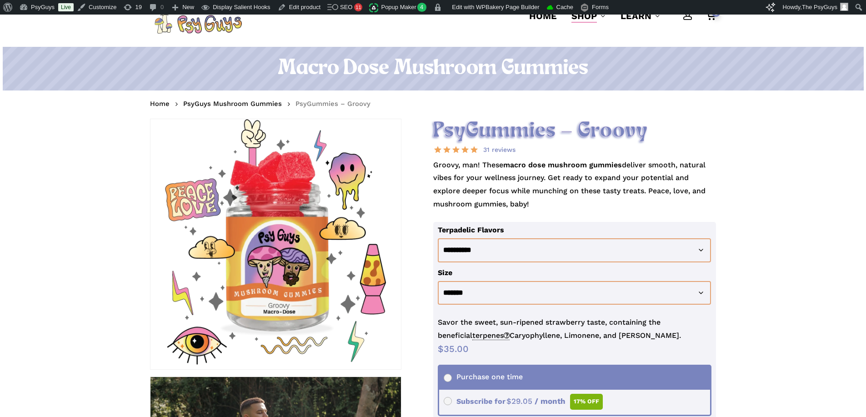
click at [516, 188] on p "Groovy, man! These macro dose mushroom gummies deliver smooth, natural vibes fo…" at bounding box center [574, 190] width 283 height 63
click at [492, 182] on p "Groovy, man! These macro dose mushroom gummies deliver smooth, natural vibes fo…" at bounding box center [574, 190] width 283 height 63
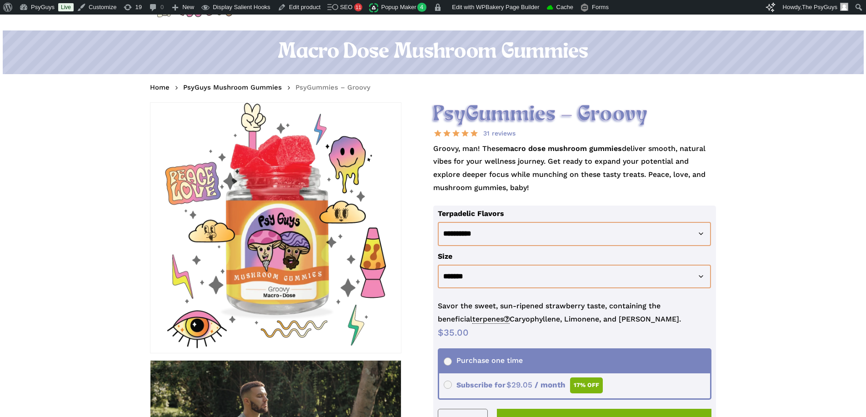
scroll to position [91, 0]
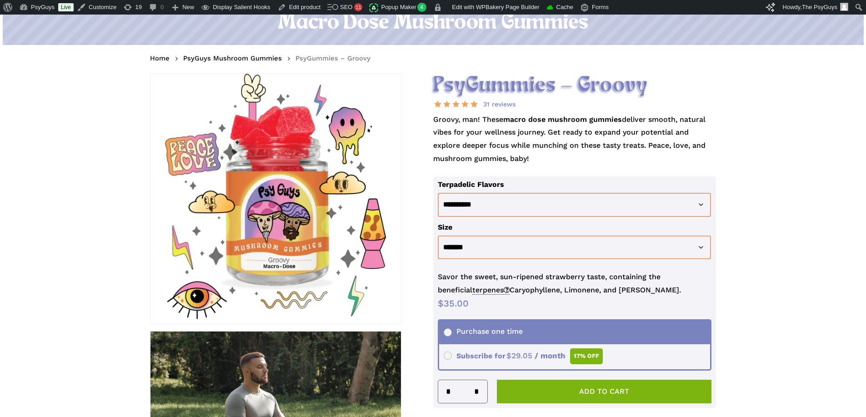
click at [544, 155] on p "Groovy, man! These macro dose mushroom gummies deliver smooth, natural vibes fo…" at bounding box center [574, 144] width 283 height 63
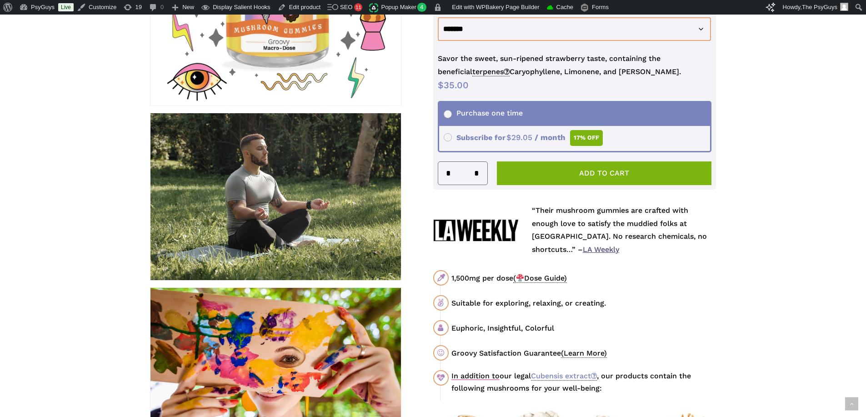
scroll to position [364, 0]
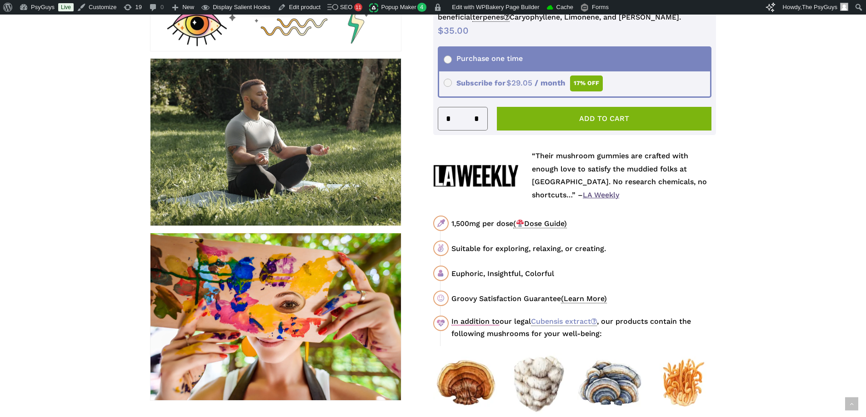
click at [562, 273] on div "Euphoric, Insightful, Colorful" at bounding box center [584, 273] width 265 height 11
click at [562, 272] on div "Euphoric, Insightful, Colorful" at bounding box center [584, 273] width 265 height 11
drag, startPoint x: 462, startPoint y: 273, endPoint x: 545, endPoint y: 274, distance: 83.2
click at [545, 274] on div "Euphoric, Insightful, Colorful" at bounding box center [584, 273] width 265 height 11
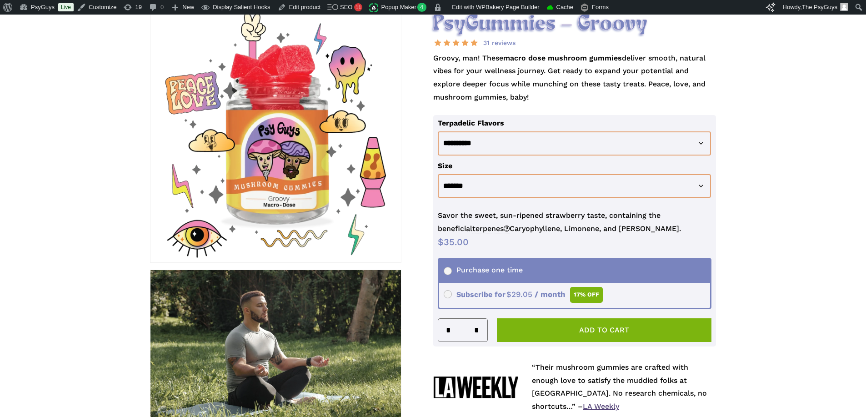
scroll to position [136, 0]
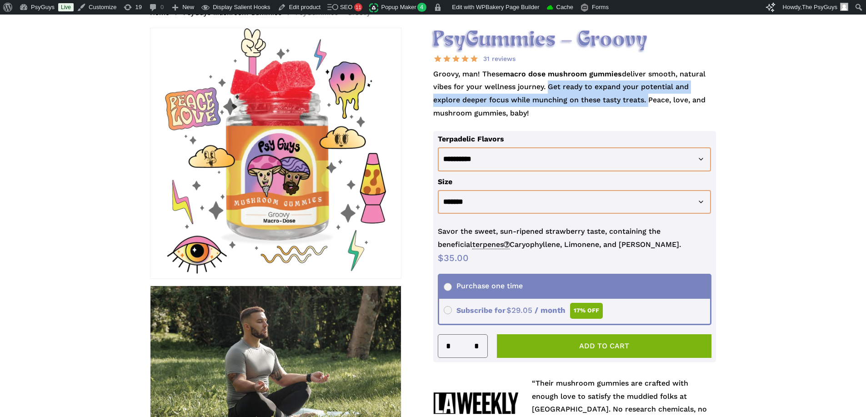
drag, startPoint x: 545, startPoint y: 85, endPoint x: 617, endPoint y: 98, distance: 73.6
click at [617, 98] on p "Groovy, man! These macro dose mushroom gummies deliver smooth, natural vibes fo…" at bounding box center [574, 99] width 283 height 63
drag, startPoint x: 548, startPoint y: 86, endPoint x: 502, endPoint y: 96, distance: 47.7
click at [502, 96] on p "Groovy, man! These macro dose mushroom gummies deliver smooth, natural vibes fo…" at bounding box center [574, 99] width 283 height 63
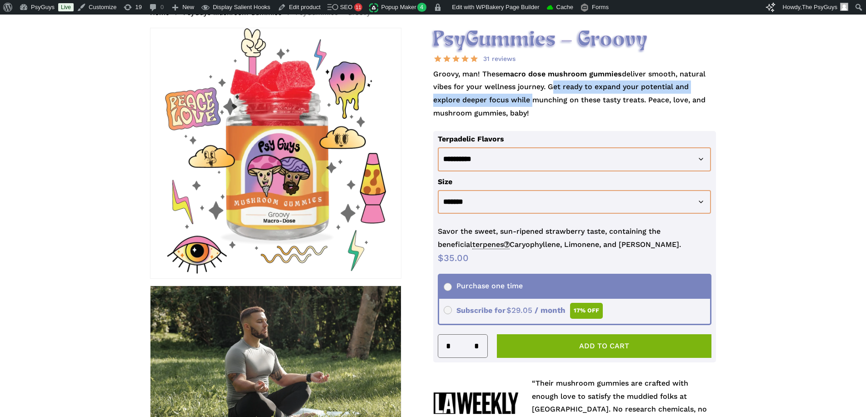
copy p "Get ready to expand your potential and explore deeper focus while"
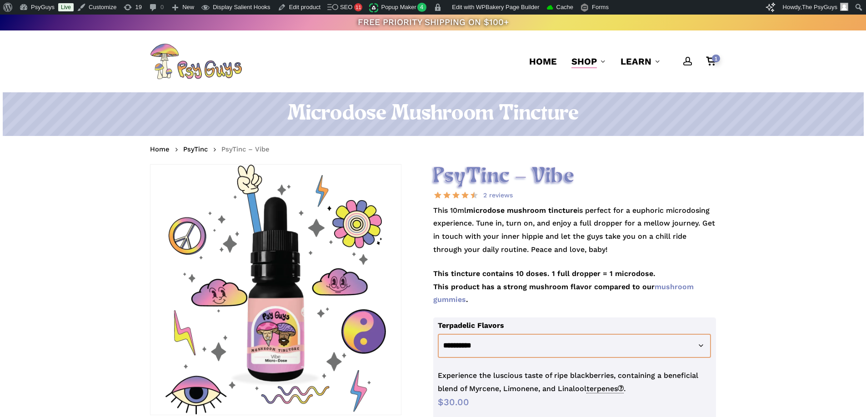
click at [581, 214] on p "This 10ml microdose mushroom tincture is perfect for a euphoric microdosing exp…" at bounding box center [574, 235] width 283 height 63
drag, startPoint x: 580, startPoint y: 210, endPoint x: 519, endPoint y: 215, distance: 61.1
click at [519, 215] on p "This 10ml microdose mushroom tincture is perfect for a euphoric microdosing exp…" at bounding box center [574, 235] width 283 height 63
click at [518, 215] on p "This 10ml microdose mushroom tincture is perfect for a euphoric microdosing exp…" at bounding box center [574, 235] width 283 height 63
click at [604, 211] on p "This 10ml microdose mushroom tincture is perfect for a euphoric microdosing exp…" at bounding box center [574, 235] width 283 height 63
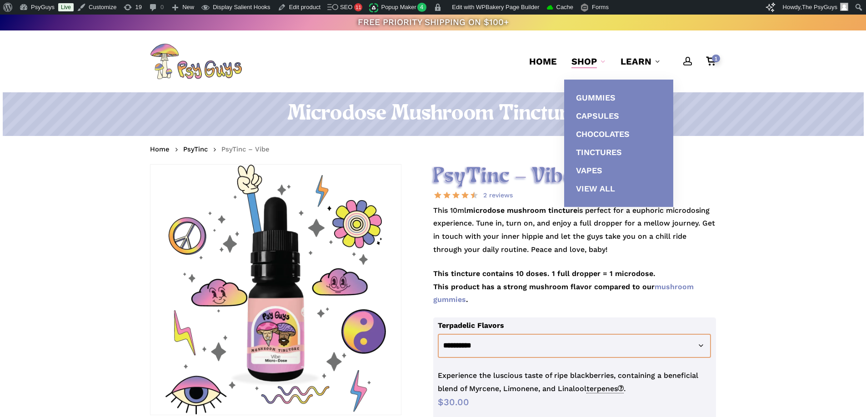
drag, startPoint x: 573, startPoint y: 235, endPoint x: 578, endPoint y: 237, distance: 5.5
click at [573, 235] on p "This 10ml microdose mushroom tincture is perfect for a euphoric microdosing exp…" at bounding box center [574, 235] width 283 height 63
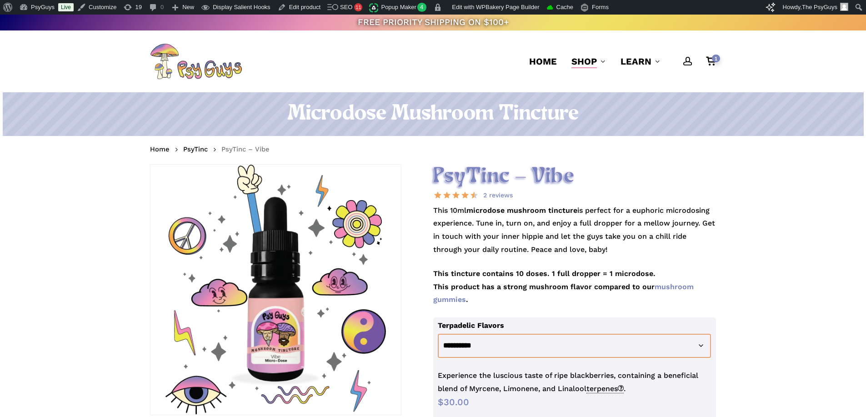
drag, startPoint x: 588, startPoint y: 242, endPoint x: 481, endPoint y: 226, distance: 108.2
click at [481, 226] on p "This 10ml microdose mushroom tincture is perfect for a euphoric microdosing exp…" at bounding box center [574, 235] width 283 height 63
click at [588, 231] on p "This 10ml microdose mushroom tincture is perfect for a euphoric microdosing exp…" at bounding box center [574, 235] width 283 height 63
click at [627, 247] on p "This 10ml microdose mushroom tincture is perfect for a euphoric microdosing exp…" at bounding box center [574, 235] width 283 height 63
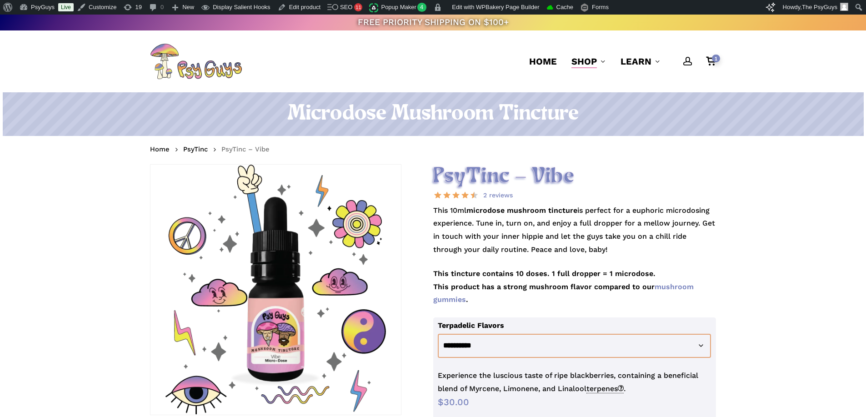
click at [627, 247] on p "This 10ml microdose mushroom tincture is perfect for a euphoric microdosing exp…" at bounding box center [574, 235] width 283 height 63
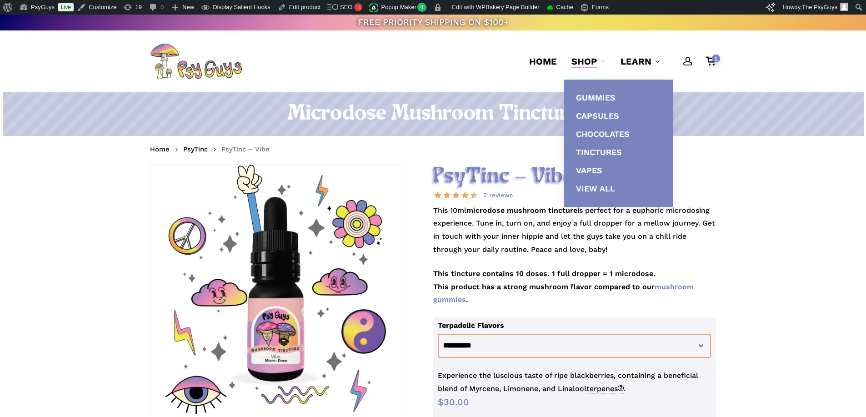
click at [598, 230] on p "This 10ml microdose mushroom tincture is perfect for a euphoric microdosing exp…" at bounding box center [574, 235] width 283 height 63
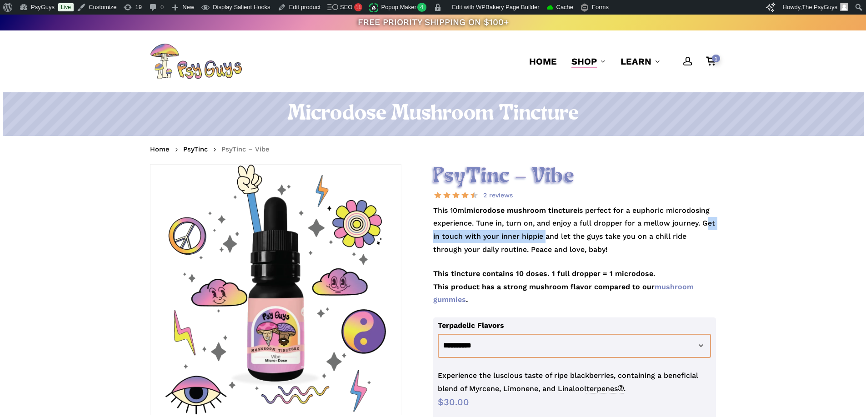
drag, startPoint x: 704, startPoint y: 222, endPoint x: 543, endPoint y: 236, distance: 161.2
click at [543, 236] on p "This 10ml microdose mushroom tincture is perfect for a euphoric microdosing exp…" at bounding box center [574, 235] width 283 height 63
click at [596, 215] on p "This 10ml microdose mushroom tincture is perfect for a euphoric microdosing exp…" at bounding box center [574, 235] width 283 height 63
drag, startPoint x: 614, startPoint y: 247, endPoint x: 530, endPoint y: 249, distance: 83.7
click at [530, 249] on p "This 10ml microdose mushroom tincture is perfect for a euphoric microdosing exp…" at bounding box center [574, 235] width 283 height 63
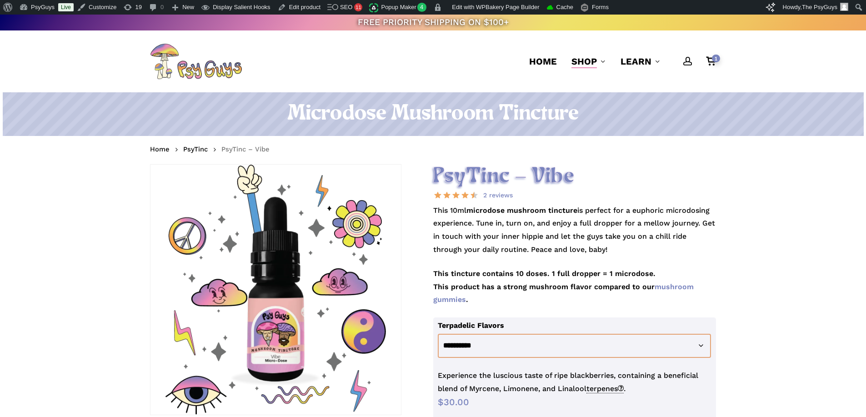
copy p "Peace and love, baby!"
click at [482, 117] on h1 "Microdose Mushroom Tincture" at bounding box center [433, 113] width 566 height 25
click at [462, 114] on h1 "Microdose Mushroom Tincture" at bounding box center [433, 113] width 566 height 25
click at [193, 149] on link "PsyTinc" at bounding box center [195, 149] width 25 height 9
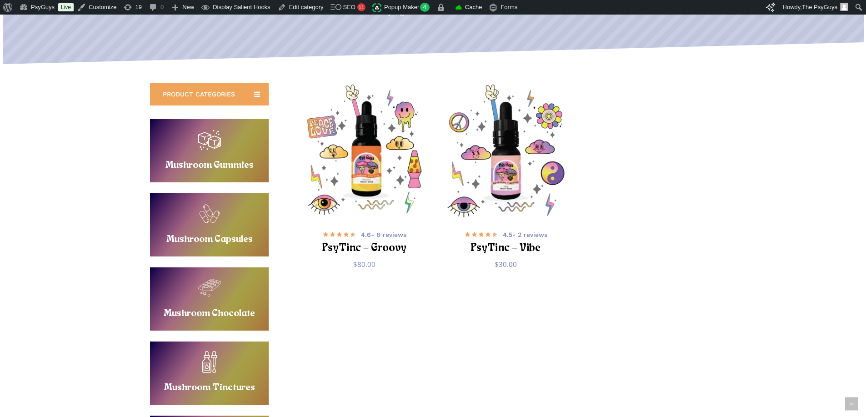
scroll to position [136, 0]
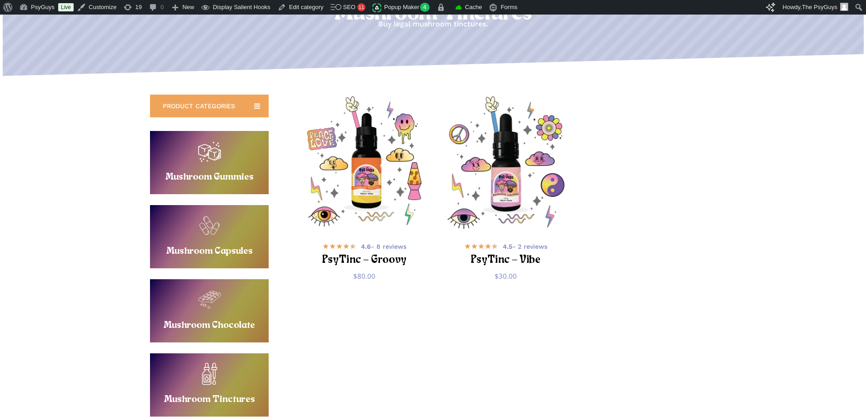
click at [215, 165] on link "Buy Mushroom Gummies" at bounding box center [209, 162] width 119 height 63
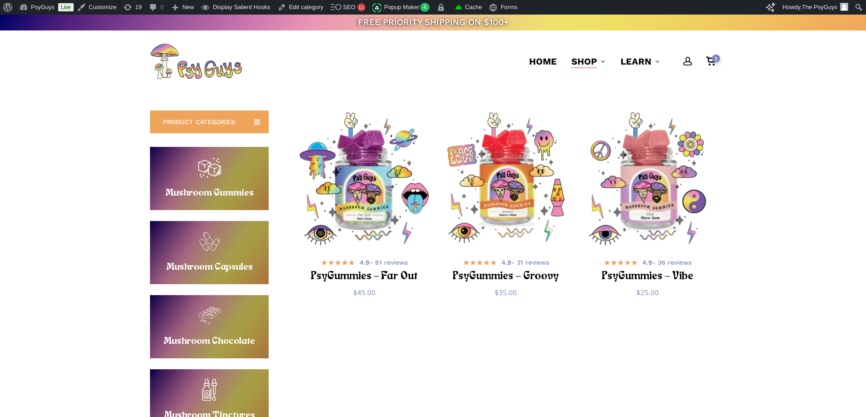
click at [448, 327] on div "PRODUCT CATEGORIES Buy Mushroom Gummies Mushroom Gummies Buy Mushroom Capsules …" at bounding box center [433, 323] width 566 height 424
click at [370, 368] on div "PRODUCT CATEGORIES Buy Mushroom Gummies Mushroom Gummies Buy Mushroom Capsules …" at bounding box center [433, 323] width 566 height 424
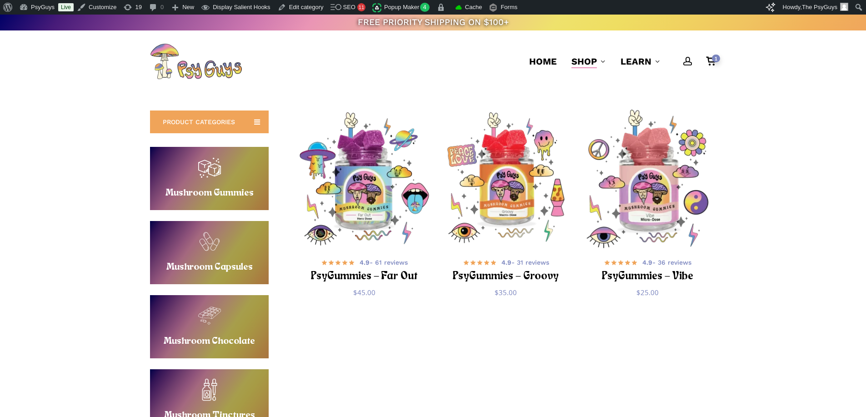
click at [658, 187] on img "PsyGummies - Vibe" at bounding box center [647, 179] width 138 height 138
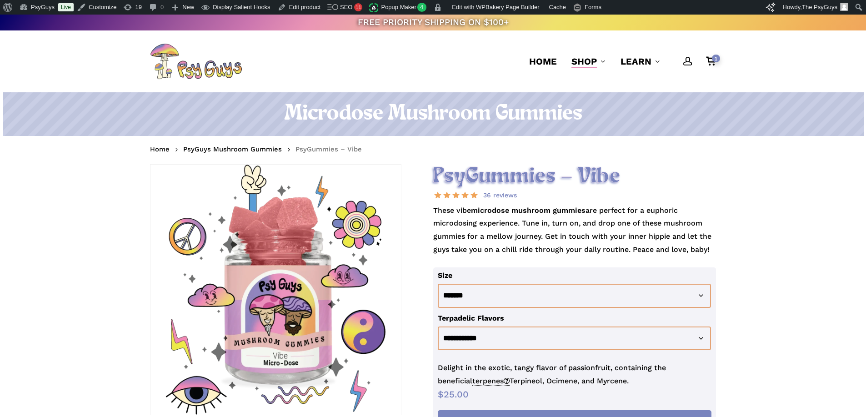
click at [462, 221] on p "These vibe microdose mushroom gummies are perfect for a euphoric microdosing ex…" at bounding box center [574, 235] width 283 height 63
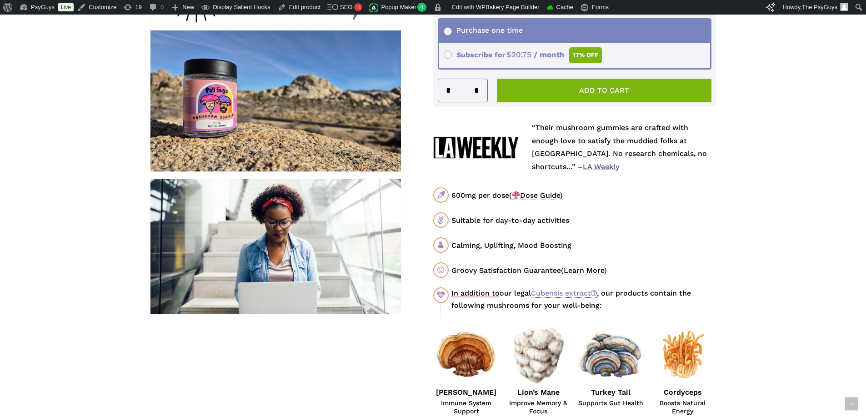
scroll to position [409, 0]
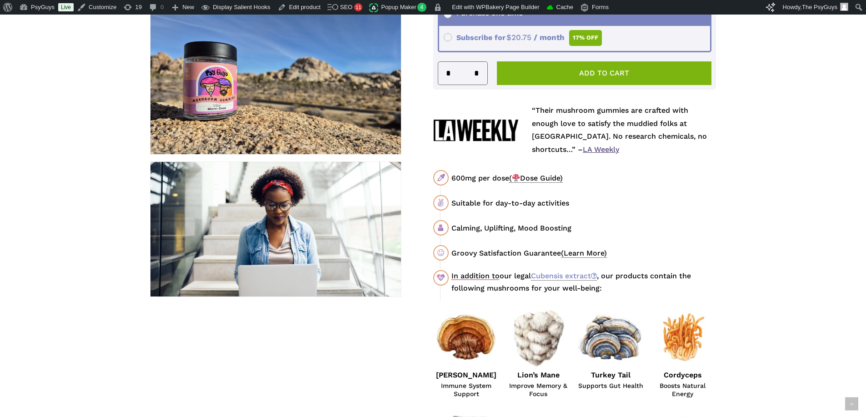
click at [575, 226] on div "Calming, Uplifting, Mood Boosting" at bounding box center [584, 227] width 265 height 11
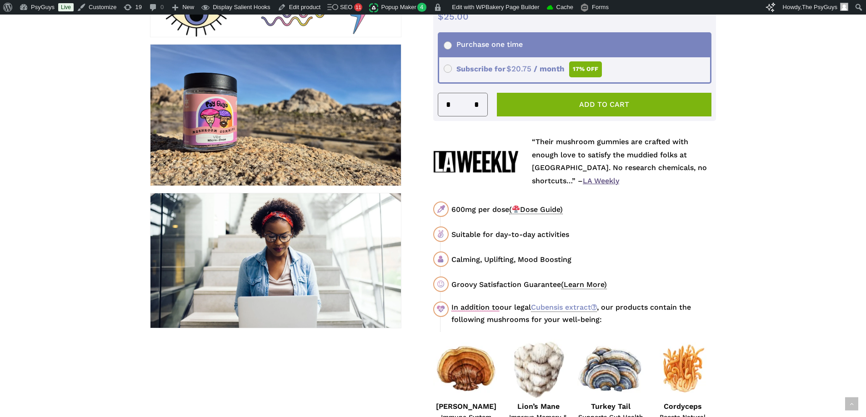
scroll to position [364, 0]
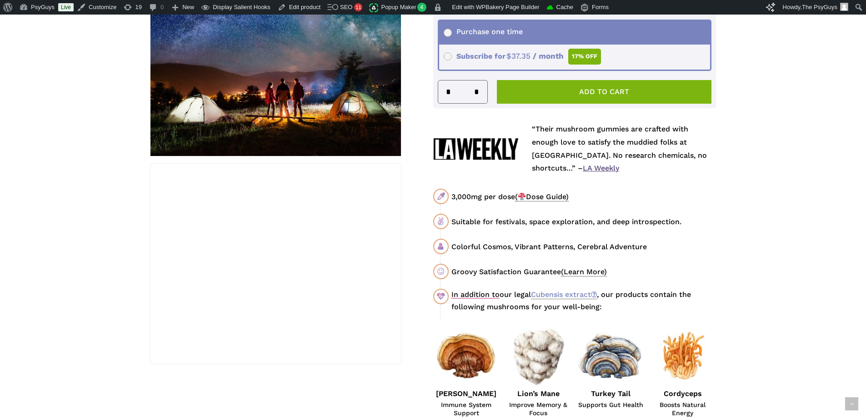
scroll to position [455, 0]
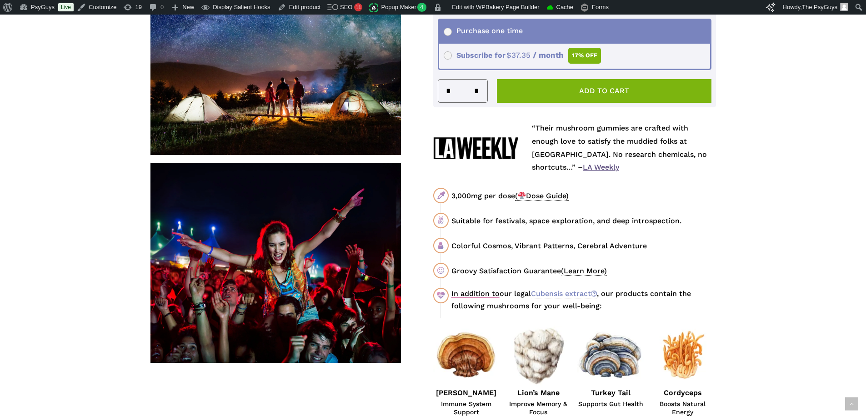
click at [494, 246] on div "Colorful Cosmos, Vibrant Patterns, Cerebral Adventure" at bounding box center [584, 245] width 265 height 11
click at [544, 245] on div "Colorful Cosmos, Vibrant Patterns, Cerebral Adventure" at bounding box center [584, 245] width 265 height 11
click at [596, 245] on div "Colorful Cosmos, Vibrant Patterns, Cerebral Adventure" at bounding box center [584, 245] width 265 height 11
click at [630, 220] on div "Suitable for festivals, space exploration, and deep introspection." at bounding box center [584, 220] width 265 height 11
click at [608, 246] on div "Colorful Cosmos, Vibrant Patterns, Cerebral Adventure" at bounding box center [584, 245] width 265 height 11
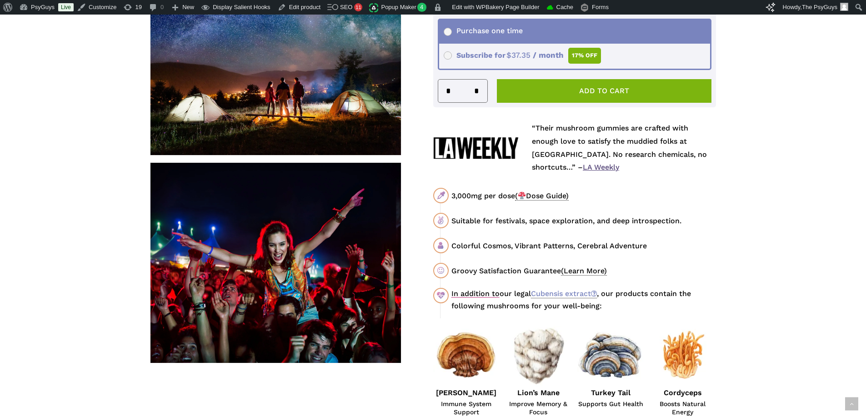
click at [530, 221] on div "Suitable for festivals, space exploration, and deep introspection." at bounding box center [584, 220] width 265 height 11
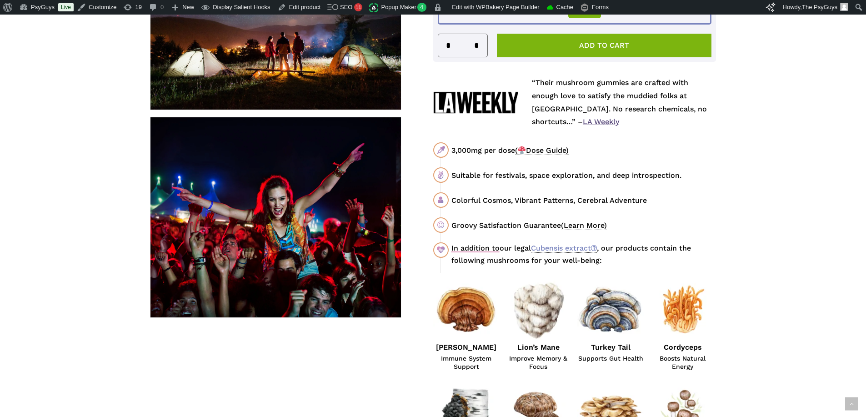
click at [634, 249] on div "In addition to our legal Cubensis extract , our products contain the following …" at bounding box center [584, 254] width 265 height 24
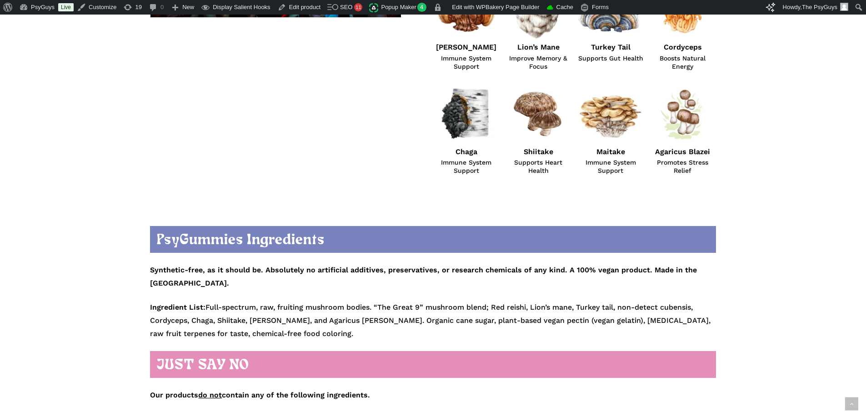
scroll to position [819, 0]
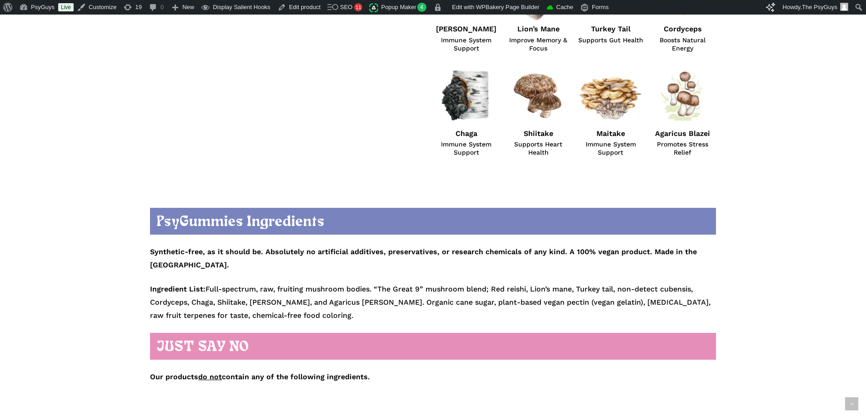
click at [251, 259] on p "Synthetic-free, as it should be. Absolutely no artificial additives, preservati…" at bounding box center [433, 259] width 566 height 46
click at [678, 283] on p "Ingredient List: Full-spectrum, raw, fruiting mushroom bodies. “The Great 9” mu…" at bounding box center [433, 302] width 566 height 39
drag, startPoint x: 579, startPoint y: 276, endPoint x: 697, endPoint y: 274, distance: 118.3
click at [697, 283] on p "Ingredient List: Full-spectrum, raw, fruiting mushroom bodies. “The Great 9” mu…" at bounding box center [433, 302] width 566 height 39
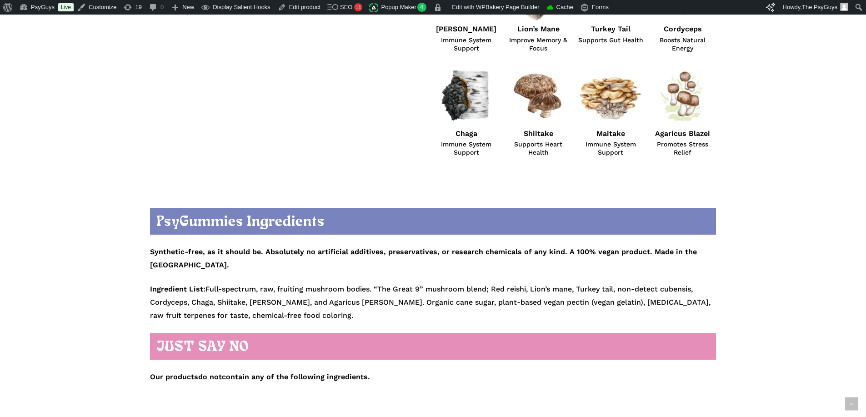
click at [335, 283] on p "Ingredient List: Full-spectrum, raw, fruiting mushroom bodies. “The Great 9” mu…" at bounding box center [433, 302] width 566 height 39
click at [396, 288] on p "Ingredient List: Full-spectrum, raw, fruiting mushroom bodies. “The Great 9” mu…" at bounding box center [433, 302] width 566 height 39
click at [402, 295] on p "Ingredient List: Full-spectrum, raw, fruiting mushroom bodies. “The Great 9” mu…" at bounding box center [433, 302] width 566 height 39
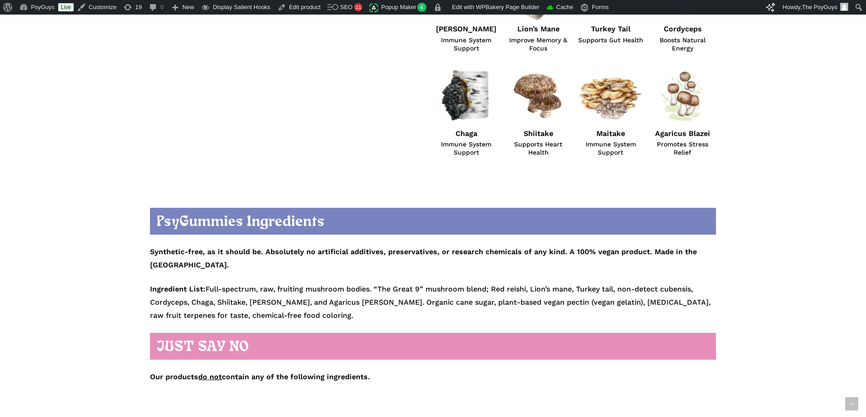
click at [301, 299] on p "Ingredient List: Full-spectrum, raw, fruiting mushroom bodies. “The Great 9” mu…" at bounding box center [433, 302] width 566 height 39
drag, startPoint x: 206, startPoint y: 276, endPoint x: 291, endPoint y: 276, distance: 85.0
click at [291, 283] on p "Ingredient List: Full-spectrum, raw, fruiting mushroom bodies. “The Great 9” mu…" at bounding box center [433, 302] width 566 height 39
click at [328, 283] on p "Ingredient List: Full-spectrum, raw, fruiting mushroom bodies. “The Great 9” mu…" at bounding box center [433, 302] width 566 height 39
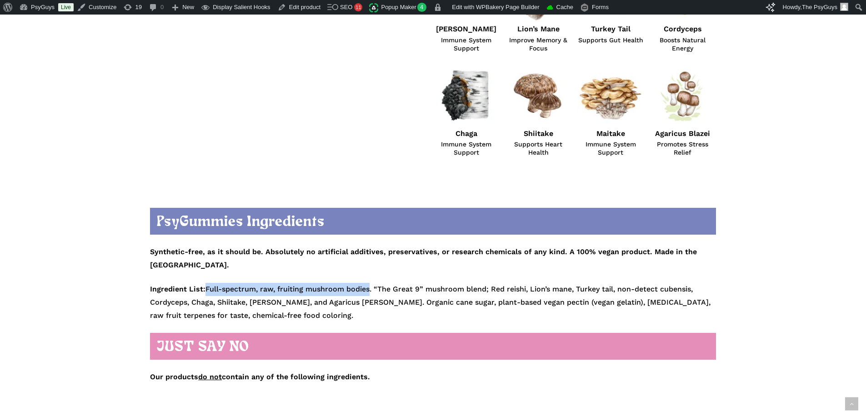
drag, startPoint x: 371, startPoint y: 275, endPoint x: 207, endPoint y: 276, distance: 163.3
click at [207, 283] on p "Ingredient List: Full-spectrum, raw, fruiting mushroom bodies. “The Great 9” mu…" at bounding box center [433, 302] width 566 height 39
click at [243, 283] on p "Ingredient List: Full-spectrum, raw, fruiting mushroom bodies. “The Great 9” mu…" at bounding box center [433, 302] width 566 height 39
drag, startPoint x: 318, startPoint y: 291, endPoint x: 369, endPoint y: 286, distance: 51.1
click at [318, 291] on p "Ingredient List: Full-spectrum, raw, fruiting mushroom bodies. “The Great 9” mu…" at bounding box center [433, 302] width 566 height 39
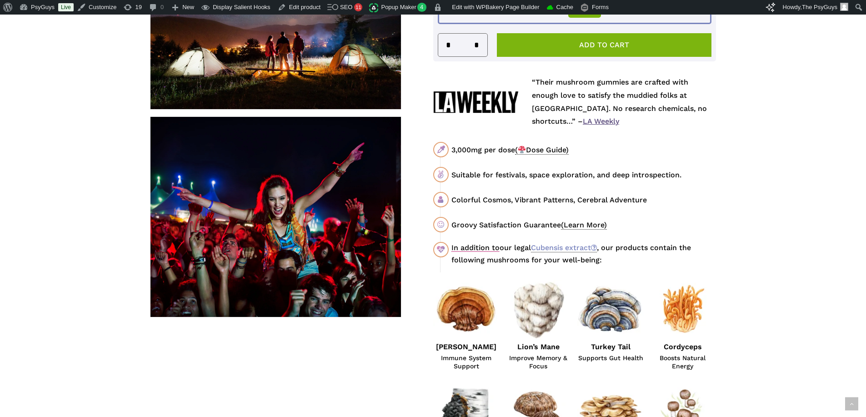
scroll to position [500, 0]
click at [584, 227] on span "(Learn More)" at bounding box center [584, 225] width 46 height 9
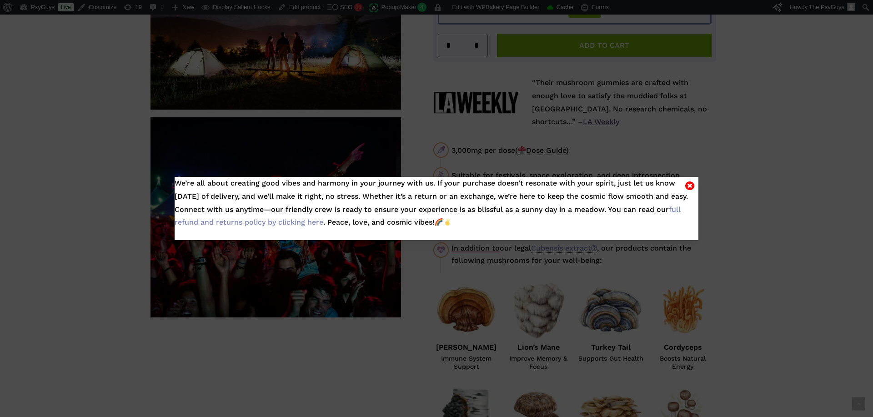
click at [687, 186] on icon "Close" at bounding box center [689, 185] width 9 height 11
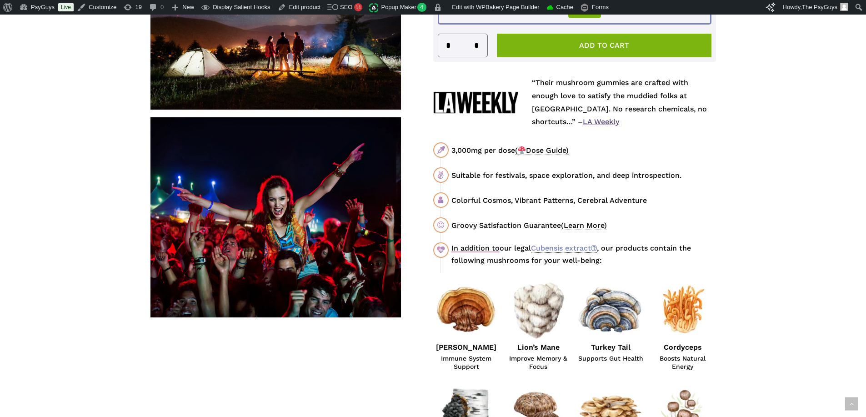
click at [509, 231] on div "Groovy Satisfaction Guarantee (Learn More)" at bounding box center [584, 225] width 265 height 11
click at [493, 203] on div "Colorful Cosmos, Vibrant Patterns, Cerebral Adventure" at bounding box center [584, 200] width 265 height 11
click at [548, 199] on div "Colorful Cosmos, Vibrant Patterns, Cerebral Adventure" at bounding box center [584, 200] width 265 height 11
click at [616, 199] on div "Colorful Cosmos, Vibrant Patterns, Cerebral Adventure" at bounding box center [584, 200] width 265 height 11
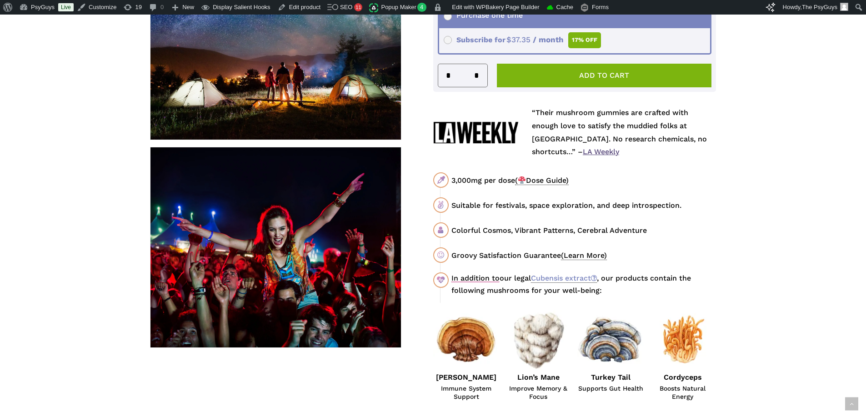
scroll to position [455, 0]
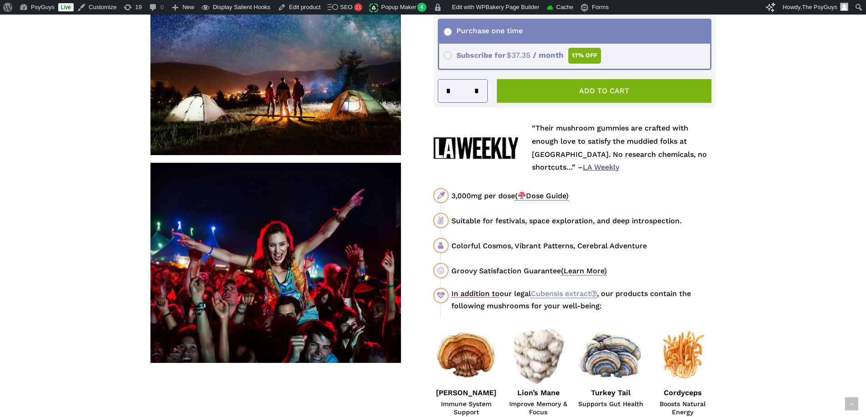
click at [510, 220] on div "Suitable for festivals, space exploration, and deep introspection." at bounding box center [584, 220] width 265 height 11
click at [604, 219] on div "Suitable for festivals, space exploration, and deep introspection." at bounding box center [584, 220] width 265 height 11
click at [639, 221] on div "Suitable for festivals, space exploration, and deep introspection." at bounding box center [584, 220] width 265 height 11
click at [685, 221] on div "Suitable for festivals, space exploration, and deep introspection." at bounding box center [584, 220] width 265 height 11
click at [543, 245] on div "Colorful Cosmos, Vibrant Patterns, Cerebral Adventure" at bounding box center [584, 245] width 265 height 11
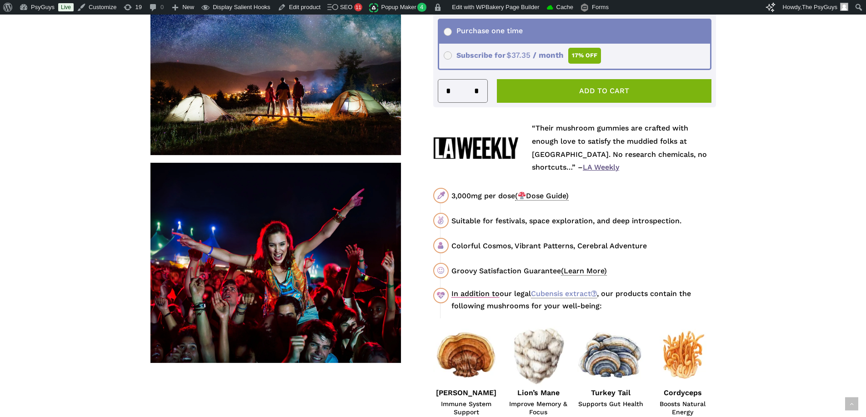
click at [594, 245] on div "Colorful Cosmos, Vibrant Patterns, Cerebral Adventure" at bounding box center [584, 245] width 265 height 11
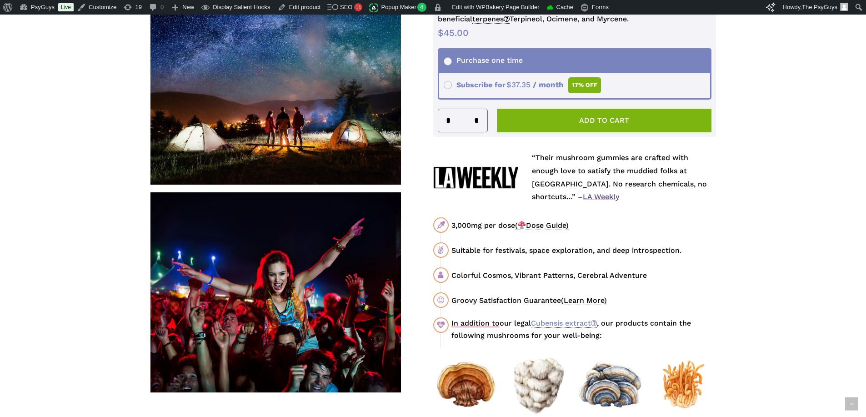
scroll to position [409, 0]
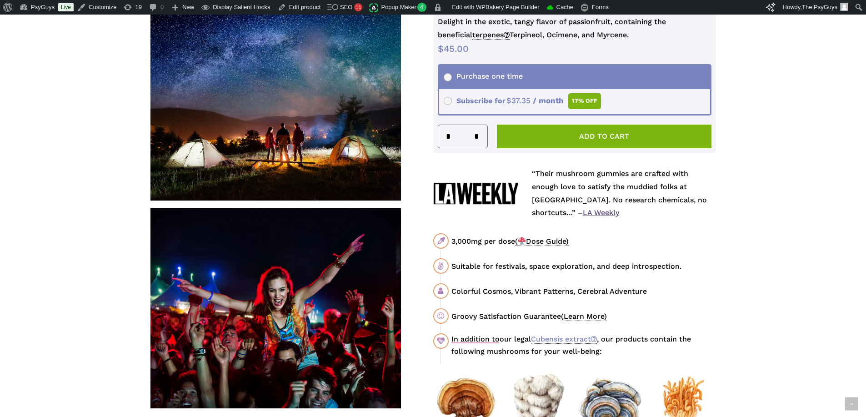
click at [494, 287] on div "Colorful Cosmos, Vibrant Patterns, Cerebral Adventure" at bounding box center [584, 291] width 265 height 11
click at [538, 276] on div "3,000mg per dose ( Dose Guide) Suitable for festivals, space exploration, and d…" at bounding box center [574, 295] width 283 height 124
drag, startPoint x: 682, startPoint y: 338, endPoint x: 690, endPoint y: 338, distance: 7.7
click at [682, 338] on div "In addition to our legal Cubensis extract , our products contain the following …" at bounding box center [584, 345] width 265 height 24
click at [711, 338] on div "In addition to our legal Cubensis extract , our products contain the following …" at bounding box center [584, 345] width 265 height 24
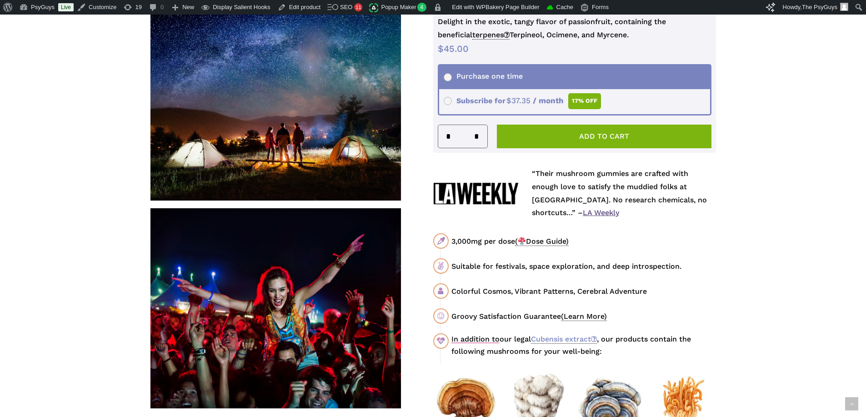
click at [640, 340] on div "In addition to our legal Cubensis extract , our products contain the following …" at bounding box center [584, 345] width 265 height 24
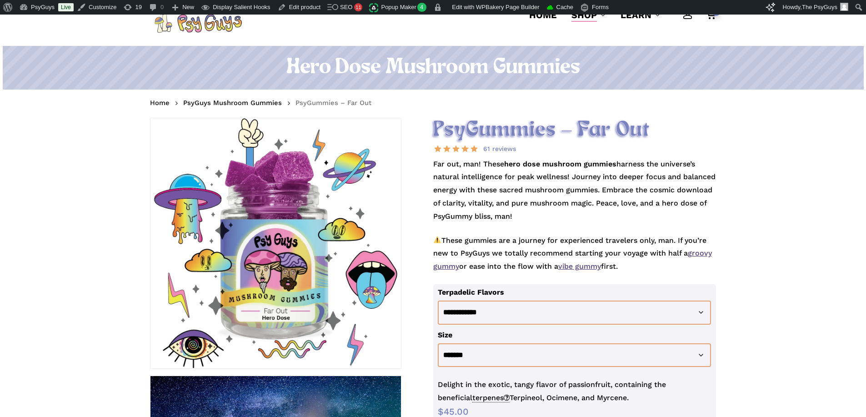
scroll to position [45, 0]
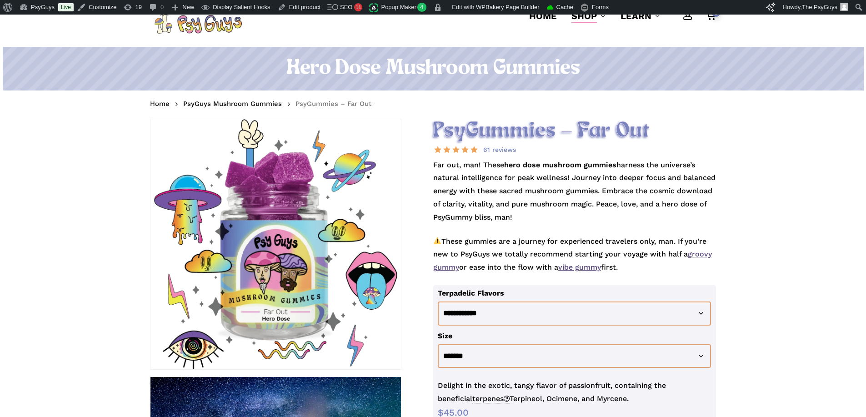
click at [517, 241] on p "These gummies are a journey for experienced travelers only, man. If you’re new …" at bounding box center [574, 260] width 283 height 50
click at [526, 212] on p "Far out, man! These hero dose mushroom gummies harness the universe’s natural i…" at bounding box center [574, 197] width 283 height 76
click at [520, 211] on p "Far out, man! These hero dose mushroom gummies harness the universe’s natural i…" at bounding box center [574, 197] width 283 height 76
click at [521, 211] on p "Far out, man! These hero dose mushroom gummies harness the universe’s natural i…" at bounding box center [574, 197] width 283 height 76
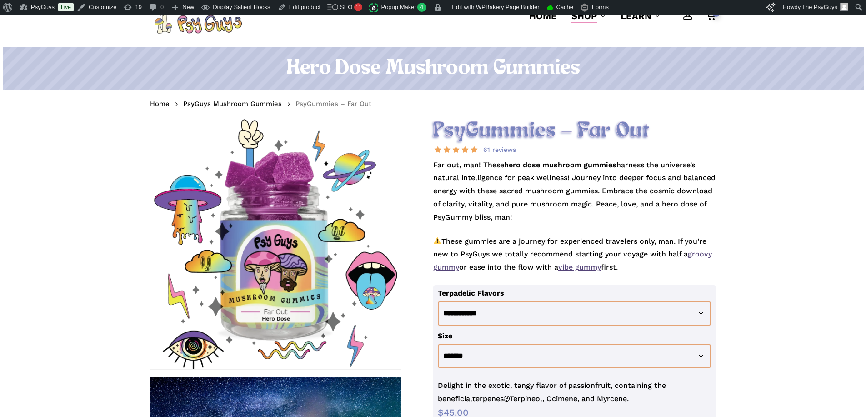
click at [521, 211] on p "Far out, man! These hero dose mushroom gummies harness the universe’s natural i…" at bounding box center [574, 197] width 283 height 76
click at [541, 218] on p "Far out, man! These hero dose mushroom gummies harness the universe’s natural i…" at bounding box center [574, 197] width 283 height 76
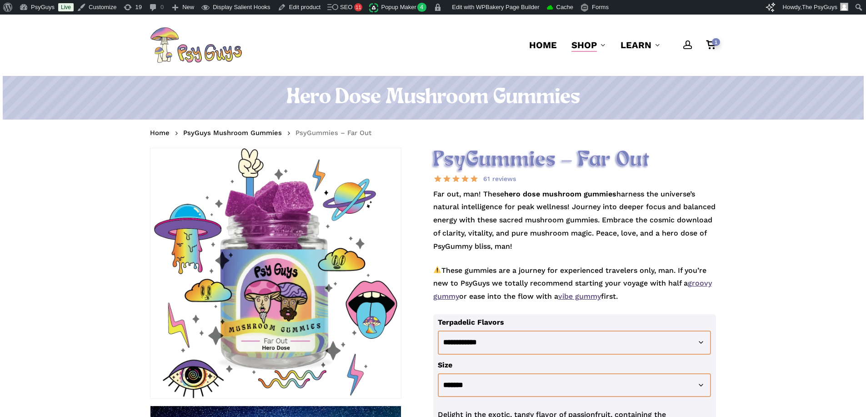
scroll to position [0, 0]
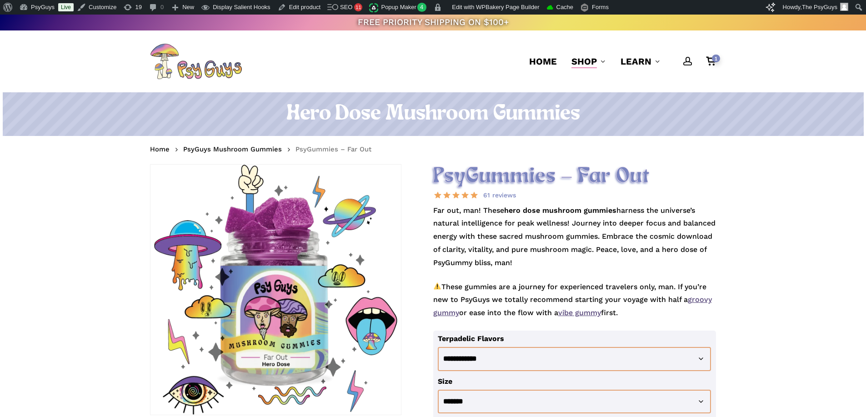
click at [565, 207] on strong "hero dose mushroom gummies" at bounding box center [560, 210] width 112 height 9
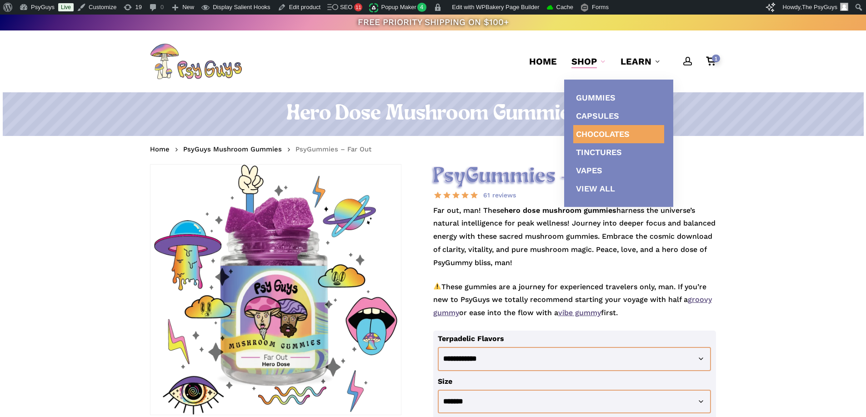
click at [598, 131] on span "Chocolates" at bounding box center [603, 134] width 54 height 10
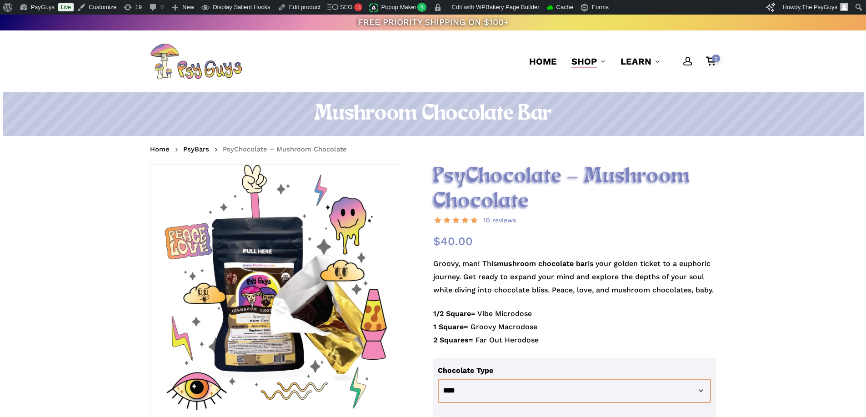
click at [404, 77] on div "account 1 Menu Home Shop Gummies Capsules Chocolates Tinctures Vapes View All L…" at bounding box center [433, 61] width 566 height 62
click at [527, 177] on h2 "PsyChocolate – Mushroom Chocolate" at bounding box center [574, 189] width 283 height 50
click at [555, 198] on h2 "PsyChocolate – Mushroom Chocolate" at bounding box center [574, 189] width 283 height 50
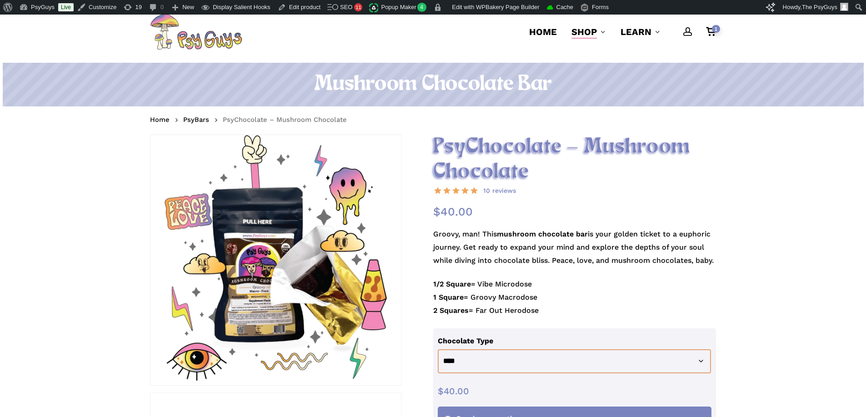
scroll to position [45, 0]
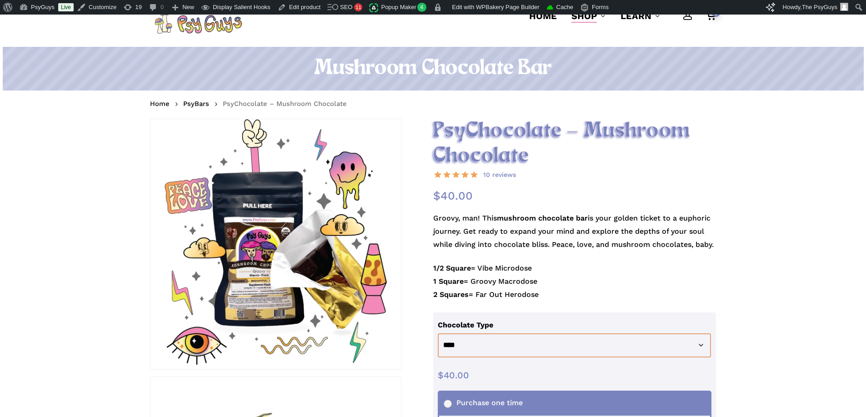
click at [567, 247] on p "Groovy, man! This mushroom chocolate bar is your golden ticket to a euphoric jo…" at bounding box center [574, 237] width 283 height 50
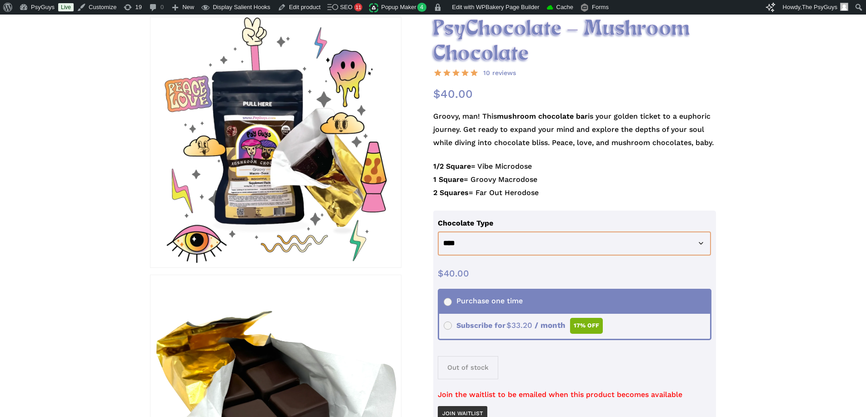
scroll to position [227, 0]
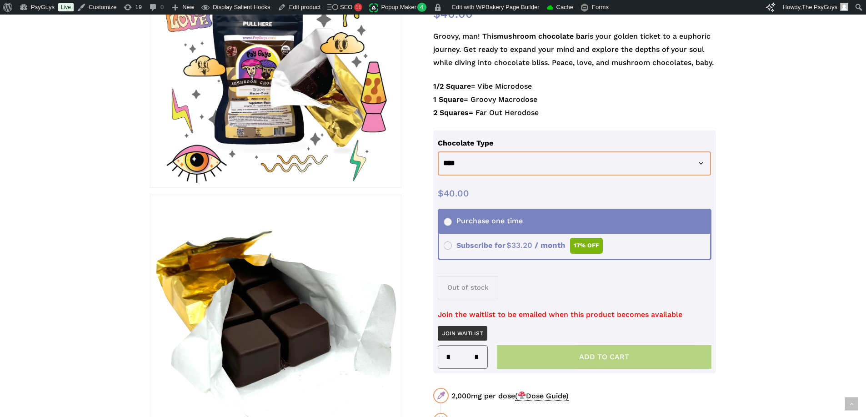
click at [503, 316] on p "Join the waitlist to be emailed when this product becomes available" at bounding box center [575, 314] width 274 height 13
click at [485, 159] on select "**********" at bounding box center [575, 163] width 274 height 24
click at [438, 151] on select "**********" at bounding box center [575, 163] width 274 height 24
drag, startPoint x: 463, startPoint y: 165, endPoint x: 462, endPoint y: 175, distance: 9.6
click at [463, 165] on select "**********" at bounding box center [575, 163] width 274 height 24
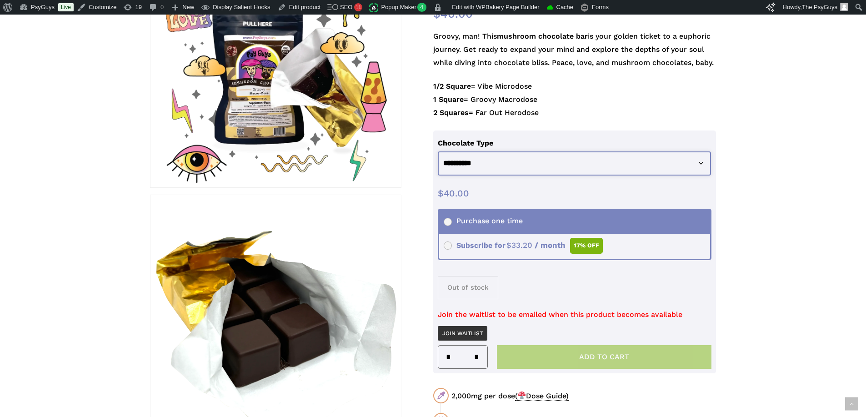
select select "**********"
click at [438, 151] on select "**********" at bounding box center [575, 163] width 274 height 24
click at [505, 188] on span "$ 40.00" at bounding box center [575, 193] width 274 height 13
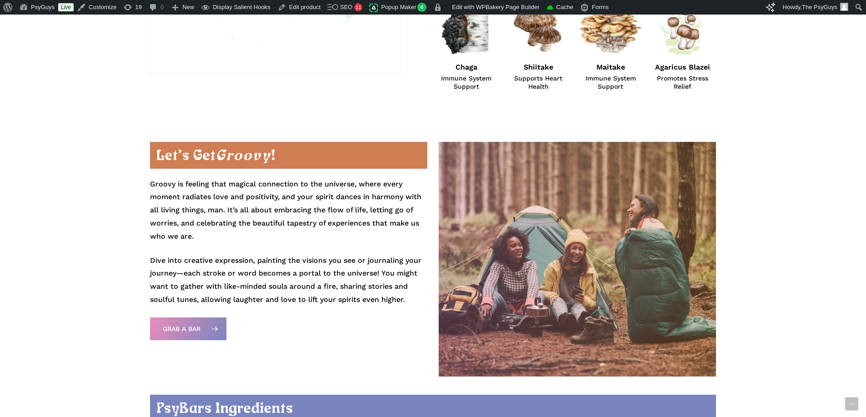
scroll to position [864, 0]
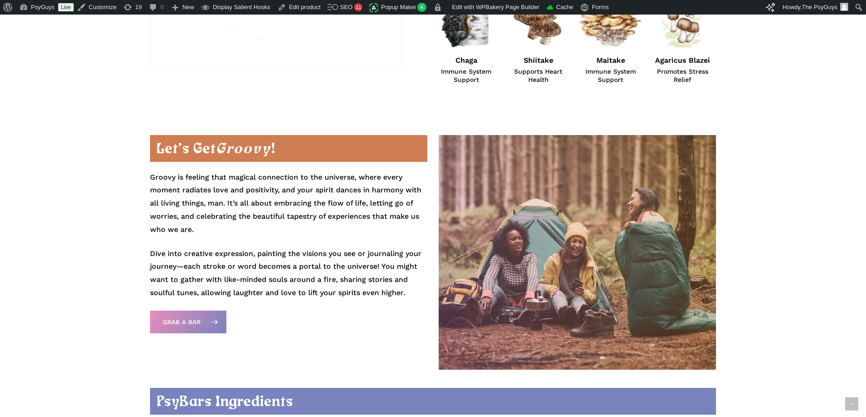
click at [323, 215] on p "Groovy is feeling that magical connection to the universe, where every moment r…" at bounding box center [288, 209] width 277 height 76
click at [306, 265] on p "Dive into creative expression, painting the visions you see or journaling your …" at bounding box center [288, 273] width 277 height 52
click at [257, 213] on p "Groovy is feeling that magical connection to the universe, where every moment r…" at bounding box center [288, 209] width 277 height 76
click at [222, 225] on p "Groovy is feeling that magical connection to the universe, where every moment r…" at bounding box center [288, 209] width 277 height 76
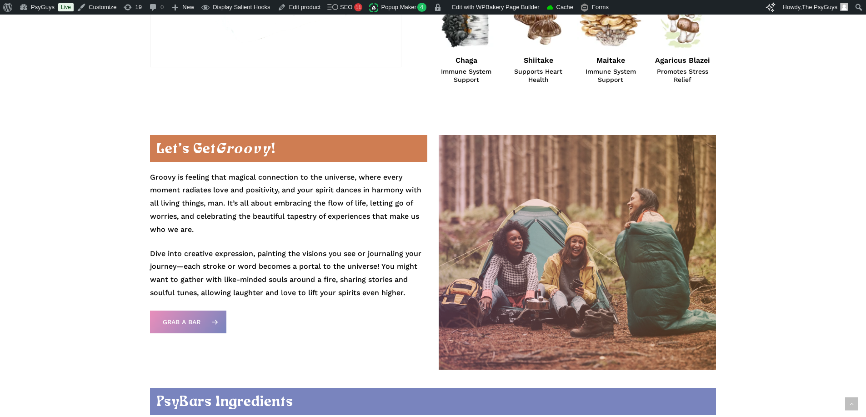
click at [222, 225] on p "Groovy is feeling that magical connection to the universe, where every moment r…" at bounding box center [288, 209] width 277 height 76
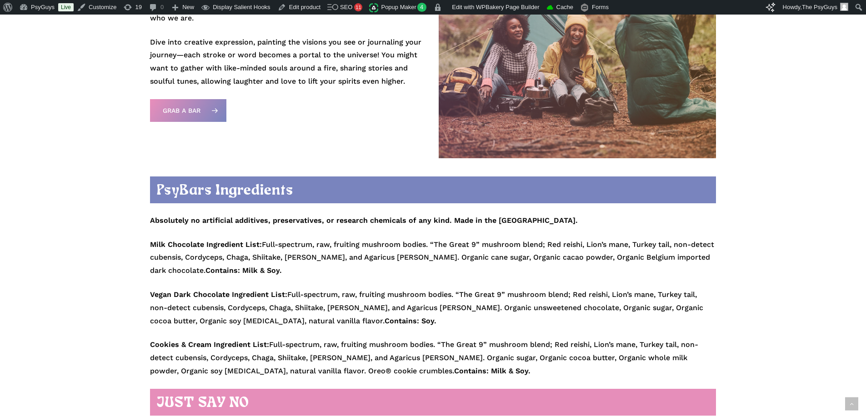
scroll to position [1091, 0]
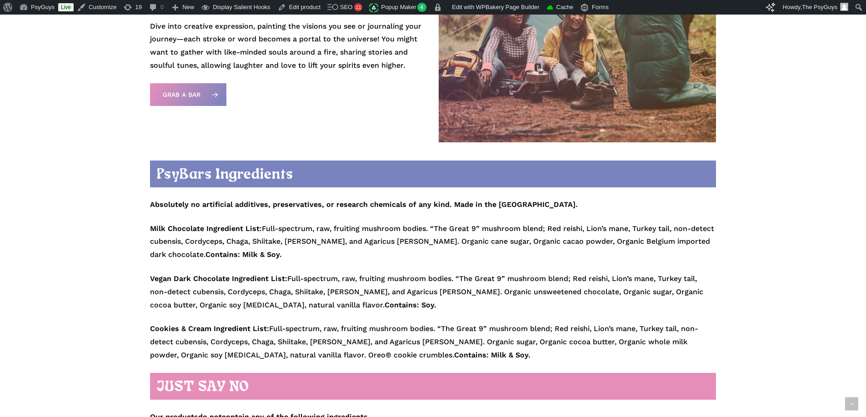
click at [314, 252] on p "Milk Chocolate Ingredient List: Full-spectrum, raw, fruiting mushroom bodies. “…" at bounding box center [433, 247] width 566 height 50
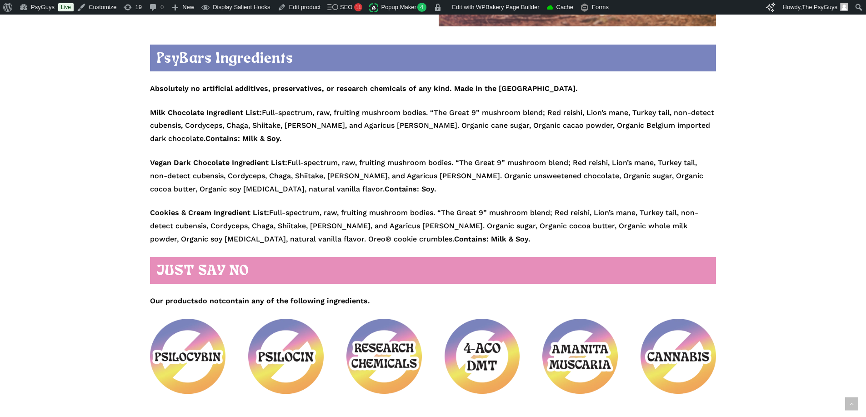
scroll to position [1228, 0]
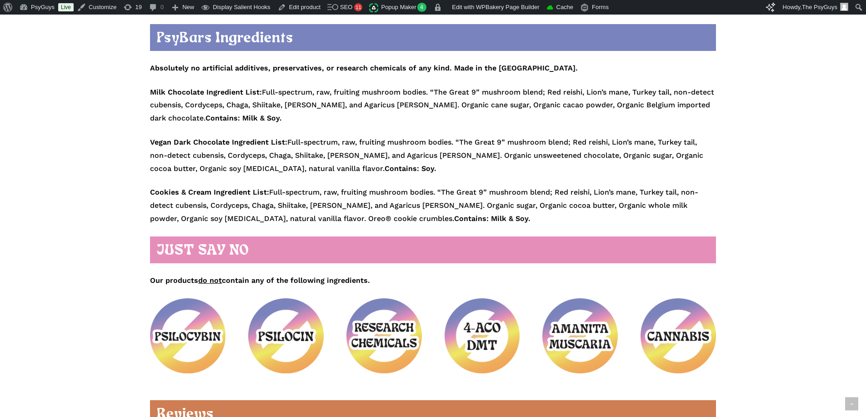
click at [206, 206] on p "Cookies & Cream Ingredient List: Full-spectrum, raw, fruiting mushroom bodies. …" at bounding box center [433, 205] width 566 height 39
click at [332, 205] on p "Cookies & Cream Ingredient List: Full-spectrum, raw, fruiting mushroom bodies. …" at bounding box center [433, 205] width 566 height 39
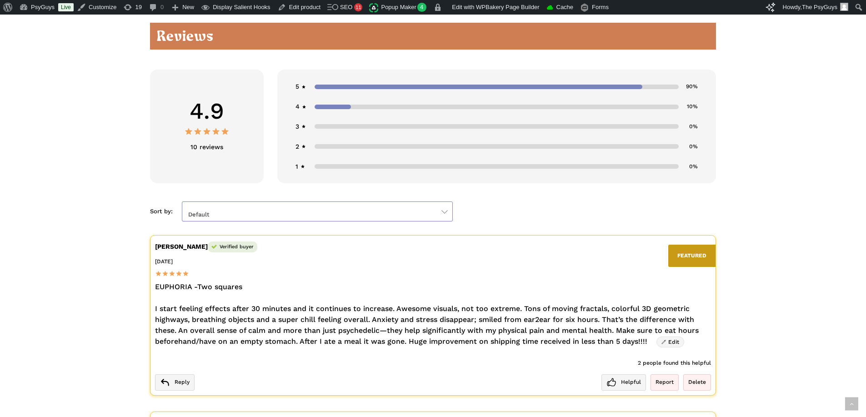
scroll to position [1637, 0]
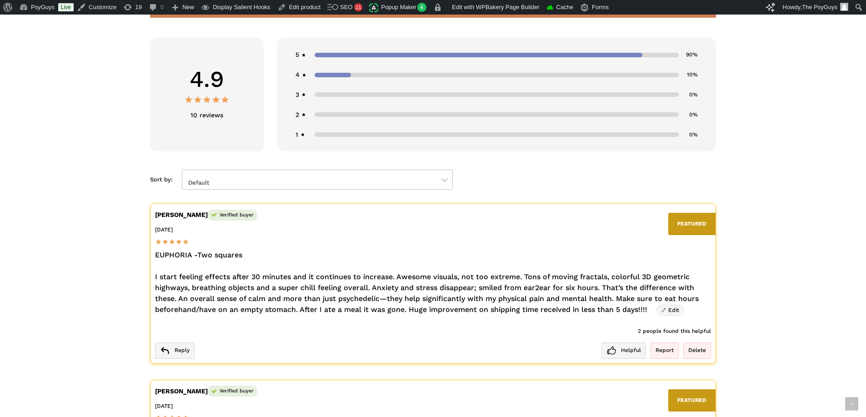
click at [96, 249] on div "**********" at bounding box center [433, 83] width 866 height 3154
drag, startPoint x: 38, startPoint y: 173, endPoint x: 61, endPoint y: 191, distance: 29.2
click at [38, 173] on div "**********" at bounding box center [433, 83] width 866 height 3154
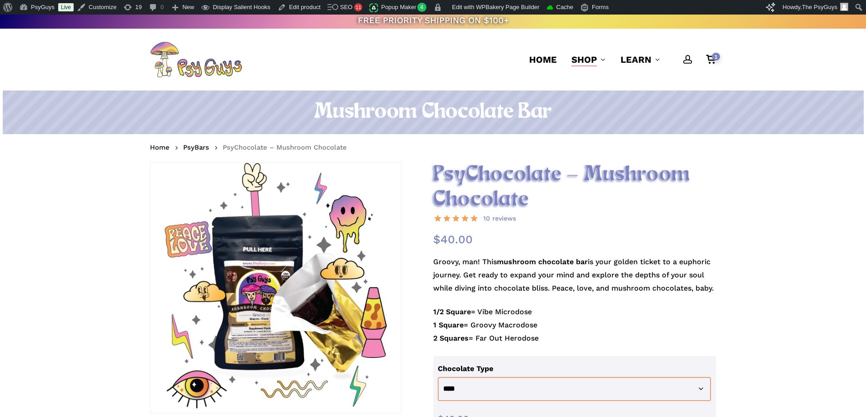
scroll to position [0, 0]
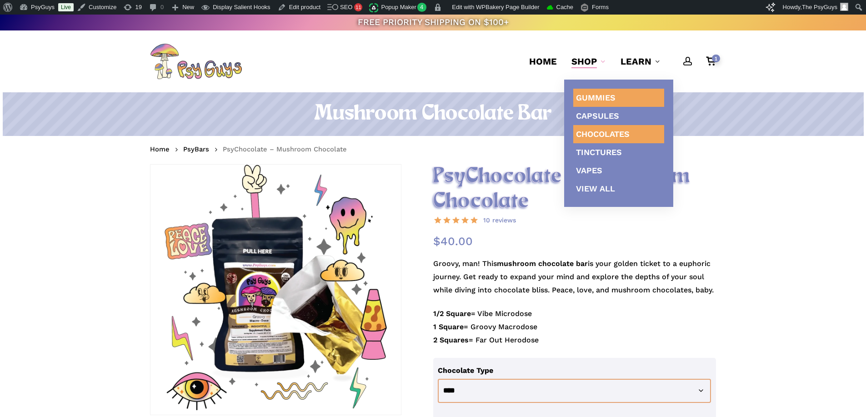
click at [592, 98] on span "Gummies" at bounding box center [596, 98] width 40 height 10
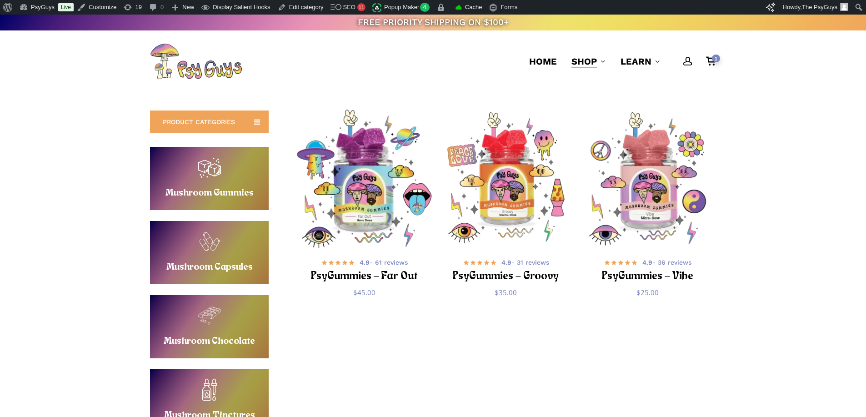
click at [376, 196] on img "PsyGummies - Far Out" at bounding box center [364, 179] width 138 height 138
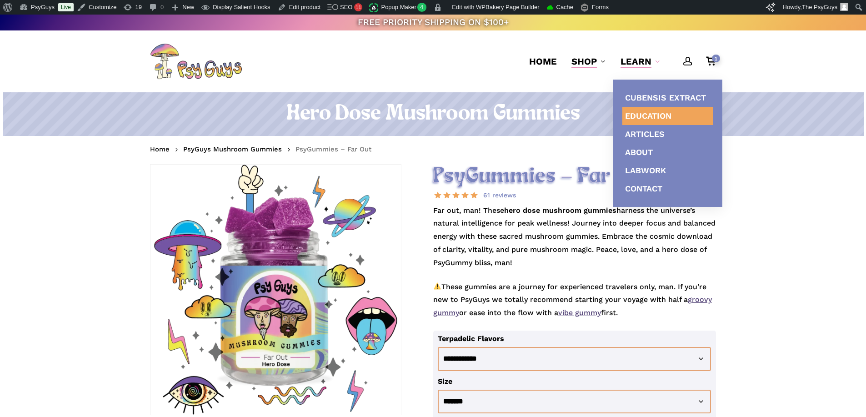
click at [348, 104] on h1 "Hero Dose Mushroom Gummies" at bounding box center [433, 113] width 566 height 25
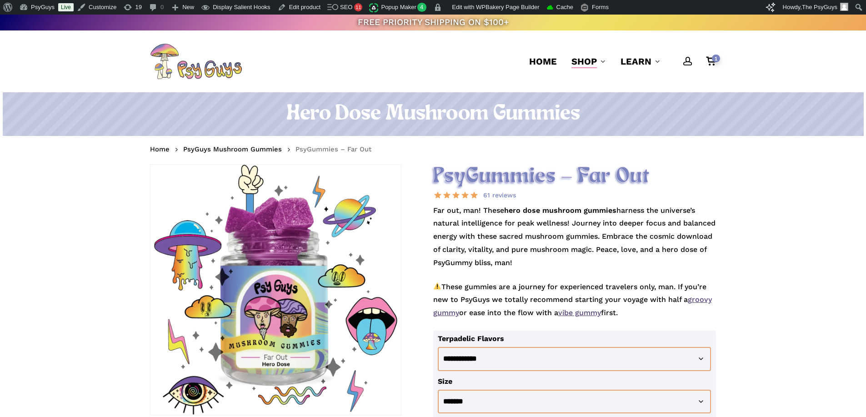
click at [462, 118] on h1 "Hero Dose Mushroom Gummies" at bounding box center [433, 113] width 566 height 25
click at [574, 185] on h2 "PsyGummies – Far Out" at bounding box center [574, 176] width 283 height 25
click at [568, 234] on p "Far out, man! These hero dose mushroom gummies harness the universe’s natural i…" at bounding box center [574, 242] width 283 height 76
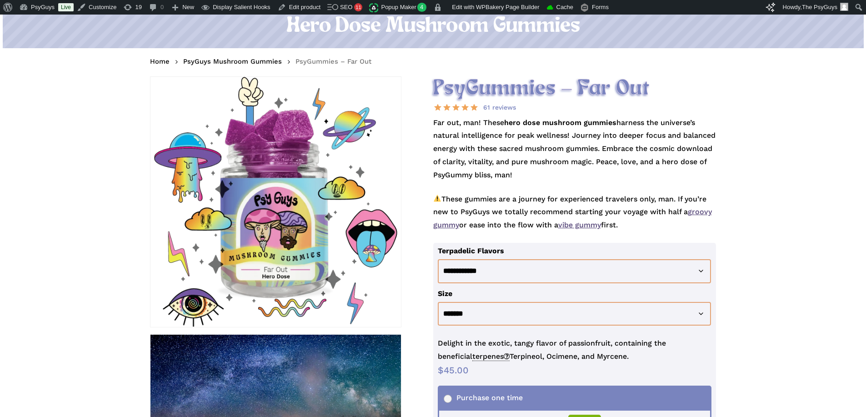
scroll to position [91, 0]
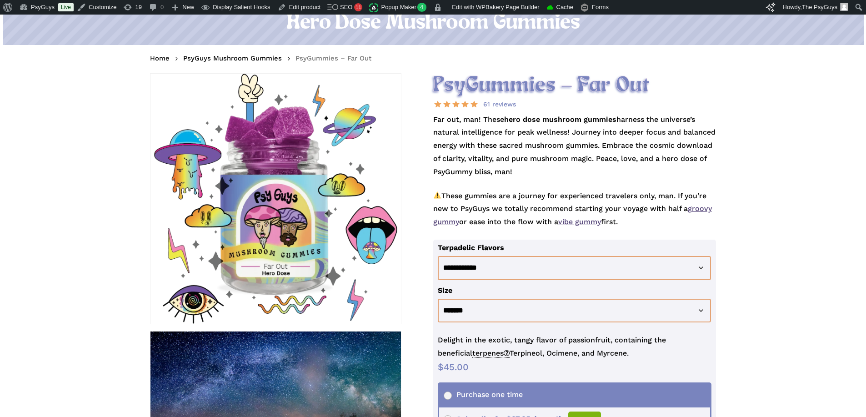
click at [647, 208] on p "These gummies are a journey for experienced travelers only, man. If you’re new …" at bounding box center [574, 215] width 283 height 50
click at [544, 206] on p "These gummies are a journey for experienced travelers only, man. If you’re new …" at bounding box center [574, 215] width 283 height 50
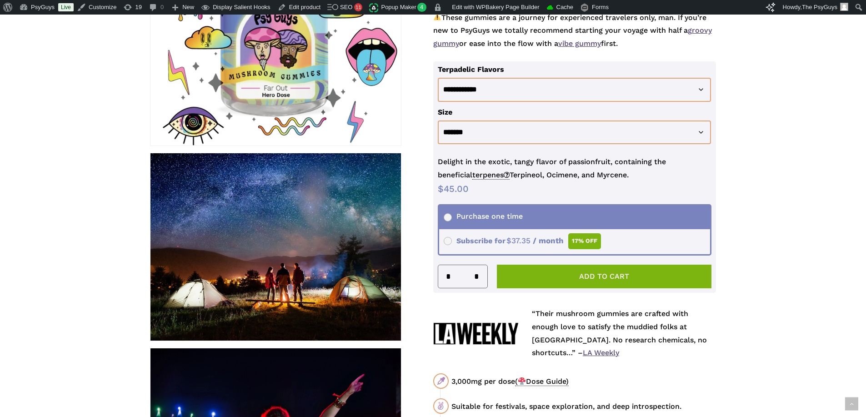
scroll to position [273, 0]
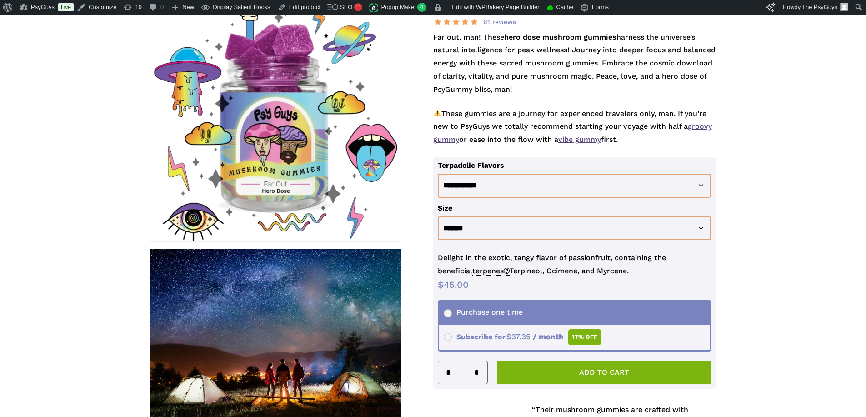
scroll to position [0, 0]
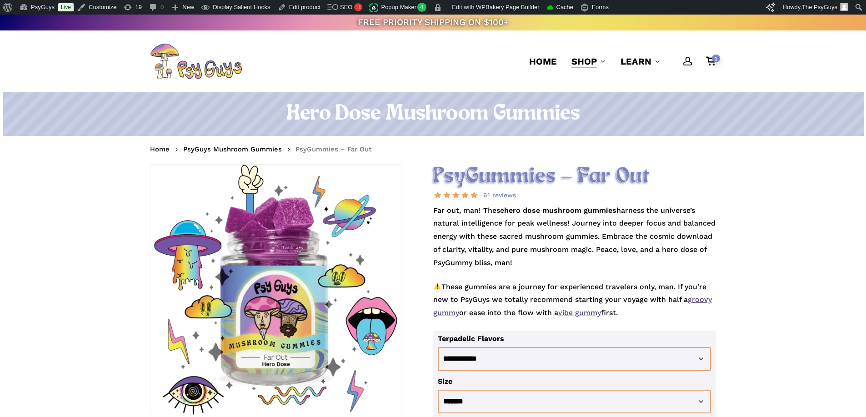
click at [650, 176] on h2 "PsyGummies – Far Out" at bounding box center [574, 176] width 283 height 25
click at [529, 144] on nav "Home PsyGuys Mushroom Gummies PsyGummies – Far Out" at bounding box center [433, 150] width 566 height 15
click at [579, 153] on nav "Home PsyGuys Mushroom Gummies PsyGummies – Far Out" at bounding box center [433, 150] width 566 height 15
click at [581, 156] on nav "Home PsyGuys Mushroom Gummies PsyGummies – Far Out" at bounding box center [433, 150] width 566 height 15
click at [571, 215] on p "Far out, man! These hero dose mushroom gummies harness the universe’s natural i…" at bounding box center [574, 242] width 283 height 76
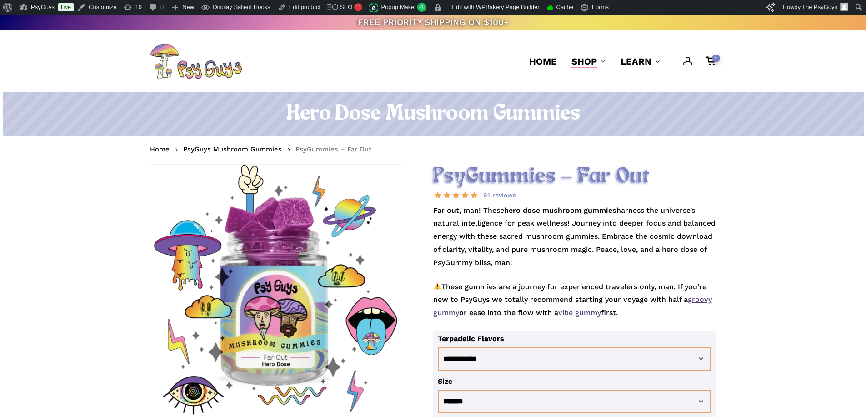
click at [587, 219] on p "Far out, man! These hero dose mushroom gummies harness the universe’s natural i…" at bounding box center [574, 242] width 283 height 76
click at [590, 216] on p "Far out, man! These hero dose mushroom gummies harness the universe’s natural i…" at bounding box center [574, 242] width 283 height 76
click at [517, 237] on p "Far out, man! These hero dose mushroom gummies harness the universe’s natural i…" at bounding box center [574, 242] width 283 height 76
click at [564, 237] on p "Far out, man! These hero dose mushroom gummies harness the universe’s natural i…" at bounding box center [574, 242] width 283 height 76
click at [587, 236] on p "Far out, man! These hero dose mushroom gummies harness the universe’s natural i…" at bounding box center [574, 242] width 283 height 76
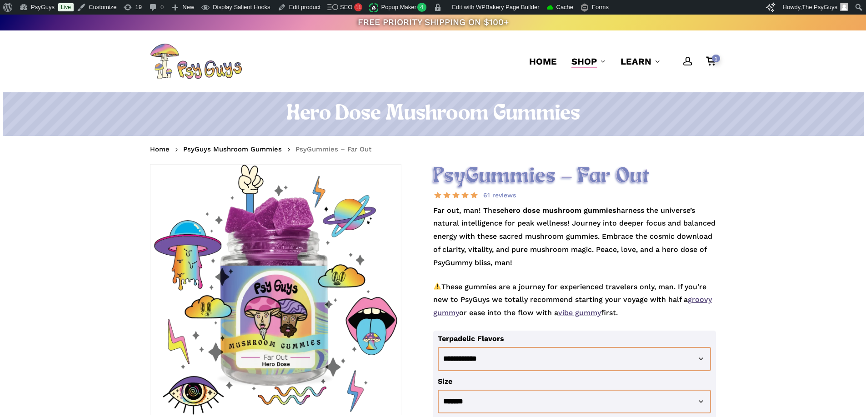
click at [538, 255] on p "Far out, man! These hero dose mushroom gummies harness the universe’s natural i…" at bounding box center [574, 242] width 283 height 76
click at [541, 254] on p "Far out, man! These hero dose mushroom gummies harness the universe’s natural i…" at bounding box center [574, 242] width 283 height 76
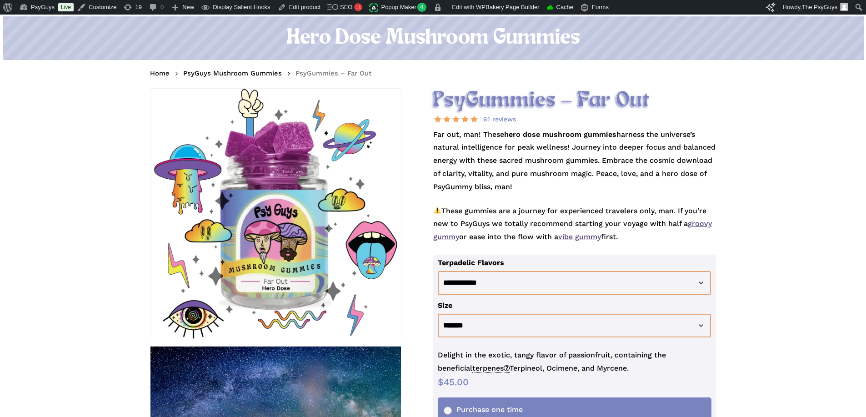
scroll to position [91, 0]
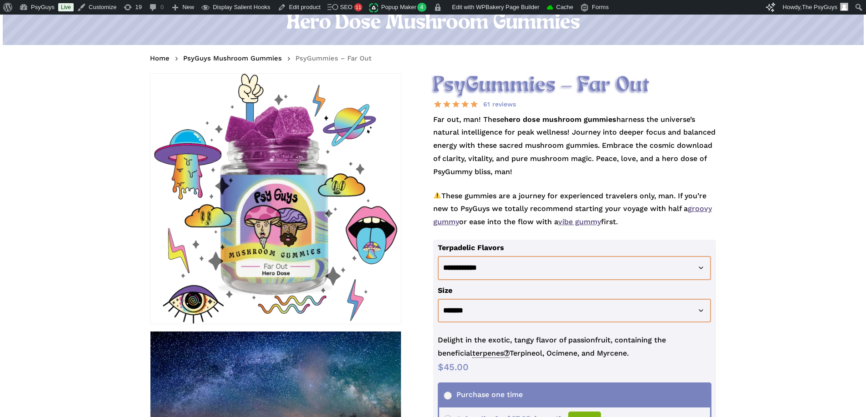
click at [517, 190] on p "These gummies are a journey for experienced travelers only, man. If you’re new …" at bounding box center [574, 215] width 283 height 50
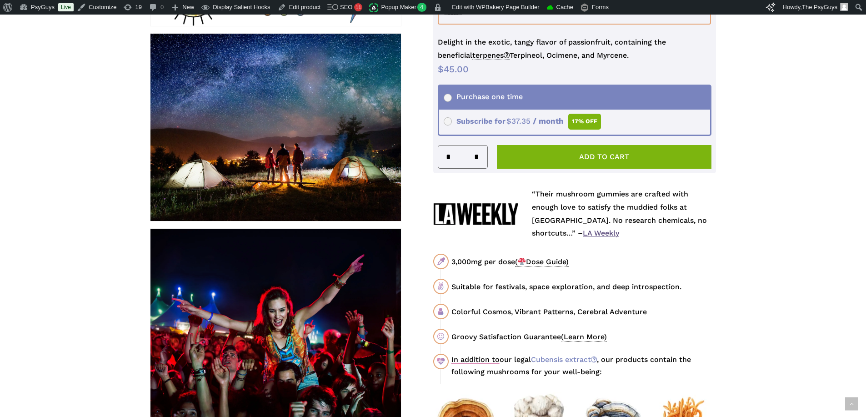
scroll to position [409, 0]
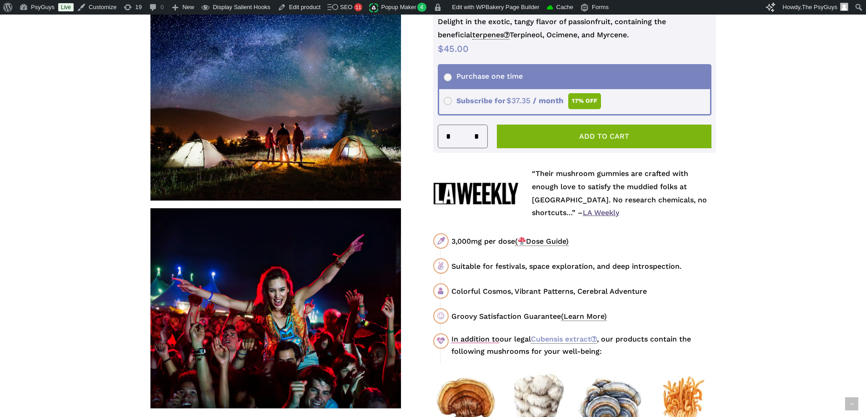
click at [516, 263] on div "Suitable for festivals, space exploration, and deep introspection." at bounding box center [584, 266] width 265 height 11
click at [568, 266] on div "Suitable for festivals, space exploration, and deep introspection." at bounding box center [584, 266] width 265 height 11
click at [620, 267] on div "Suitable for festivals, space exploration, and deep introspection." at bounding box center [584, 266] width 265 height 11
click at [632, 266] on div "Suitable for festivals, space exploration, and deep introspection." at bounding box center [584, 266] width 265 height 11
click at [600, 261] on div "Suitable for festivals, space exploration, and deep introspection." at bounding box center [584, 266] width 265 height 11
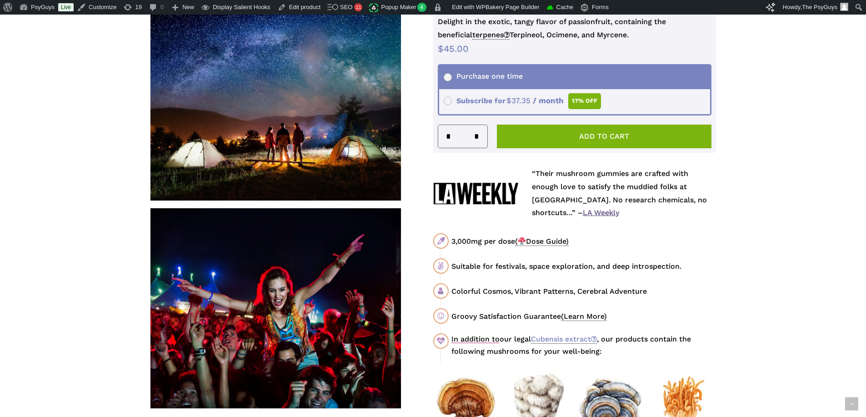
click at [600, 261] on div "Suitable for festivals, space exploration, and deep introspection." at bounding box center [584, 266] width 265 height 11
click at [621, 291] on div "Colorful Cosmos, Vibrant Patterns, Cerebral Adventure" at bounding box center [584, 291] width 265 height 11
click at [631, 291] on div "Colorful Cosmos, Vibrant Patterns, Cerebral Adventure" at bounding box center [584, 291] width 265 height 11
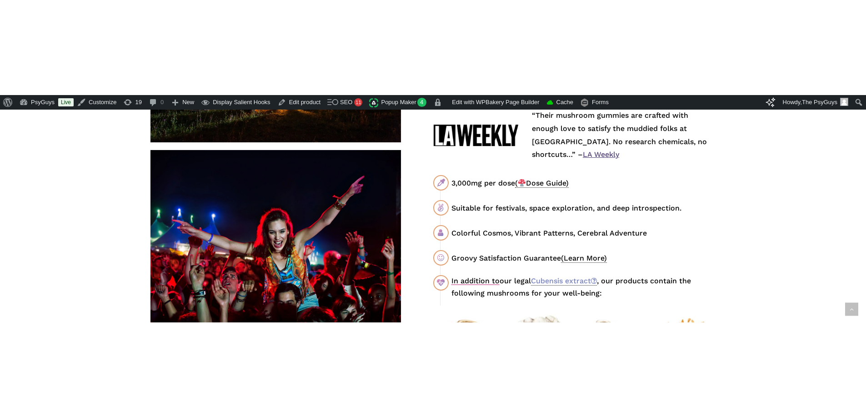
scroll to position [591, 0]
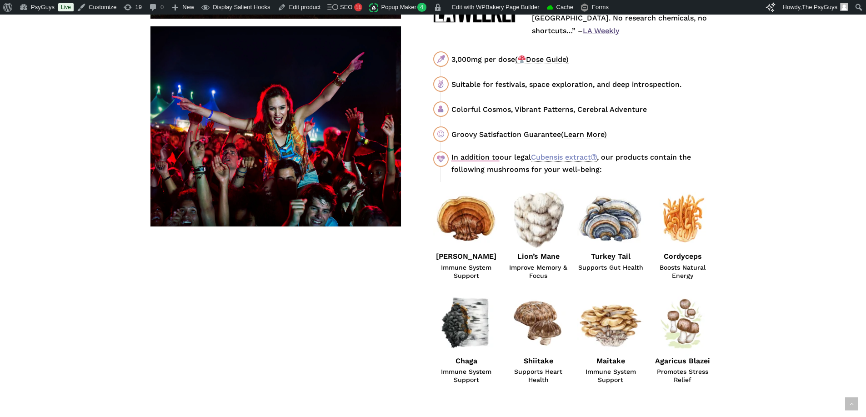
click at [489, 192] on img at bounding box center [466, 219] width 66 height 66
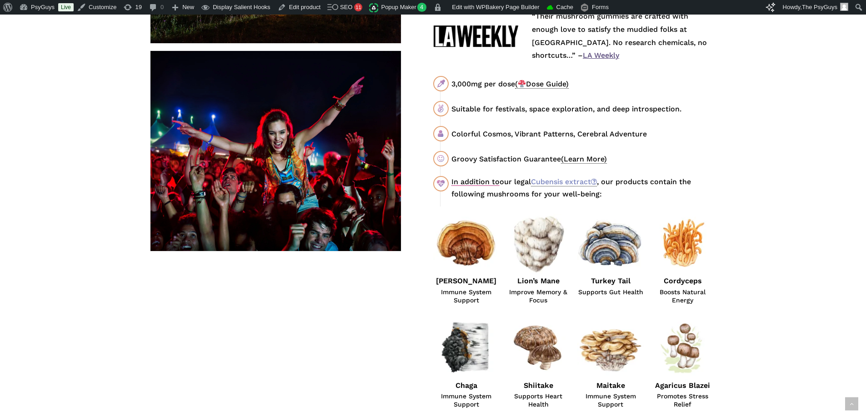
scroll to position [546, 0]
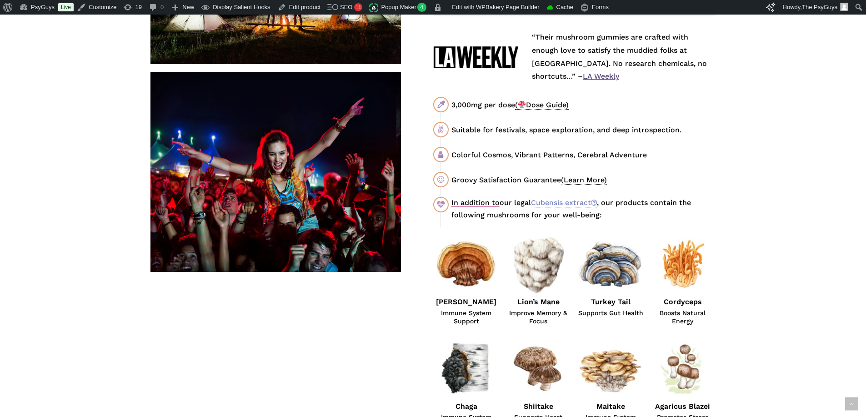
drag, startPoint x: 113, startPoint y: 224, endPoint x: 104, endPoint y: 334, distance: 110.4
click at [401, 318] on div at bounding box center [291, 45] width 283 height 854
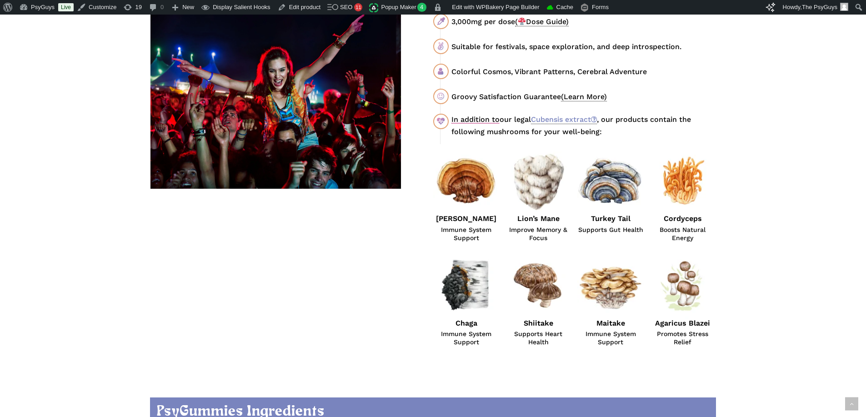
scroll to position [637, 0]
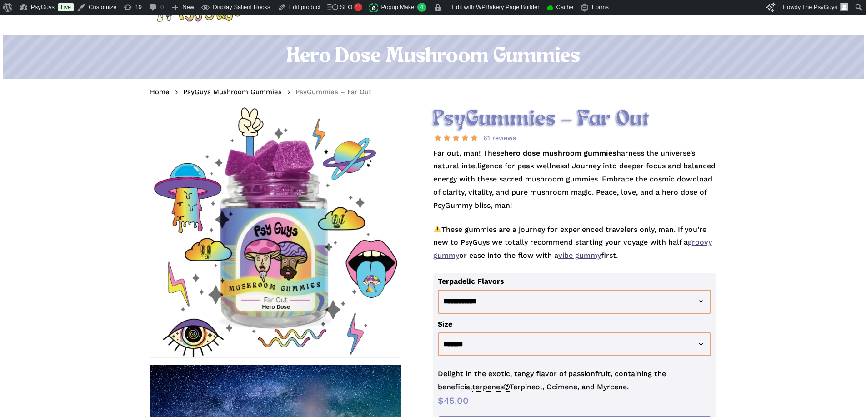
scroll to position [0, 0]
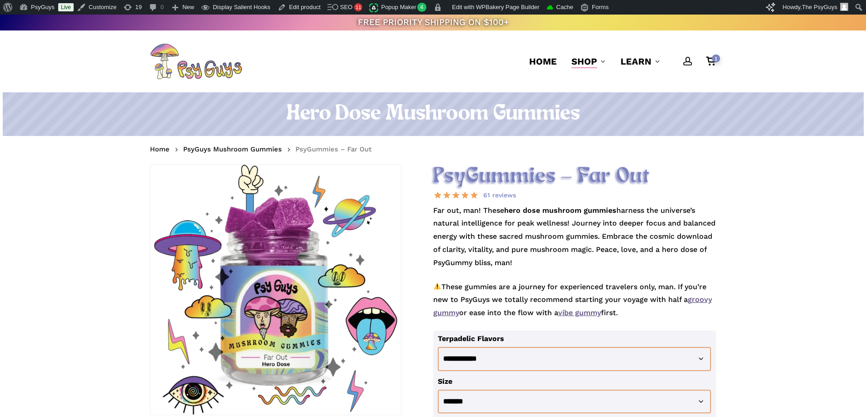
click at [466, 111] on h1 "Hero Dose Mushroom Gummies" at bounding box center [433, 113] width 566 height 25
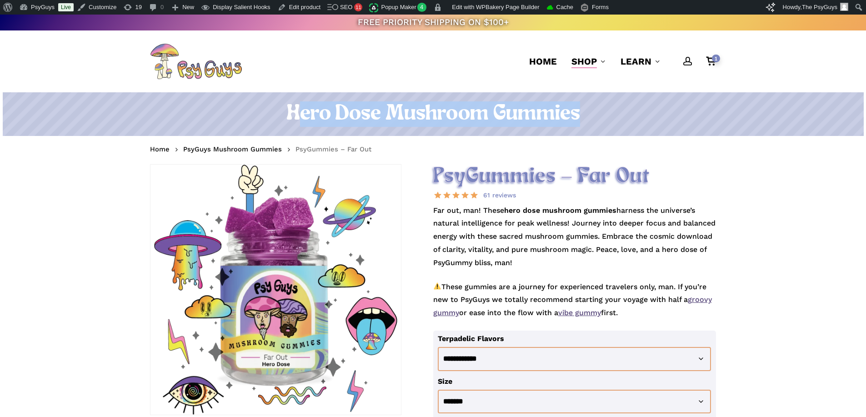
click at [466, 111] on h1 "Hero Dose Mushroom Gummies" at bounding box center [433, 113] width 566 height 25
click at [460, 113] on h1 "Hero Dose Mushroom Gummies" at bounding box center [433, 113] width 566 height 25
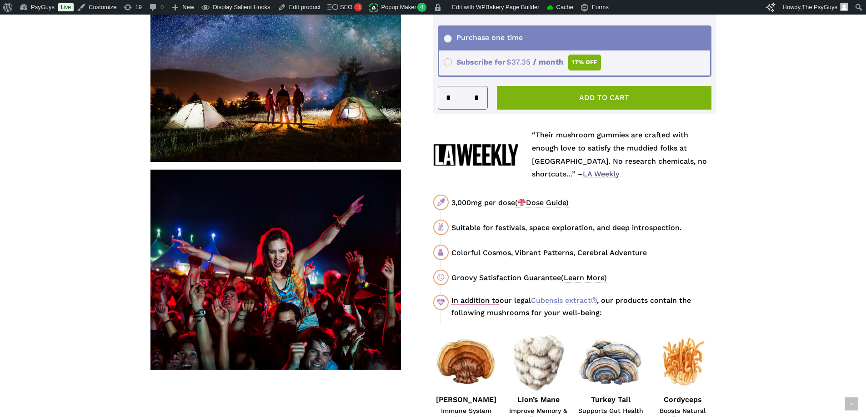
scroll to position [500, 0]
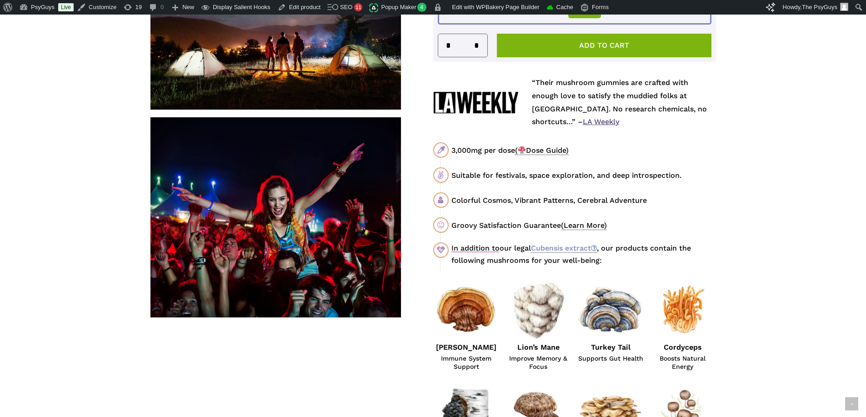
click at [591, 176] on div "Suitable for festivals, space exploration, and deep introspection." at bounding box center [584, 175] width 265 height 11
click at [654, 171] on div "Suitable for festivals, space exploration, and deep introspection." at bounding box center [584, 175] width 265 height 11
drag, startPoint x: 507, startPoint y: 199, endPoint x: 646, endPoint y: 198, distance: 139.2
click at [646, 198] on div "Colorful Cosmos, Vibrant Patterns, Cerebral Adventure" at bounding box center [584, 200] width 265 height 11
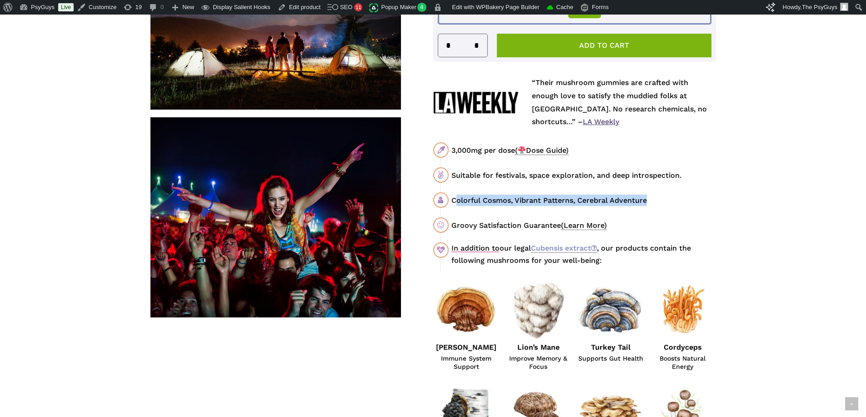
click at [646, 198] on div "Colorful Cosmos, Vibrant Patterns, Cerebral Adventure" at bounding box center [584, 200] width 265 height 11
click at [509, 197] on div "Colorful Cosmos, Vibrant Patterns, Cerebral Adventure" at bounding box center [584, 200] width 265 height 11
drag, startPoint x: 450, startPoint y: 198, endPoint x: 659, endPoint y: 199, distance: 209.2
click at [659, 199] on div "Colorful Cosmos, Vibrant Patterns, Cerebral Adventure" at bounding box center [574, 200] width 283 height 16
click at [659, 199] on div "Colorful Cosmos, Vibrant Patterns, Cerebral Adventure" at bounding box center [584, 200] width 265 height 11
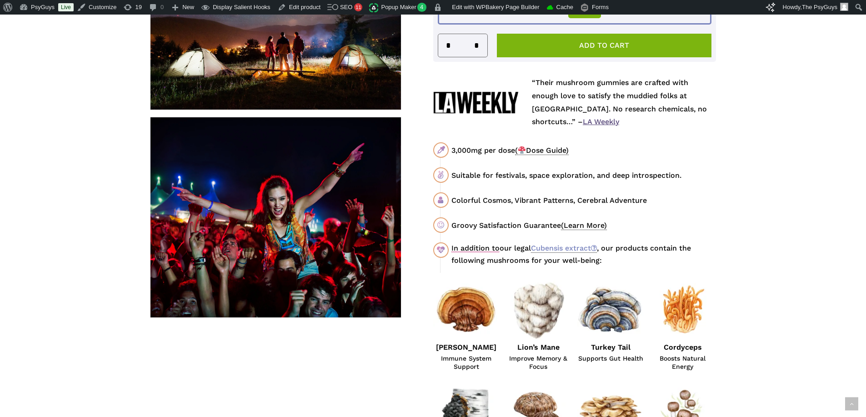
click at [557, 172] on div "Suitable for festivals, space exploration, and deep introspection." at bounding box center [584, 175] width 265 height 11
click at [608, 172] on div "Suitable for festivals, space exploration, and deep introspection." at bounding box center [584, 175] width 265 height 11
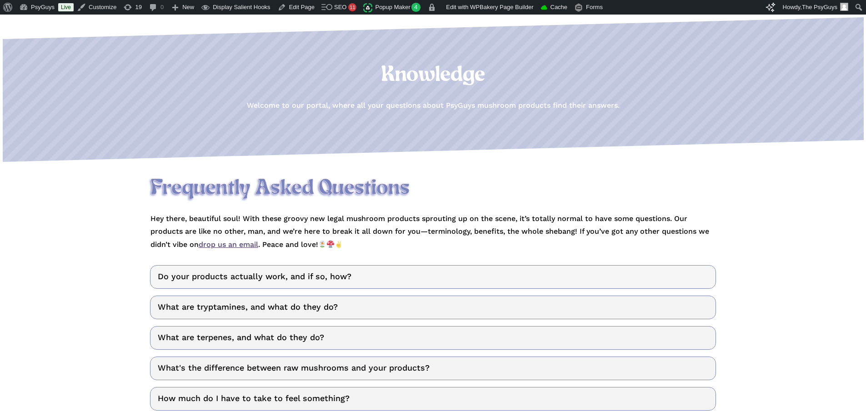
scroll to position [91, 0]
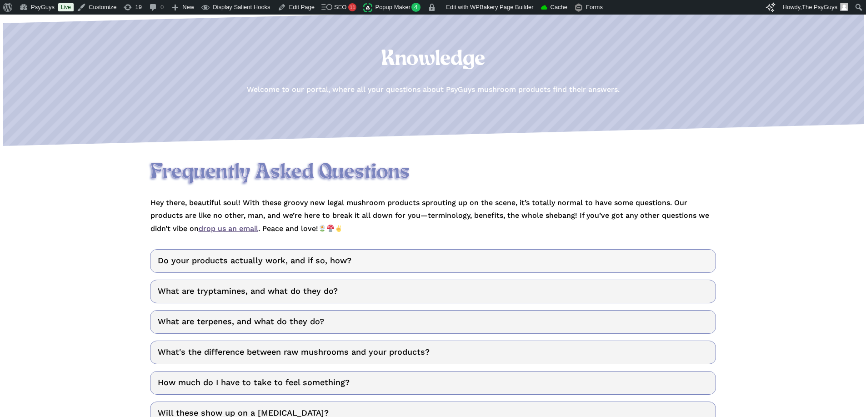
click at [241, 257] on link "Do your products actually work, and if so, how?" at bounding box center [433, 261] width 566 height 24
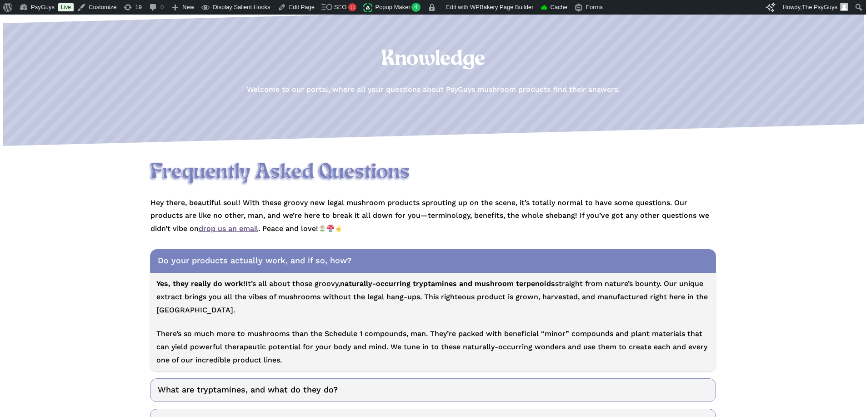
click at [303, 347] on p "There’s so much more to mushrooms than the Schedule 1 compounds, man. They’re p…" at bounding box center [432, 346] width 553 height 39
click at [392, 347] on p "There’s so much more to mushrooms than the Schedule 1 compounds, man. They’re p…" at bounding box center [432, 346] width 553 height 39
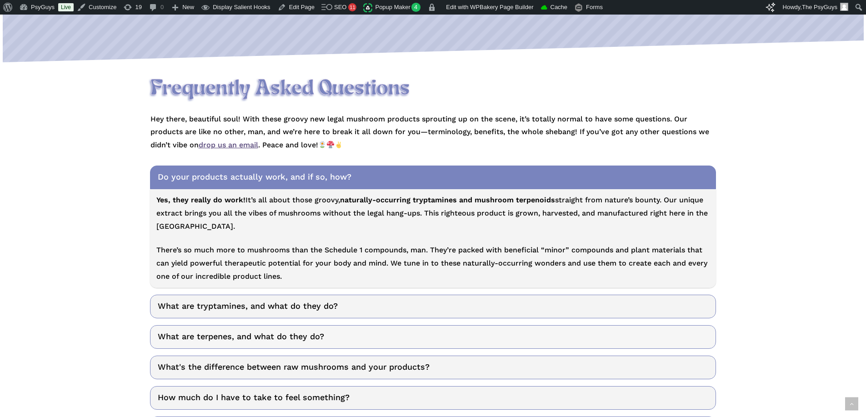
scroll to position [182, 0]
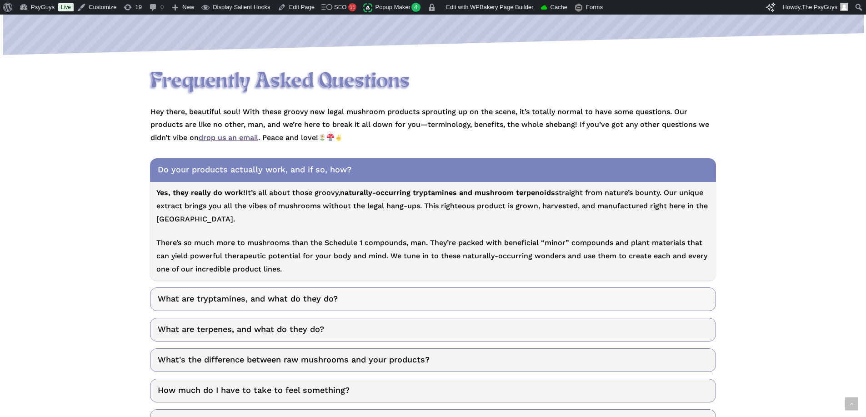
click at [280, 298] on link "What are tryptamines, and what do they do?" at bounding box center [433, 299] width 566 height 24
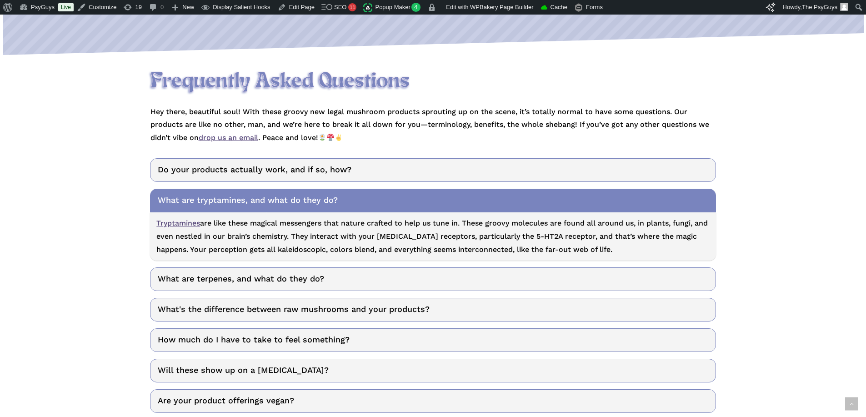
click at [520, 111] on p "Hey there, beautiful soul! With these groovy new legal mushroom products sprout…" at bounding box center [434, 125] width 566 height 39
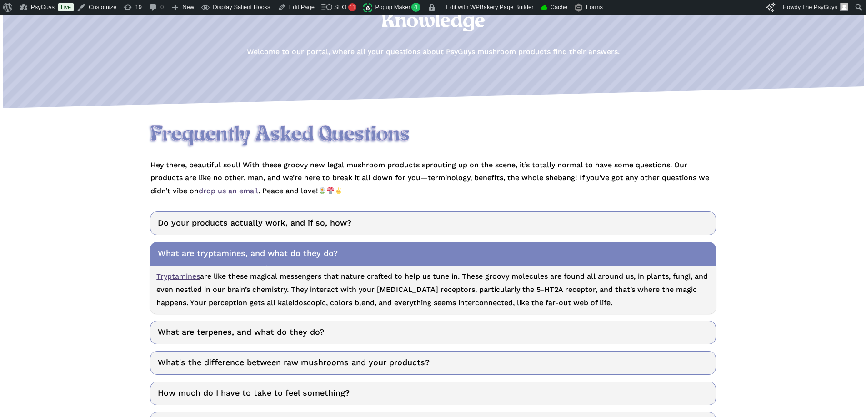
scroll to position [0, 0]
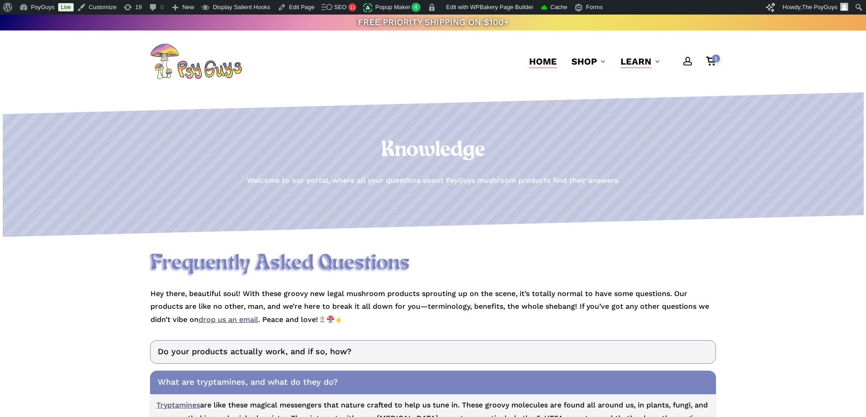
click at [539, 61] on span "Home" at bounding box center [543, 61] width 28 height 11
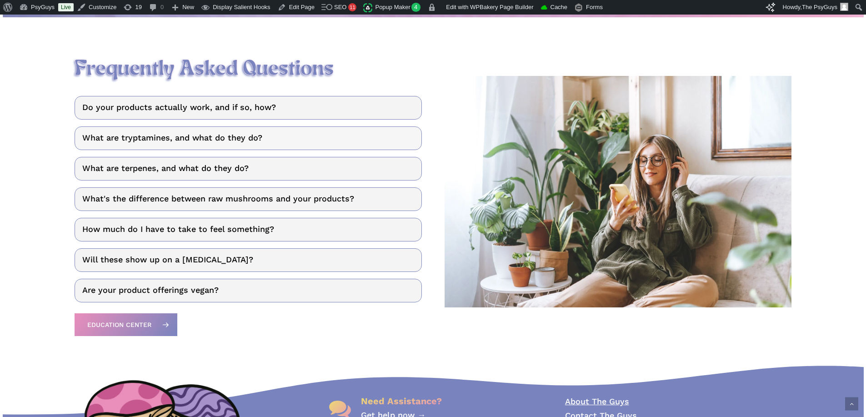
scroll to position [1228, 0]
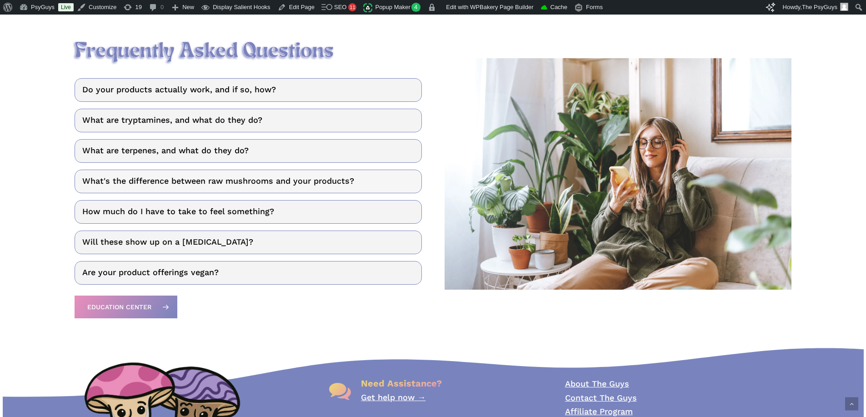
click at [164, 181] on link "What's the difference between raw mushrooms and your products?" at bounding box center [248, 182] width 347 height 24
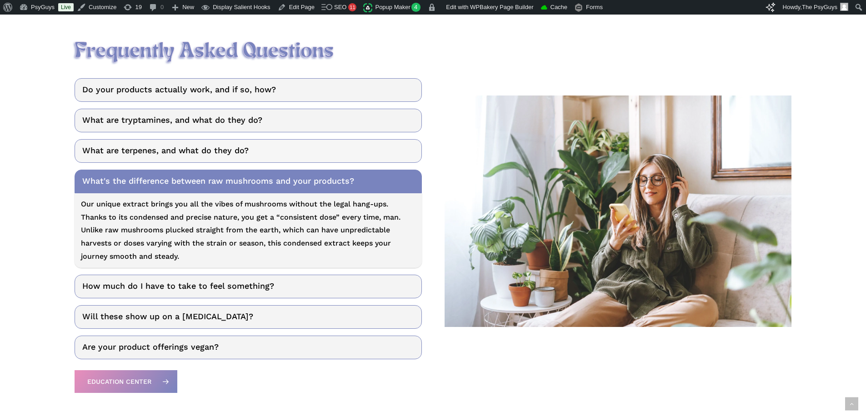
click at [212, 157] on link "What are terpenes, and what do they do?" at bounding box center [248, 151] width 347 height 24
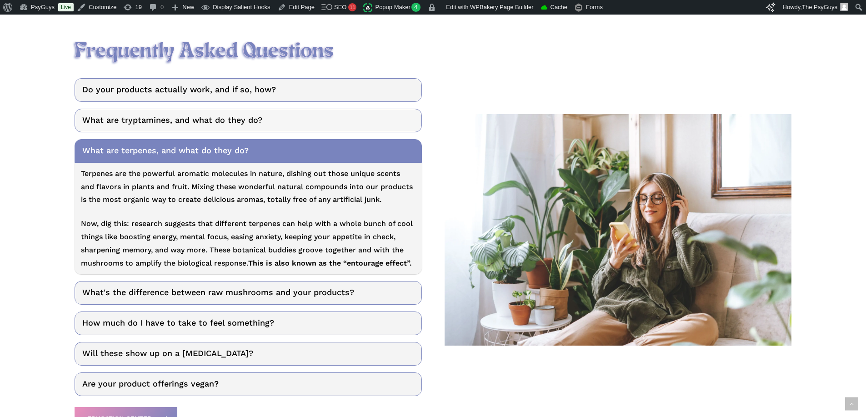
click at [229, 129] on link "What are tryptamines, and what do they do?" at bounding box center [248, 121] width 347 height 24
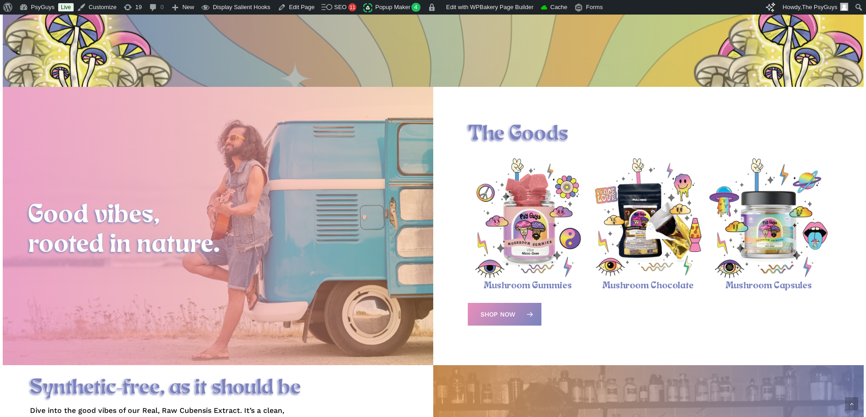
scroll to position [637, 0]
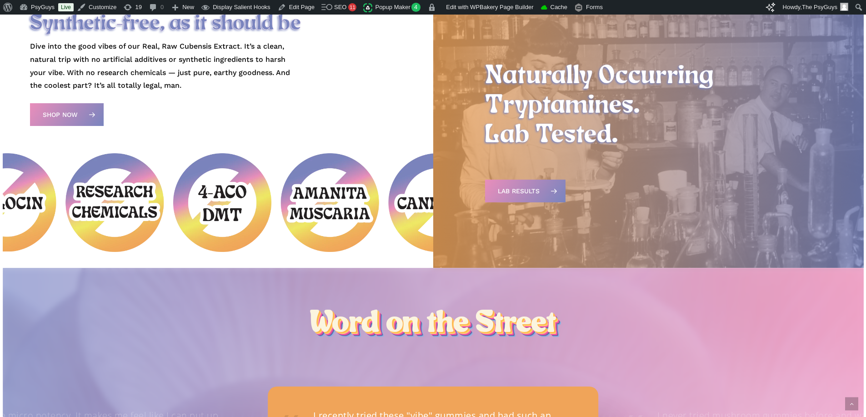
click at [471, 132] on div "Naturally Occurring Tryptamines. Lab Tested. Lab Results" at bounding box center [648, 134] width 431 height 267
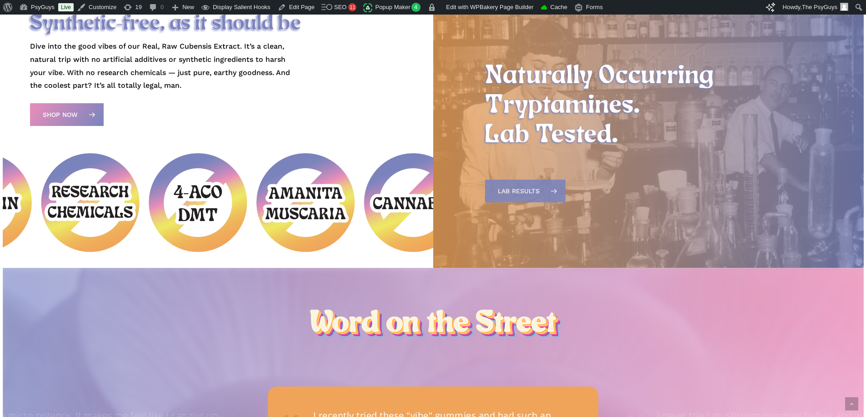
click at [522, 192] on span "Lab Results" at bounding box center [519, 190] width 42 height 9
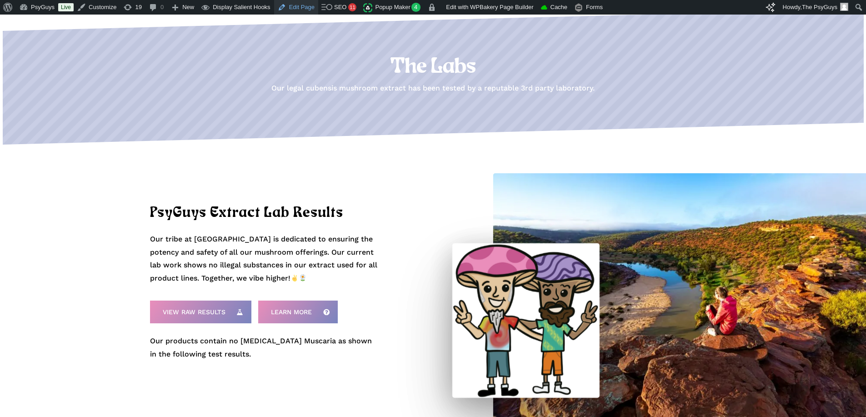
scroll to position [91, 0]
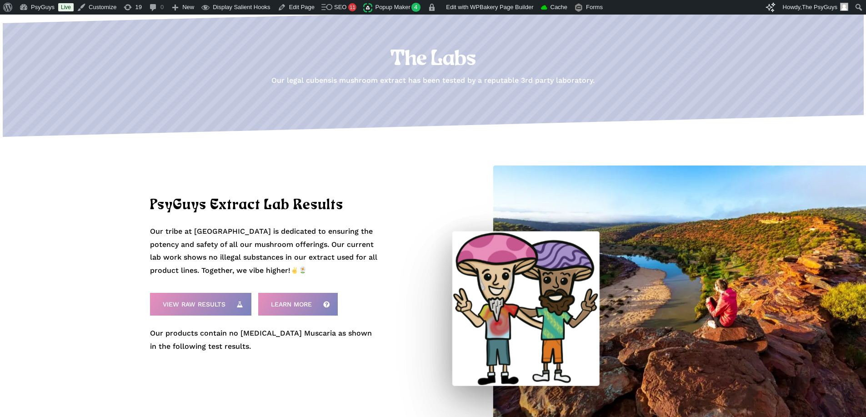
click at [313, 258] on p "Our tribe at [GEOGRAPHIC_DATA] is dedicated to ensuring the potency and safety …" at bounding box center [263, 251] width 227 height 52
click at [366, 257] on p "Our tribe at [GEOGRAPHIC_DATA] is dedicated to ensuring the potency and safety …" at bounding box center [263, 251] width 227 height 52
click at [208, 262] on p "Our tribe at [GEOGRAPHIC_DATA] is dedicated to ensuring the potency and safety …" at bounding box center [263, 251] width 227 height 52
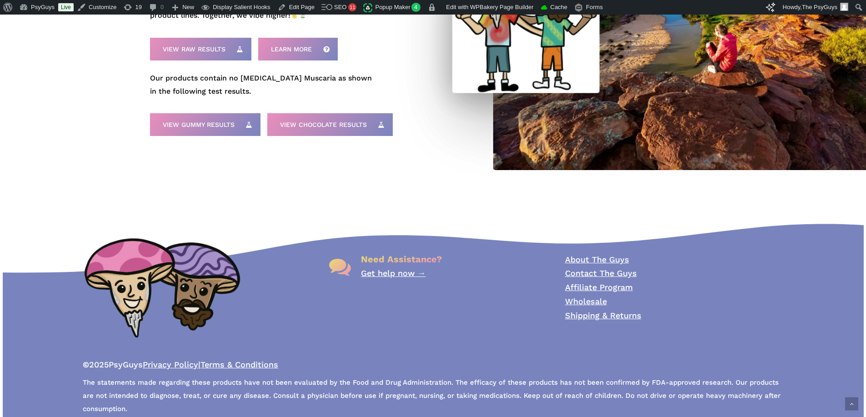
scroll to position [360, 0]
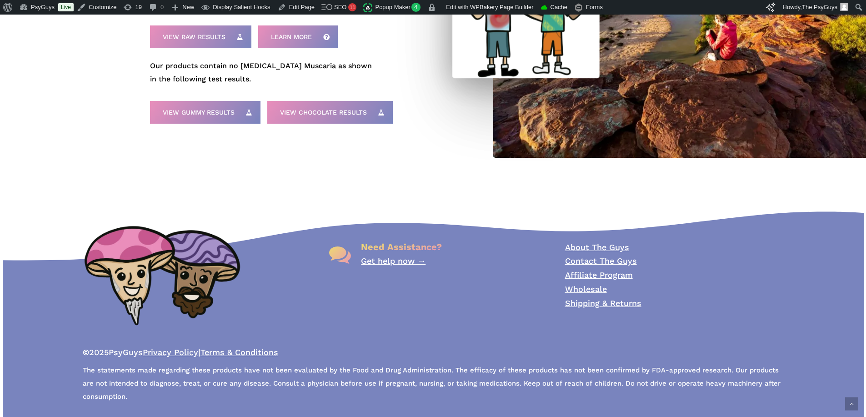
click at [361, 346] on div "Need Assistance? Get help now →" at bounding box center [433, 292] width 218 height 108
click at [354, 384] on span "The statements made regarding these products have not been evaluated by the Foo…" at bounding box center [432, 384] width 698 height 37
click at [443, 381] on span "The statements made regarding these products have not been evaluated by the Foo…" at bounding box center [432, 384] width 698 height 37
click at [432, 203] on div "Need Assistance? Get help now → About The Guys Contact The Guys Affiliate Progr…" at bounding box center [433, 301] width 648 height 231
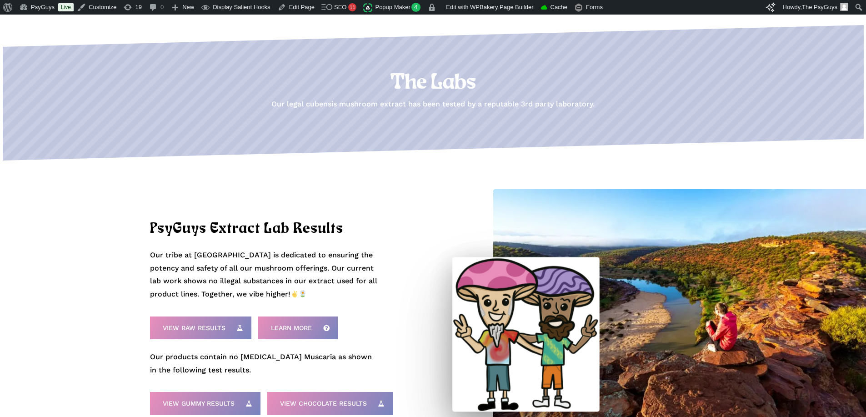
scroll to position [0, 0]
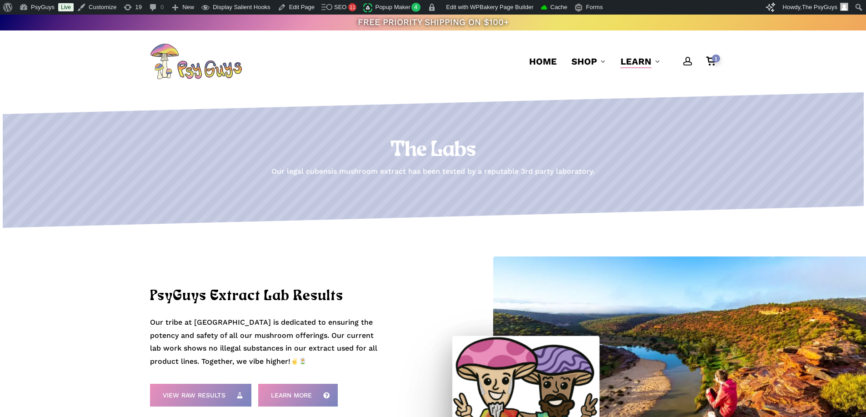
click at [453, 173] on p "Our legal cubensis mushroom extract has been tested by a reputable 3rd party la…" at bounding box center [433, 171] width 566 height 13
click at [511, 157] on h1 "The Labs" at bounding box center [433, 150] width 566 height 25
click at [493, 156] on h1 "The Labs" at bounding box center [433, 150] width 566 height 25
click at [352, 219] on polygon at bounding box center [416, 217] width 896 height 23
click at [337, 235] on div "PsyGuys Extract Lab Results Our tribe at [GEOGRAPHIC_DATA] is dedicated to ensu…" at bounding box center [281, 386] width 263 height 317
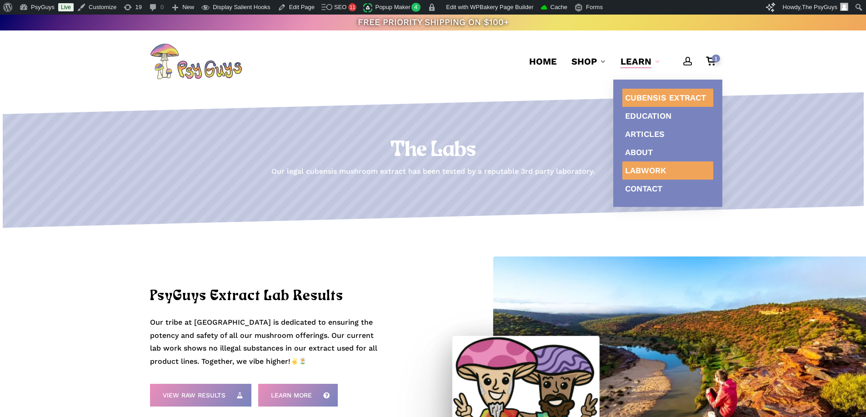
click at [651, 93] on span "Cubensis Extract" at bounding box center [665, 98] width 81 height 10
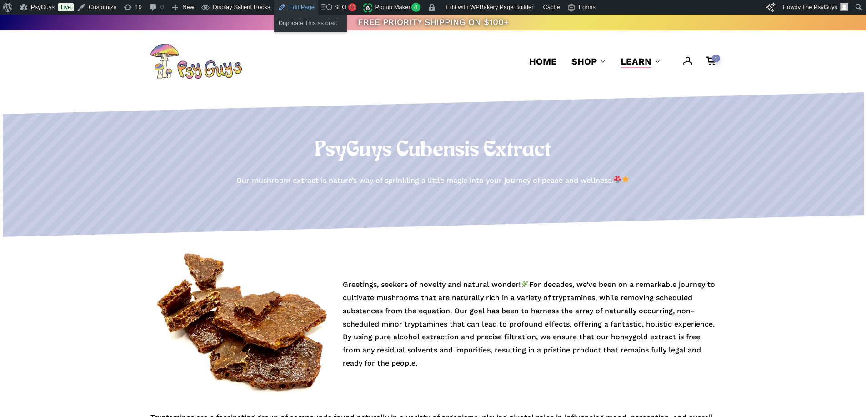
click at [285, 4] on link "Edit Page" at bounding box center [296, 7] width 44 height 15
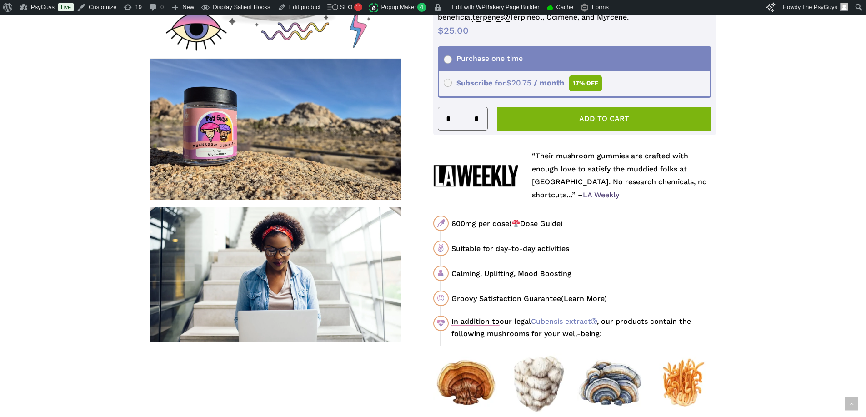
click at [604, 237] on div "600mg per dose ( Dose Guide) Suitable for day-to-day activities Calming, Uplift…" at bounding box center [574, 278] width 283 height 124
click at [508, 250] on div "Suitable for day-to-day activities" at bounding box center [584, 248] width 265 height 11
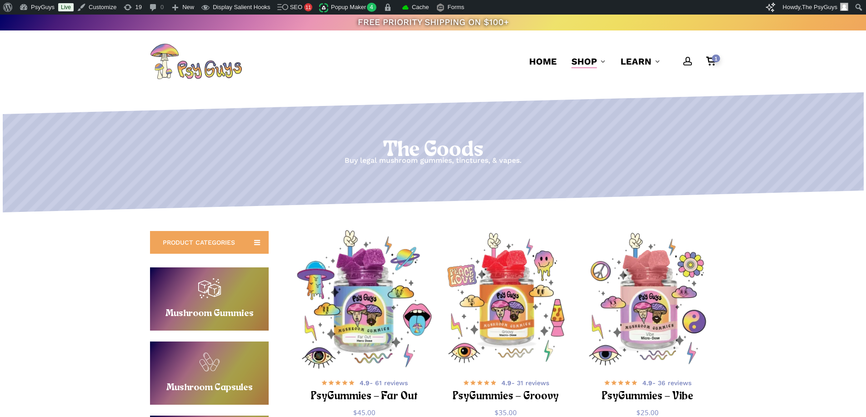
click at [375, 291] on img "PsyGummies - Far Out" at bounding box center [364, 299] width 138 height 138
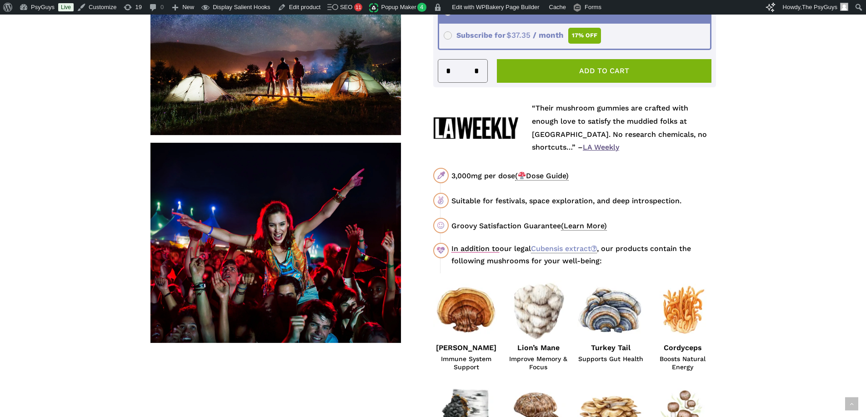
scroll to position [500, 0]
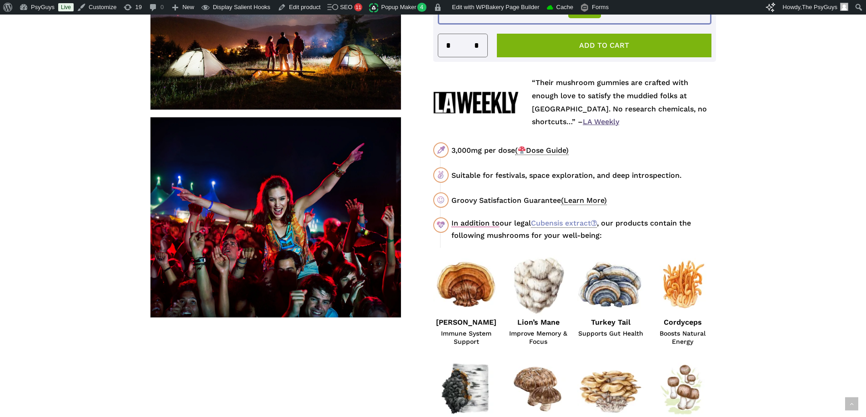
click at [637, 175] on div "Suitable for festivals, space exploration, and deep introspection." at bounding box center [584, 175] width 265 height 11
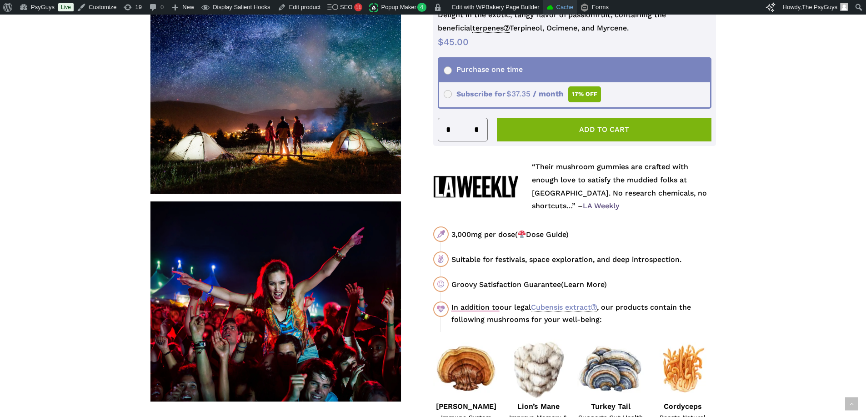
scroll to position [364, 0]
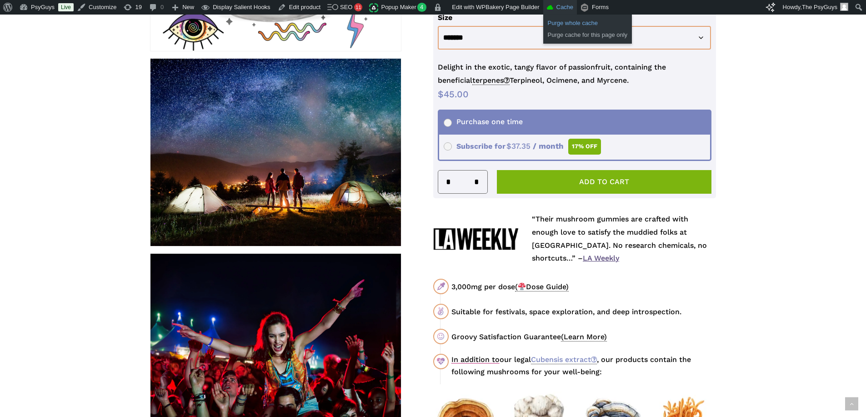
click at [556, 23] on link "Purge whole cache" at bounding box center [587, 23] width 89 height 12
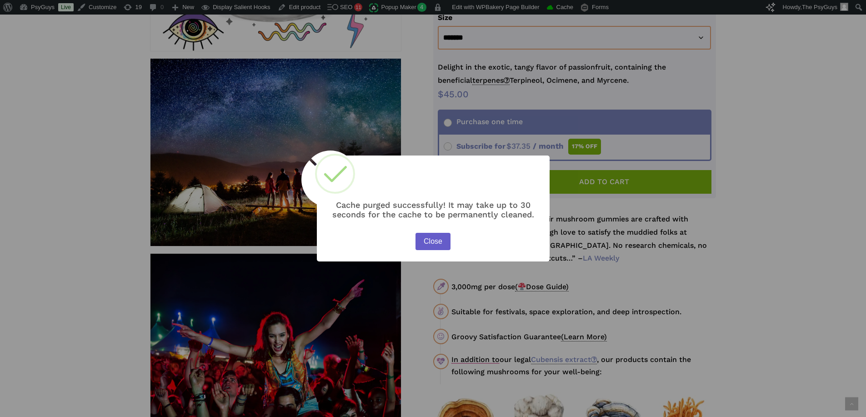
click at [423, 239] on button "Close" at bounding box center [433, 241] width 35 height 17
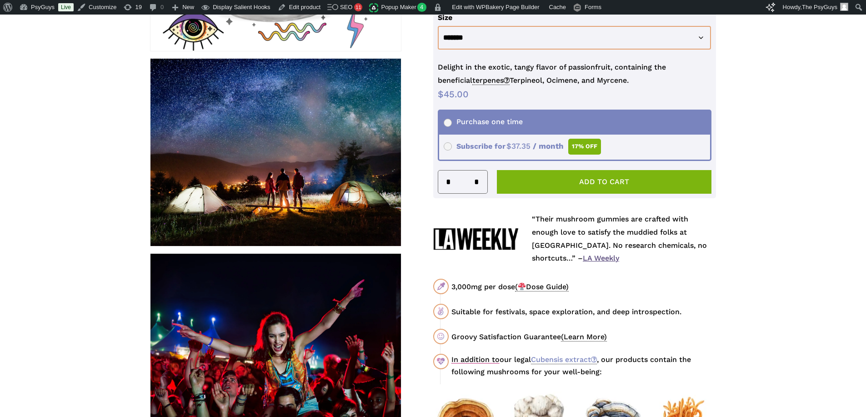
click at [715, 277] on div "“Their mushroom gummies are crafted with enough love to satisfy the muddied fol…" at bounding box center [574, 399] width 283 height 373
